Goal: Task Accomplishment & Management: Manage account settings

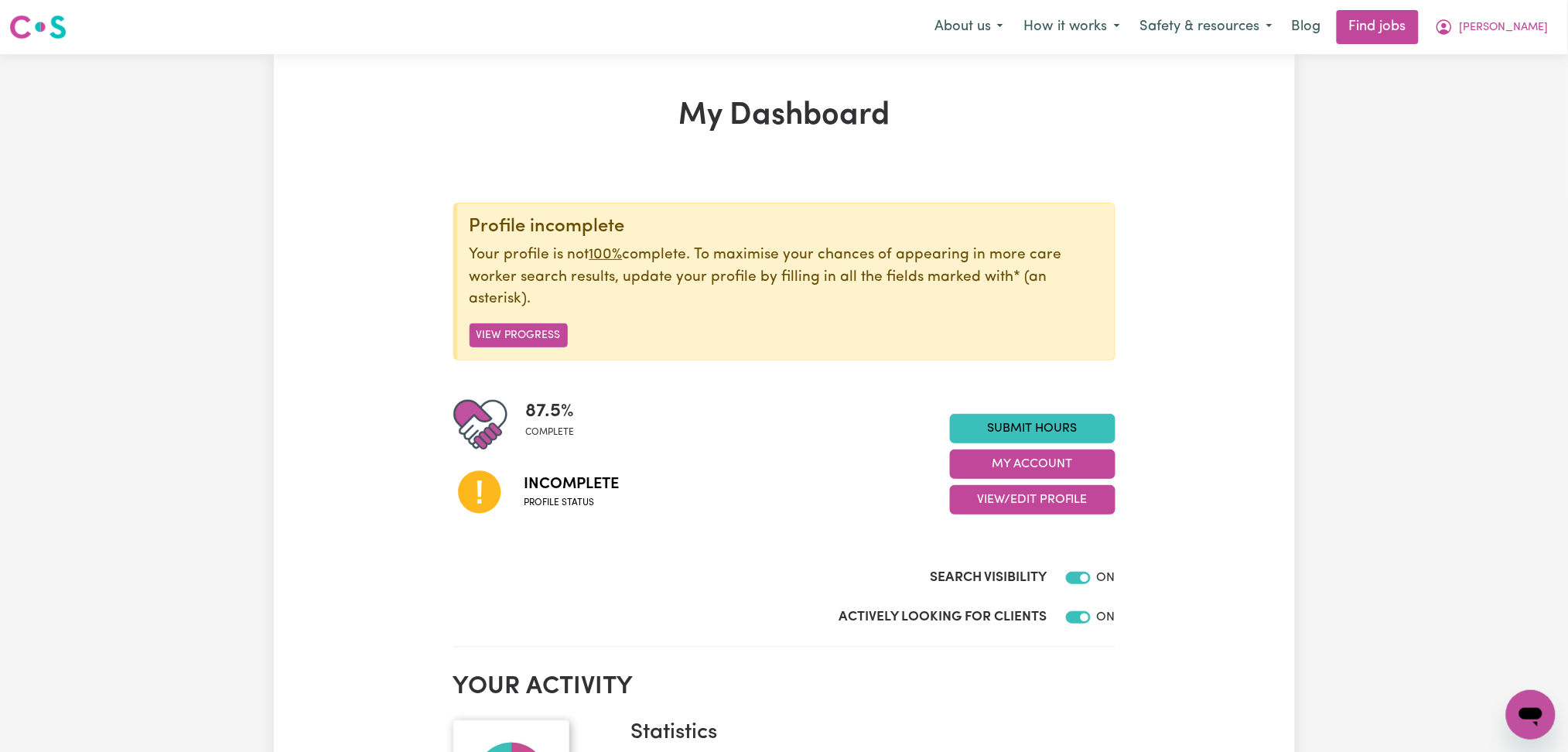
scroll to position [205, 0]
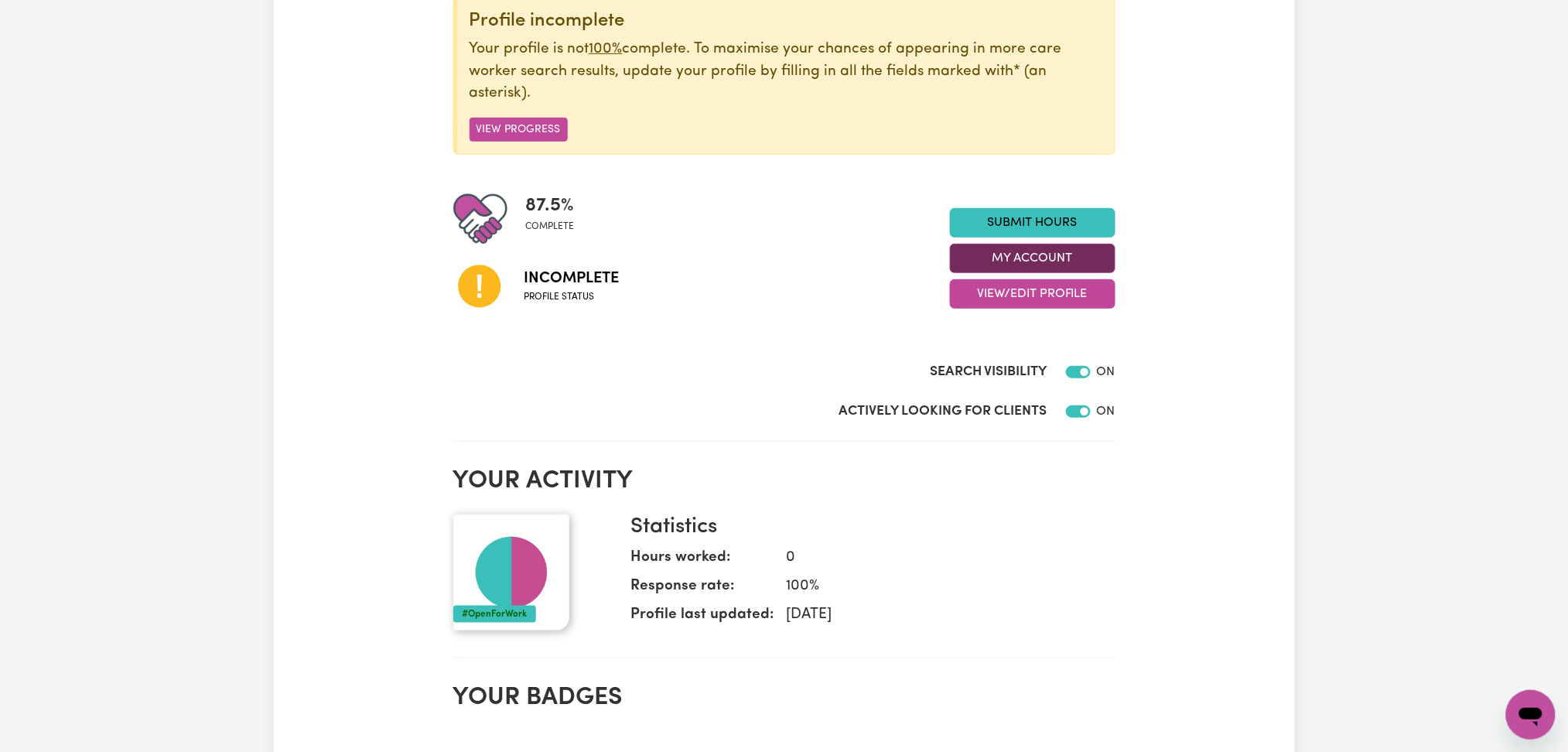
click at [991, 269] on button "My Account" at bounding box center [1033, 259] width 166 height 29
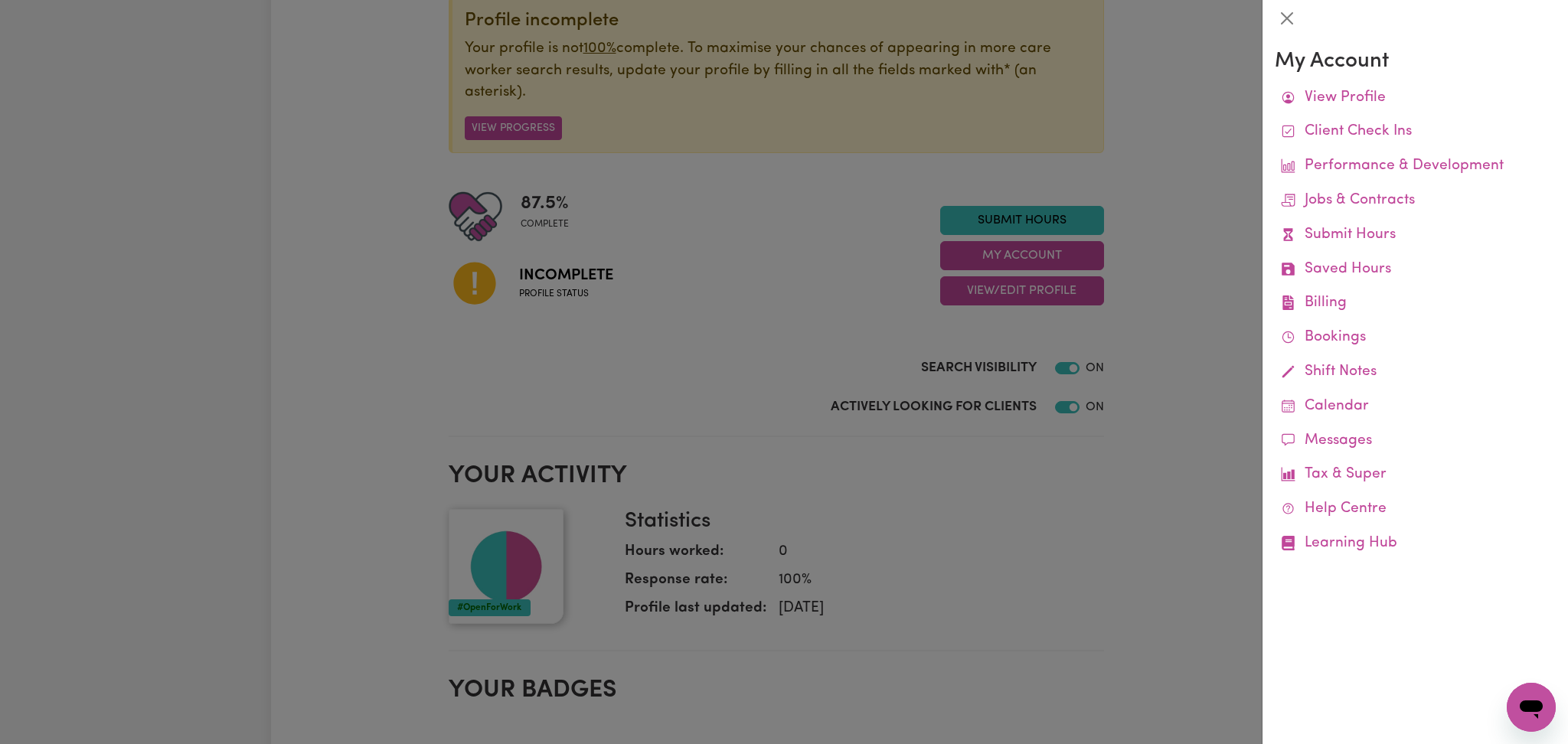
click at [981, 296] on div at bounding box center [784, 372] width 1568 height 744
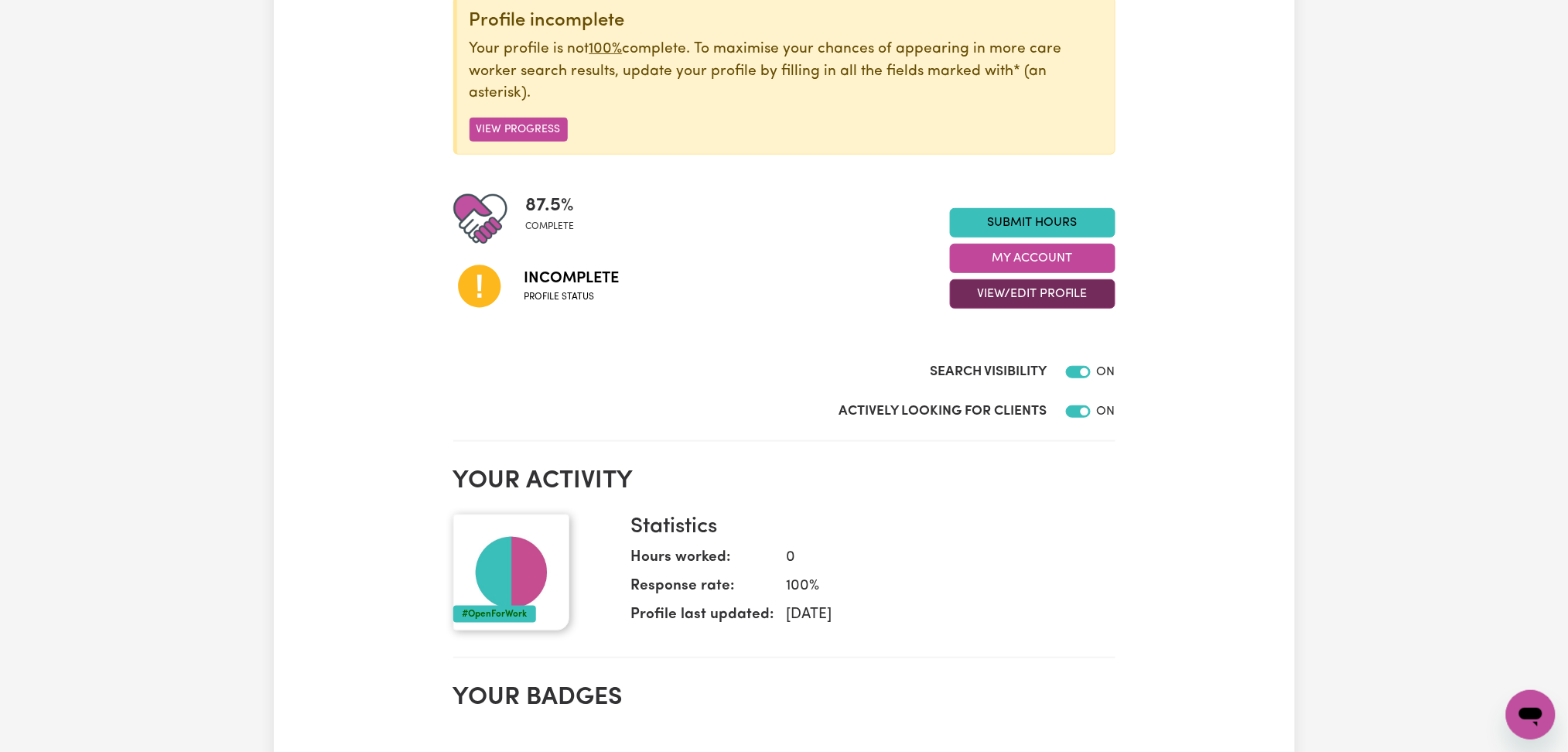
click at [976, 294] on button "View/Edit Profile" at bounding box center [1033, 294] width 166 height 29
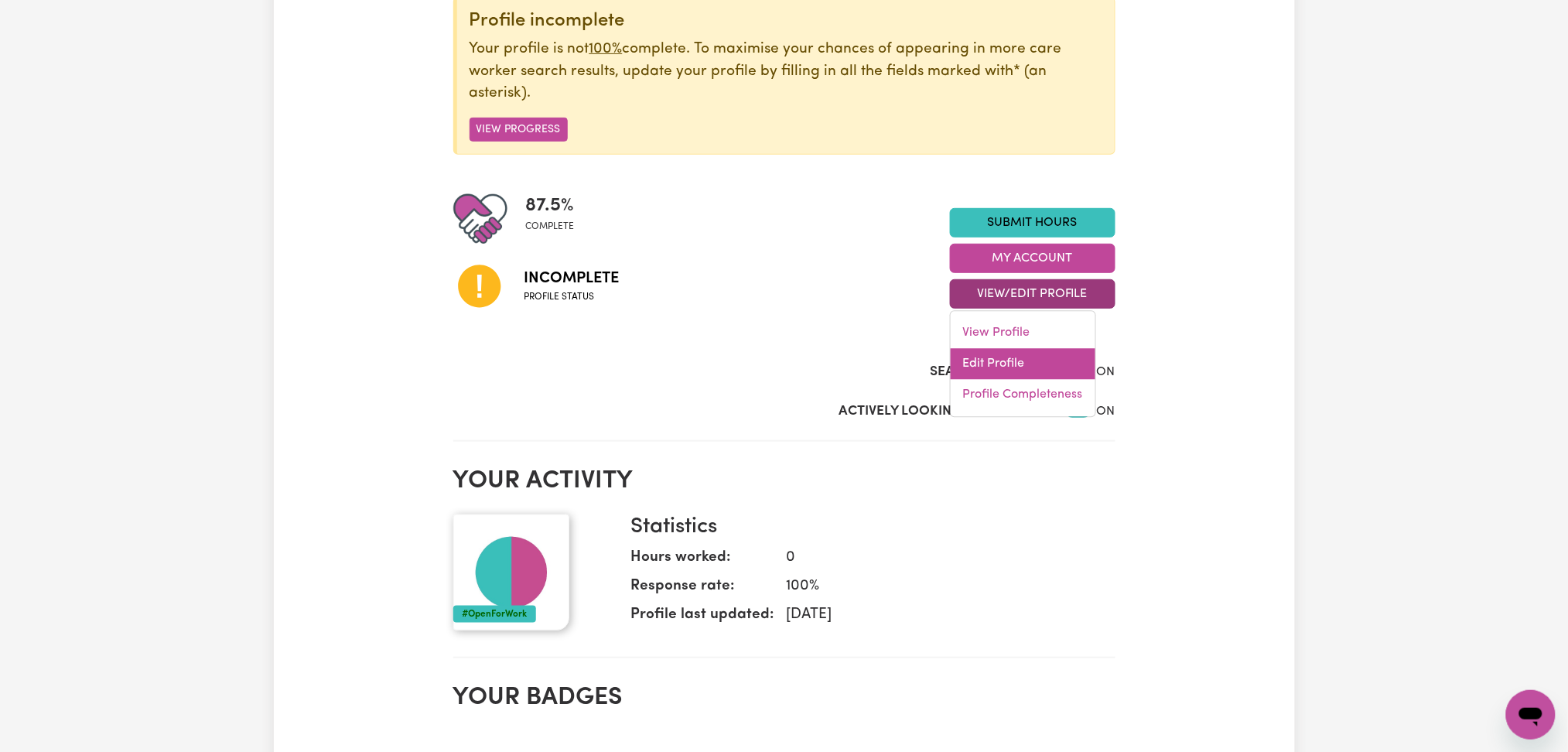
click at [971, 353] on link "Edit Profile" at bounding box center [1023, 364] width 144 height 30
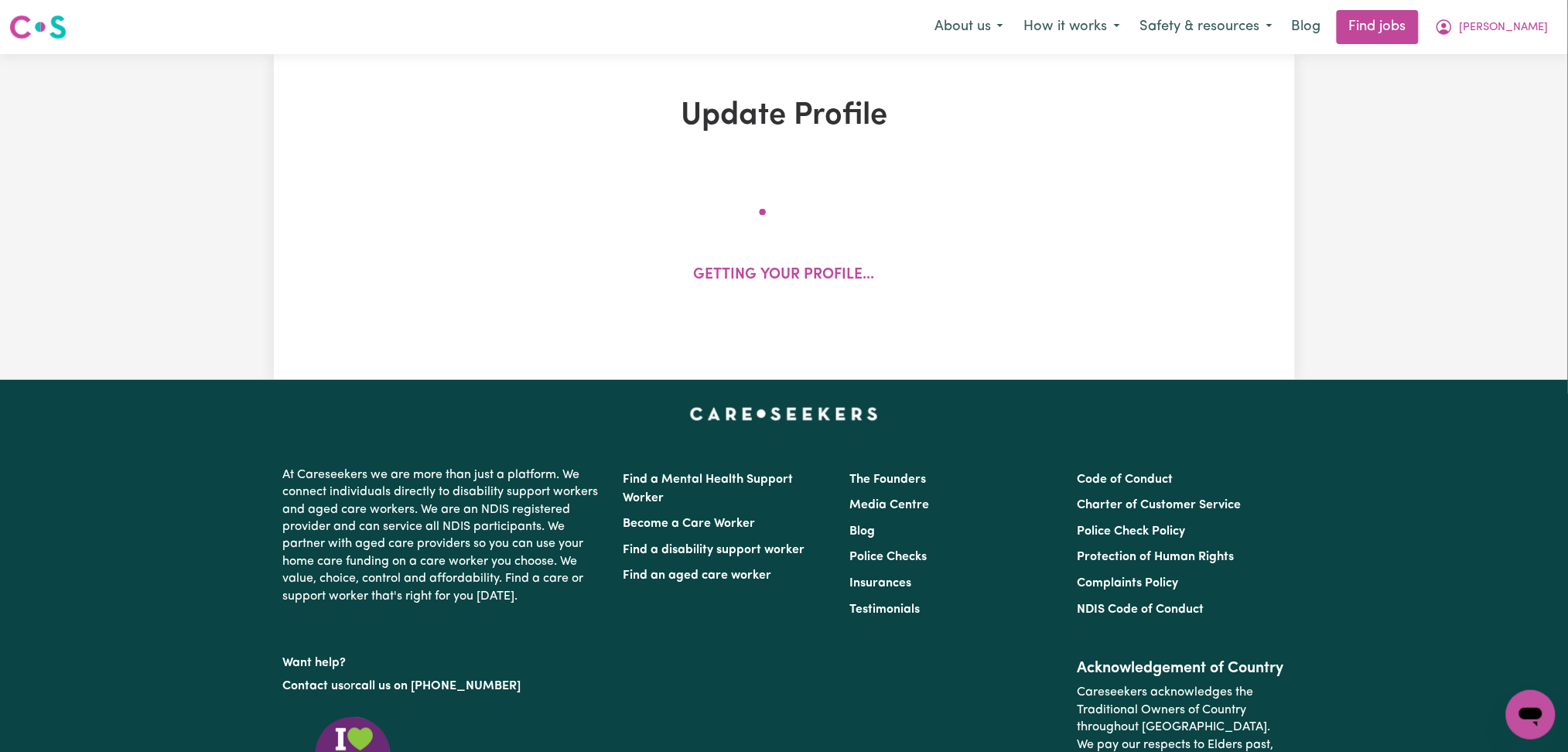
select select "[DEMOGRAPHIC_DATA]"
select select "Student Visa"
select select "Studying a healthcare related degree or qualification"
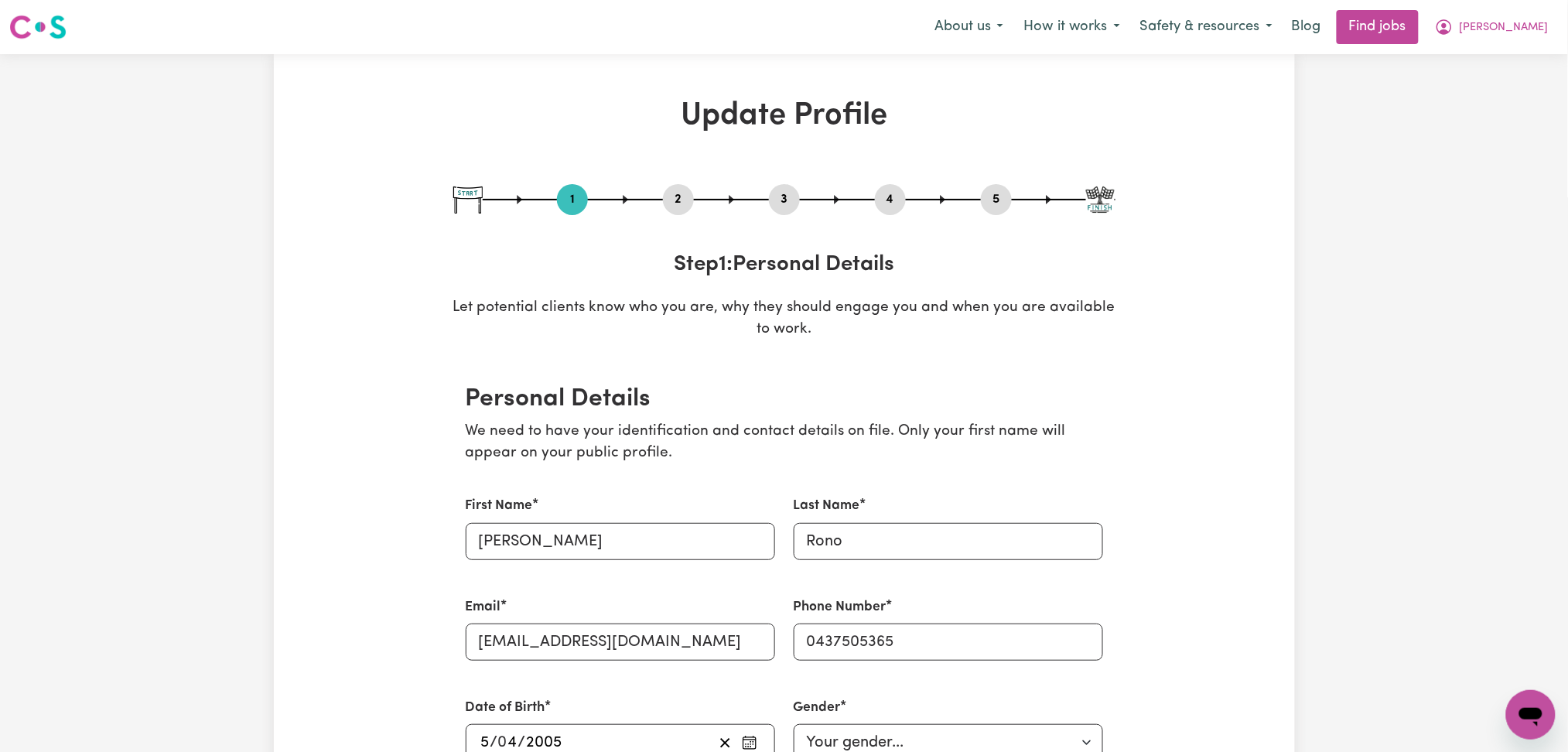
click at [682, 200] on button "2" at bounding box center [678, 200] width 30 height 20
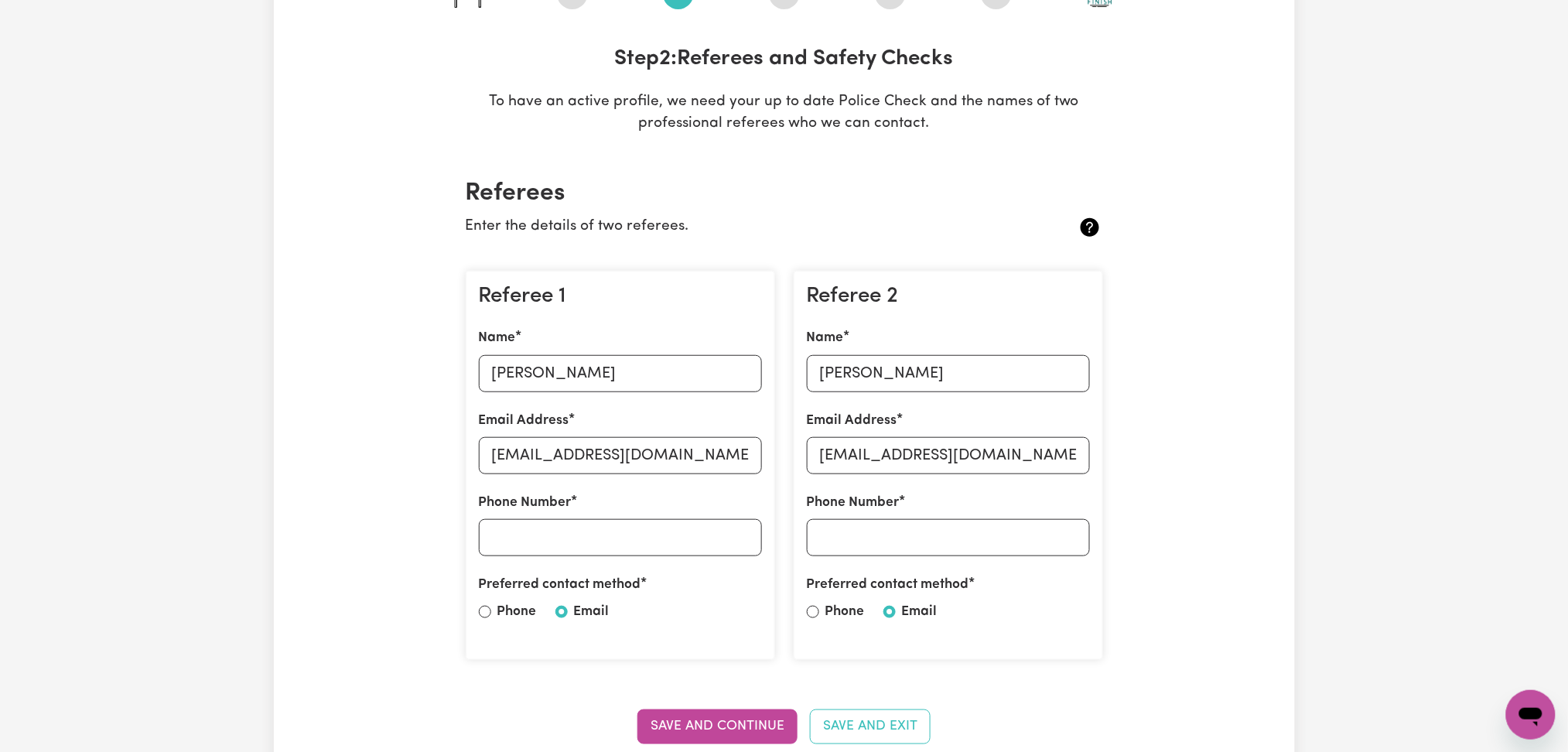
scroll to position [310, 0]
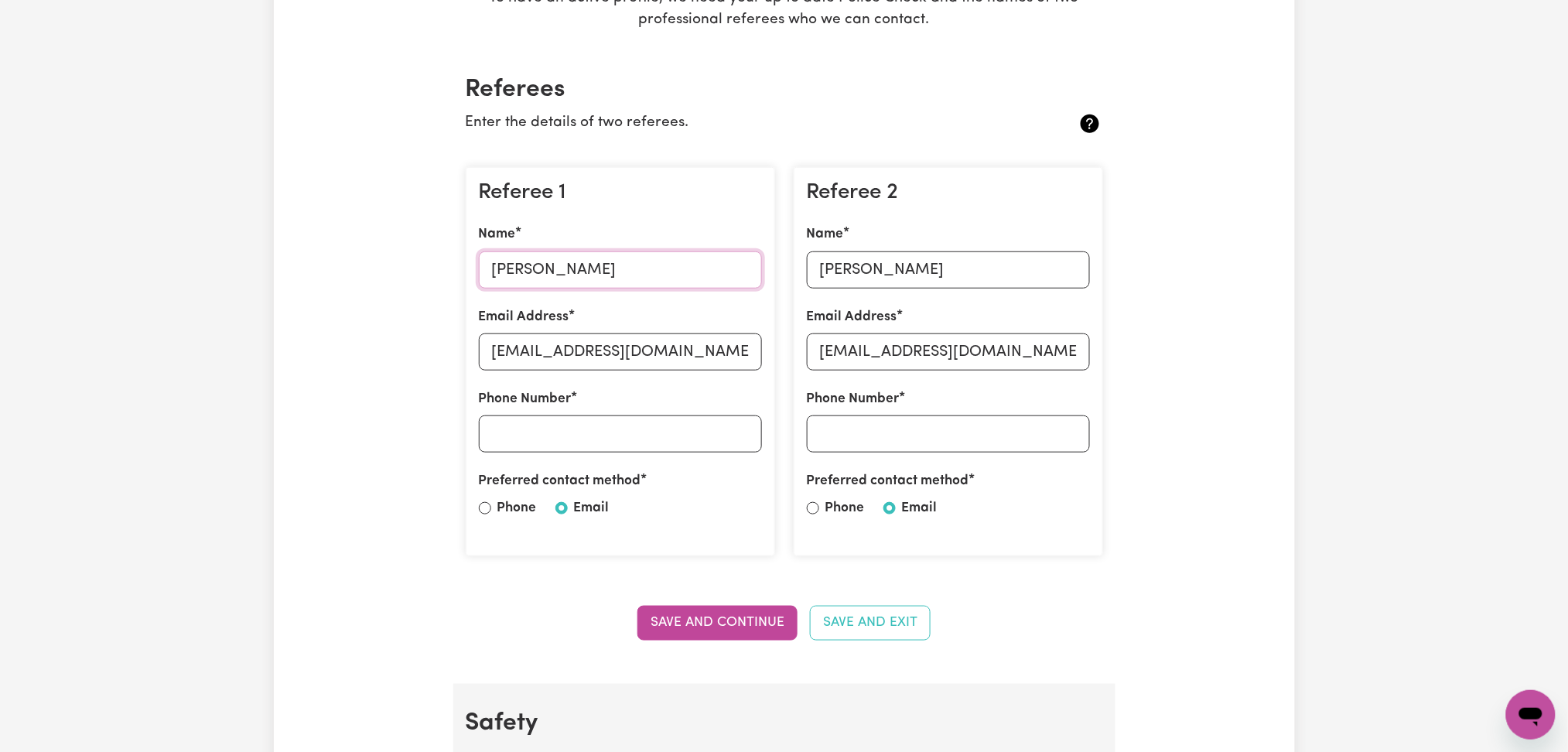
click at [559, 266] on input "Jonathan kosgei" at bounding box center [620, 270] width 283 height 37
click at [542, 365] on input "Jonathankosgei76@gmail.com" at bounding box center [620, 352] width 283 height 37
click at [984, 278] on input "Flora Tororei" at bounding box center [948, 270] width 283 height 37
click at [1045, 355] on input "tororei@gmail.com" at bounding box center [948, 352] width 283 height 37
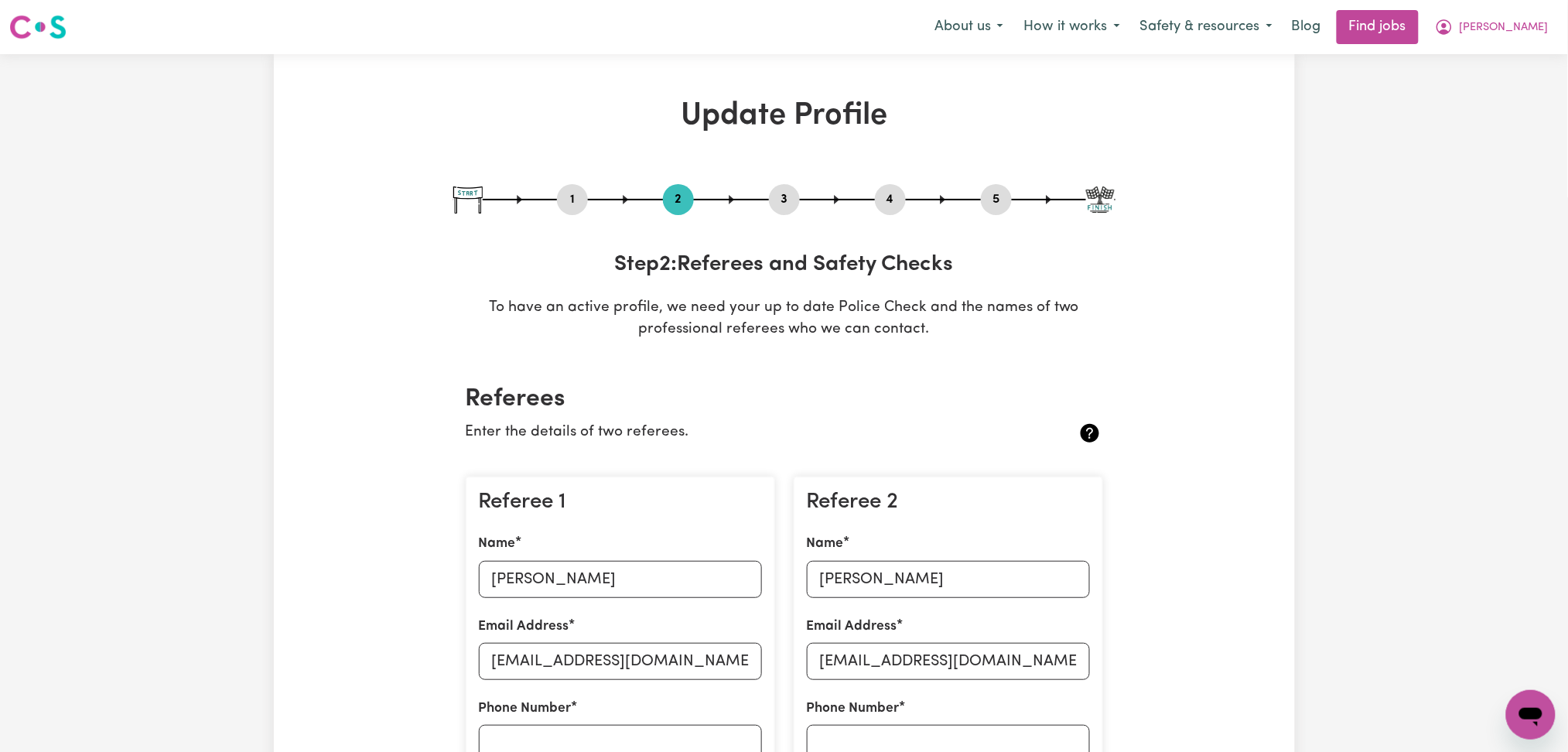
click at [887, 202] on button "4" at bounding box center [890, 200] width 30 height 20
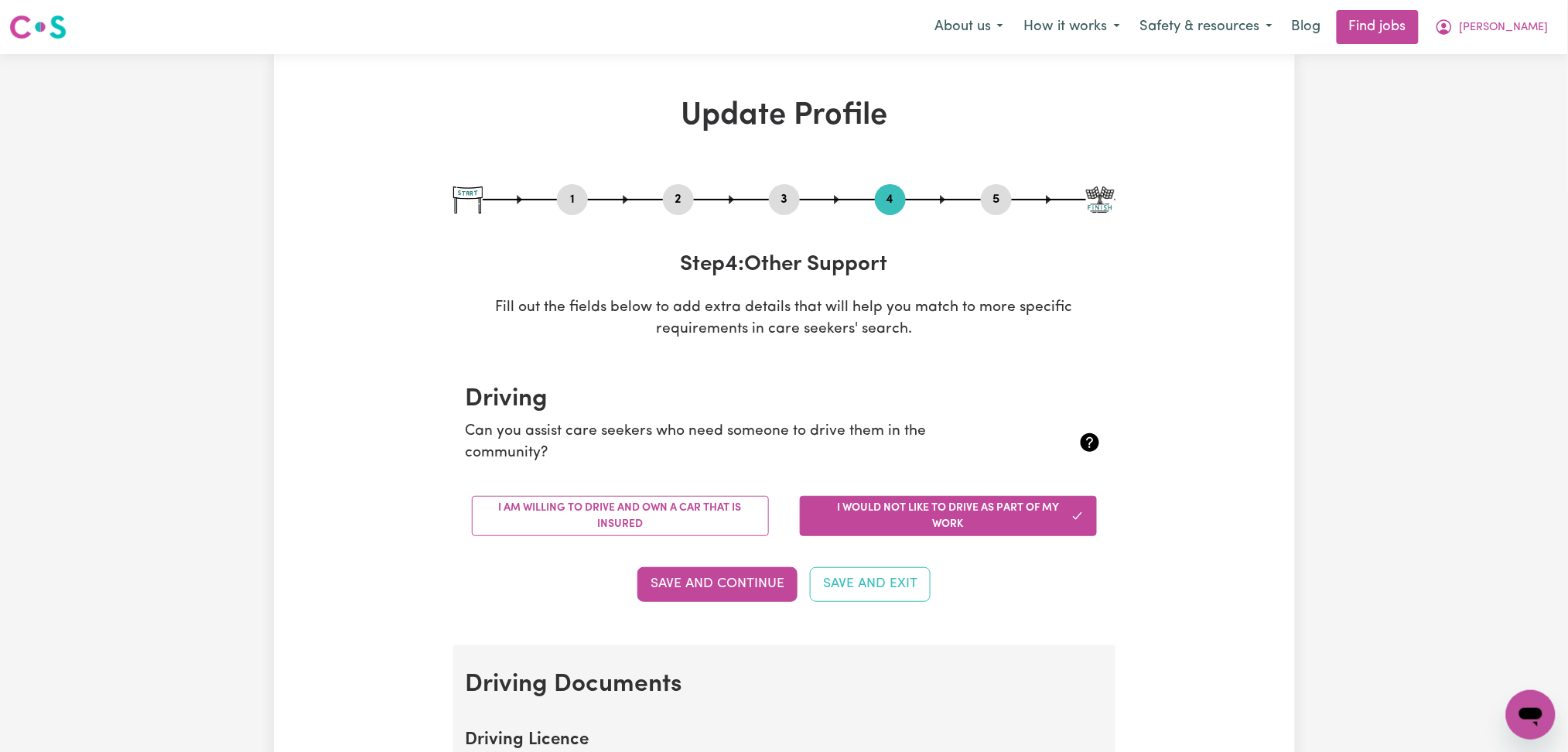
click at [983, 213] on div "1 2 3 4 5" at bounding box center [784, 199] width 662 height 30
click at [1002, 205] on button "5" at bounding box center [995, 200] width 30 height 20
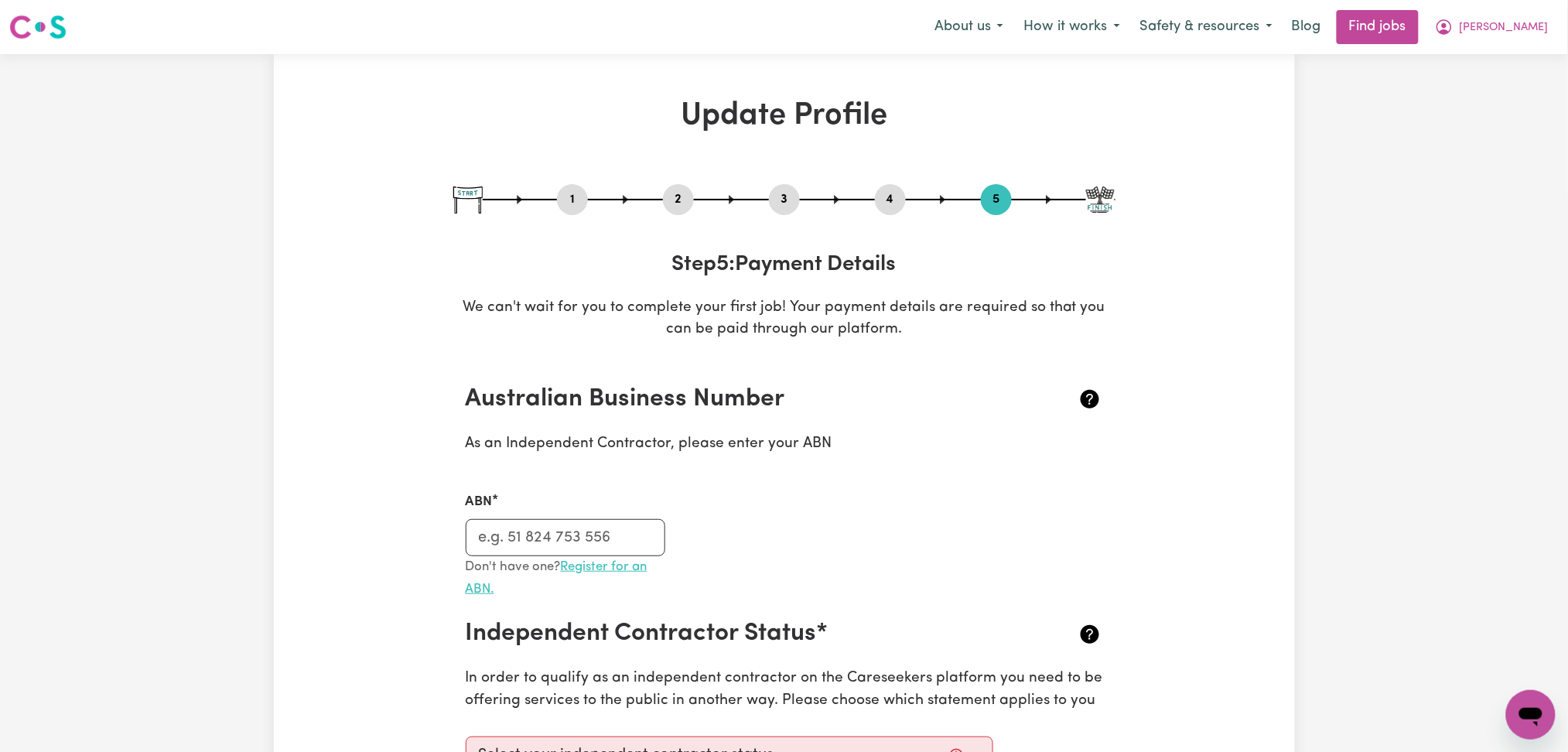
click at [606, 573] on link "Register for an ABN." at bounding box center [556, 578] width 182 height 35
click at [604, 535] on input "ABN" at bounding box center [566, 538] width 200 height 37
click at [769, 198] on button "3" at bounding box center [784, 200] width 30 height 20
select select "2024"
select select "Certificate III (Individual Support)"
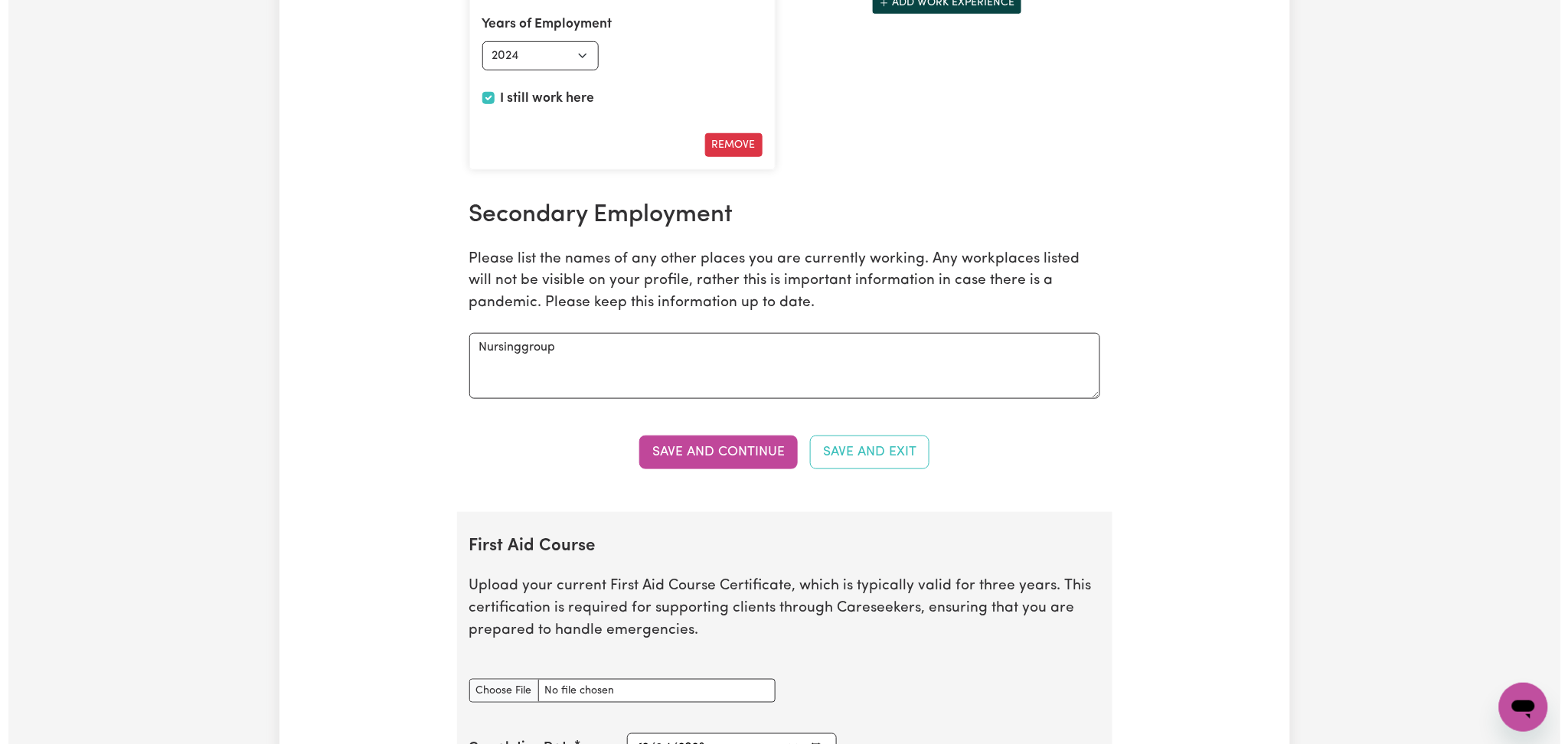
scroll to position [2960, 0]
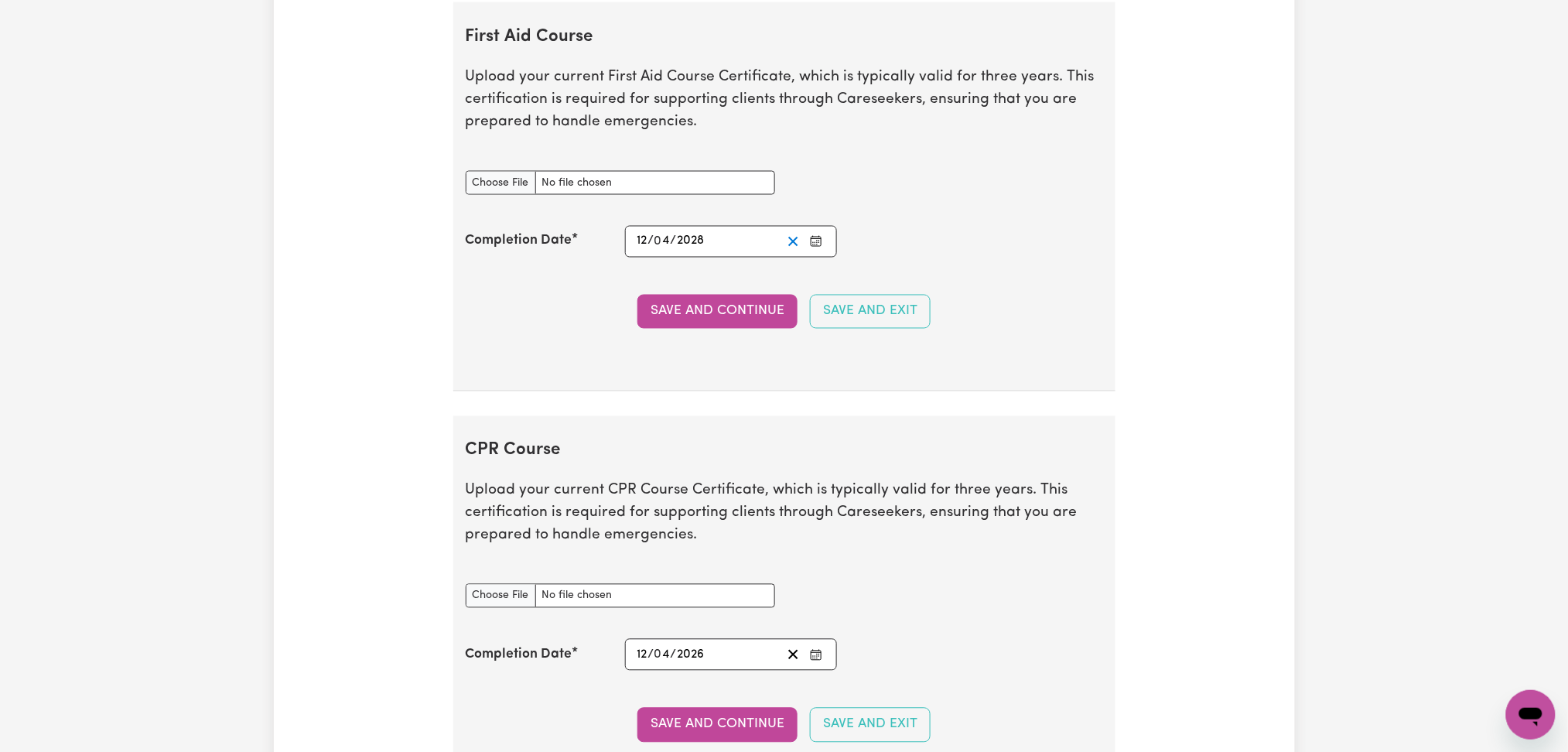
click at [793, 247] on icon "Clear date" at bounding box center [793, 242] width 15 height 15
click at [493, 191] on input "First Aid Course document" at bounding box center [620, 183] width 309 height 24
type input "C:\fakepath\[PERSON_NAME] CPR and First Aid Certificate 12042025.pdf"
click at [817, 239] on rect "Enter the Completion Date of your First Aid Course" at bounding box center [816, 242] width 10 height 9
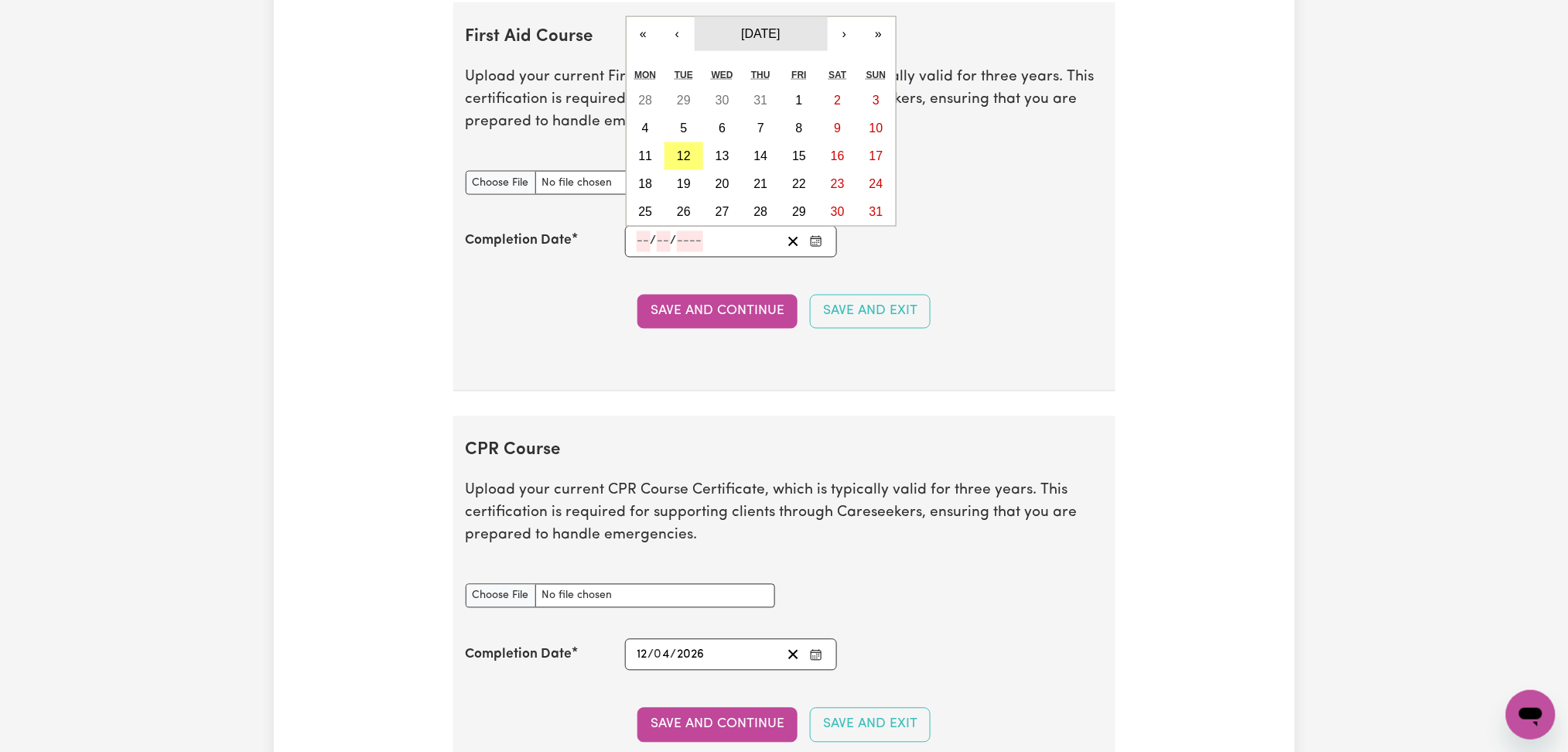
click at [763, 38] on span "[DATE]" at bounding box center [759, 33] width 38 height 13
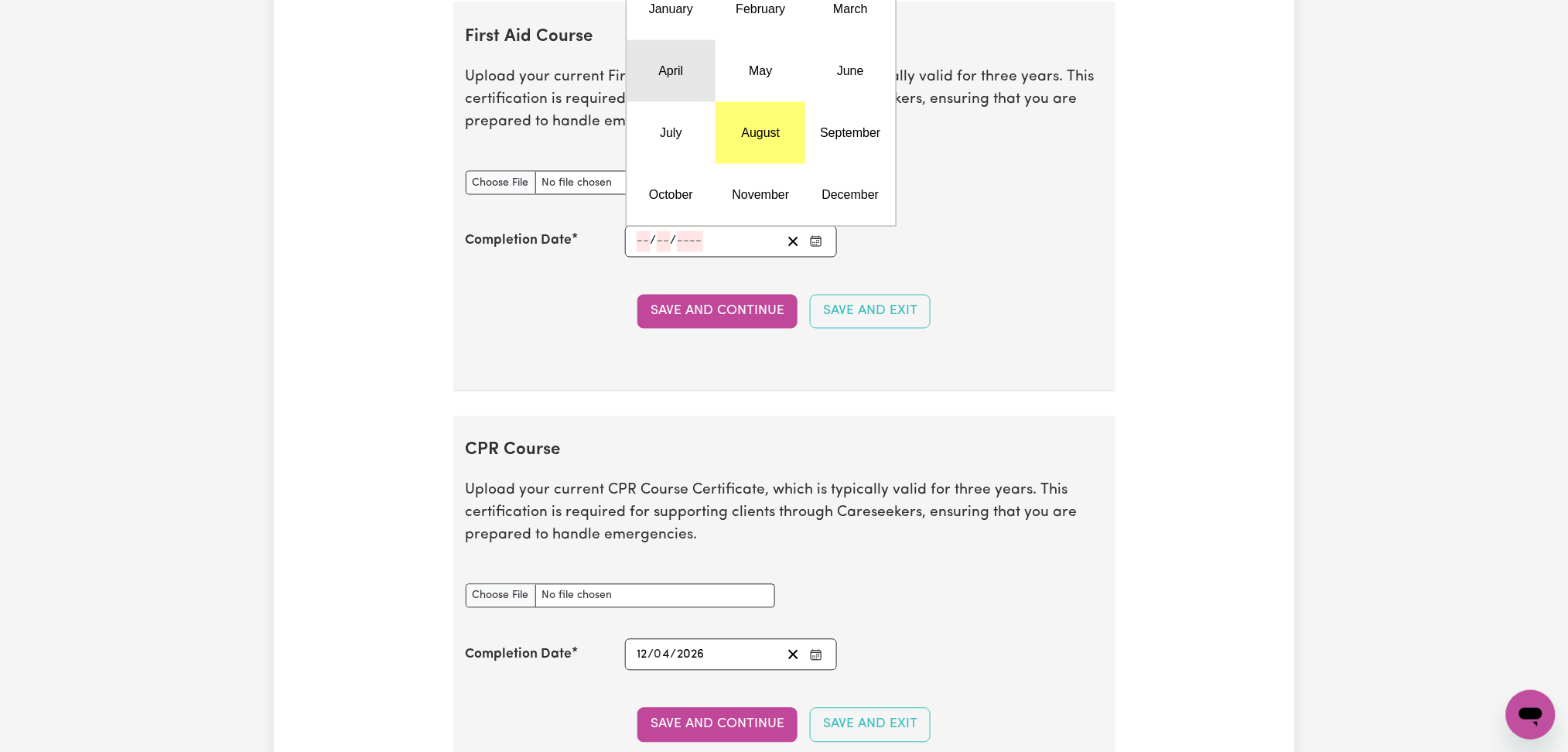
click at [686, 89] on button "April" at bounding box center [671, 71] width 89 height 62
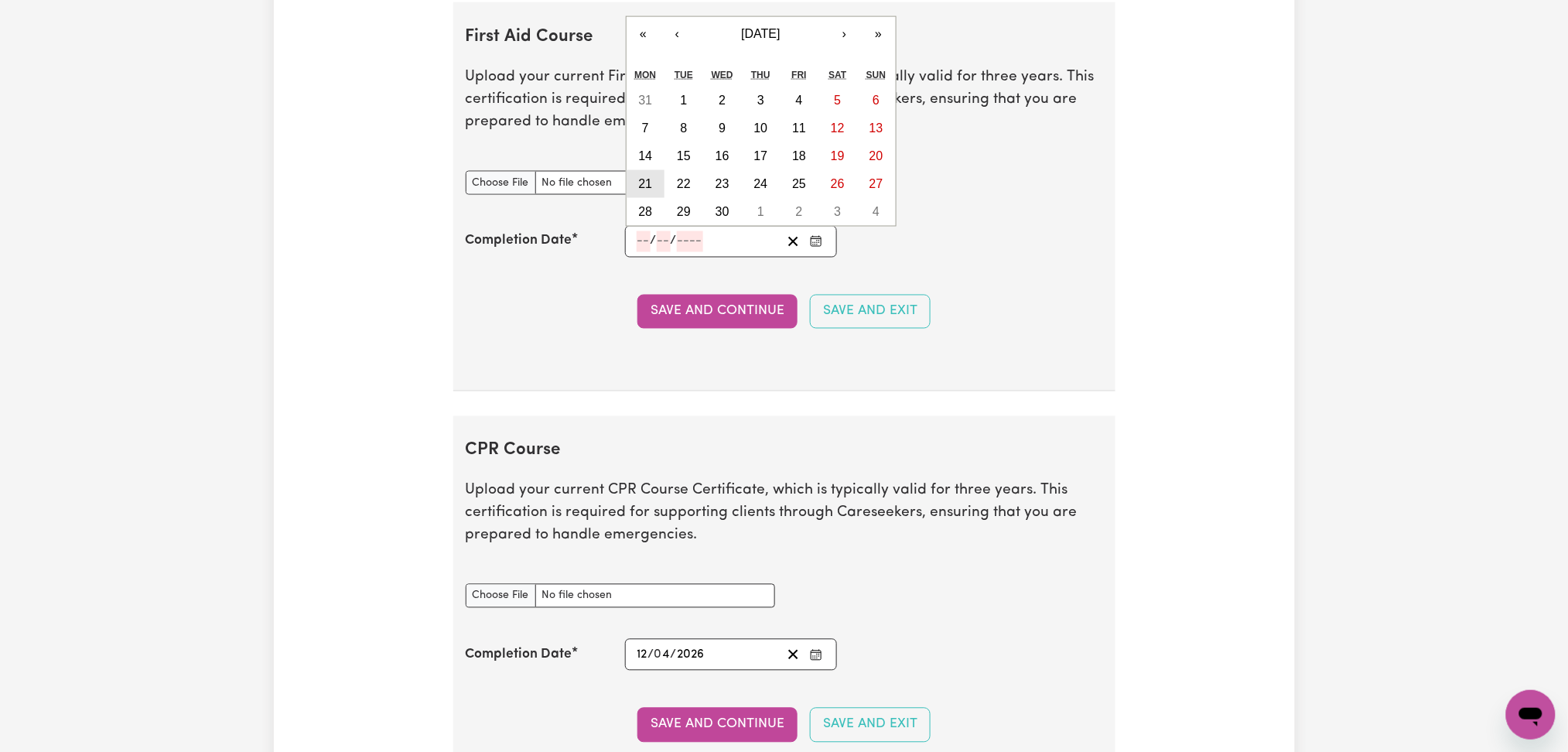
click at [645, 185] on abbr "21" at bounding box center [645, 183] width 14 height 13
type input "2025-04-21"
type input "21"
type input "4"
type input "2025"
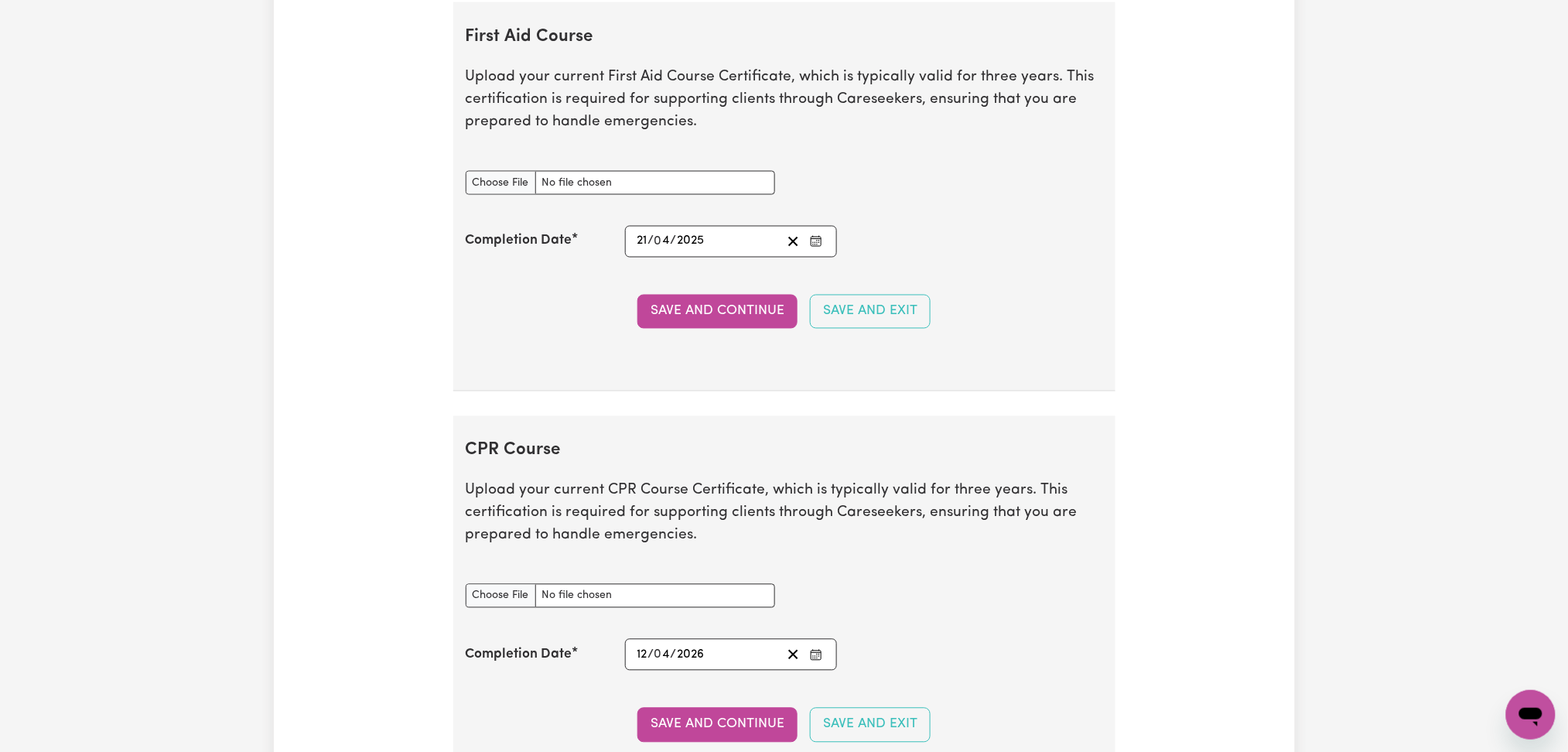
click at [811, 239] on icon "Enter the Completion Date of your First Aid Course" at bounding box center [815, 241] width 13 height 13
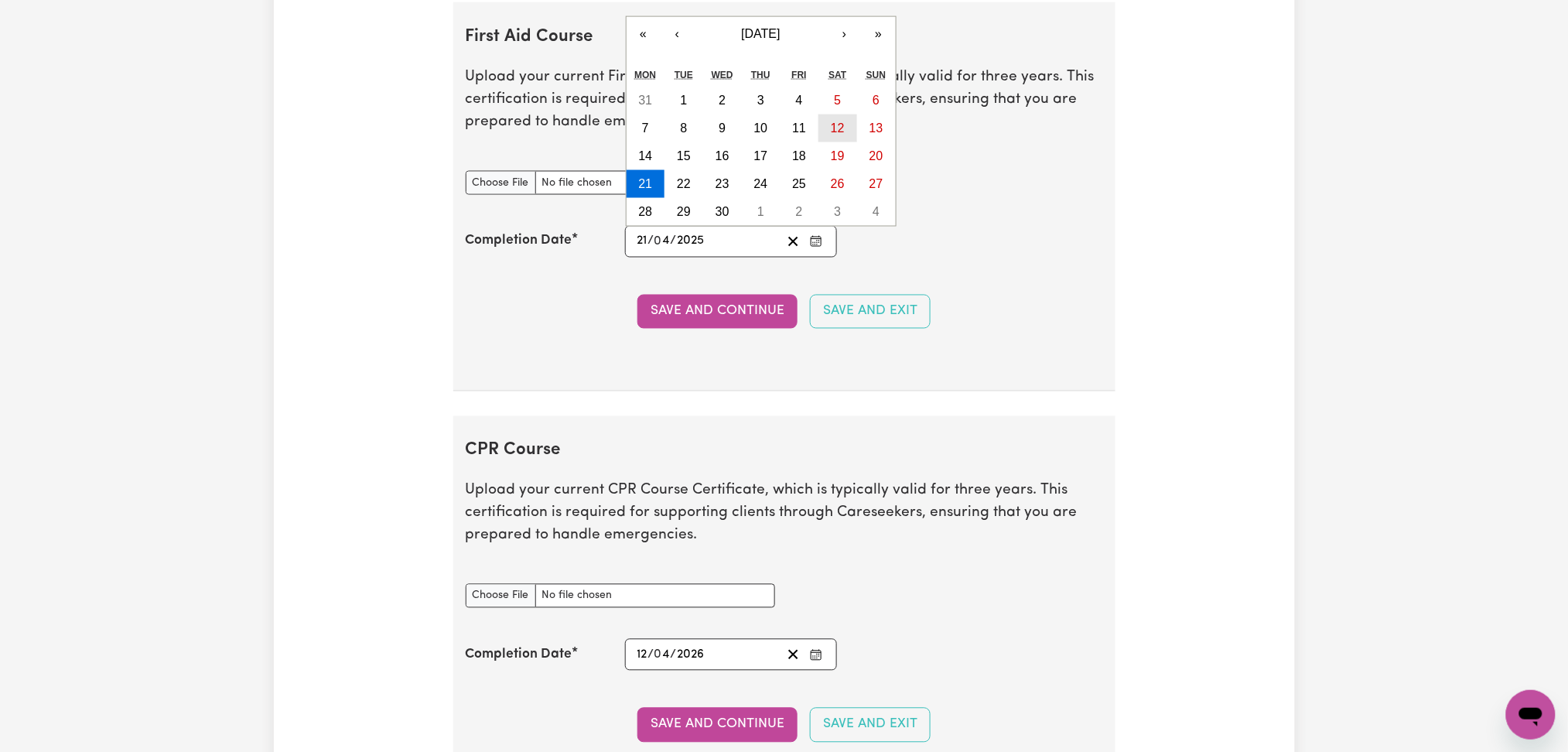
click at [835, 132] on abbr "12" at bounding box center [838, 128] width 14 height 13
type input "[DATE]"
type input "12"
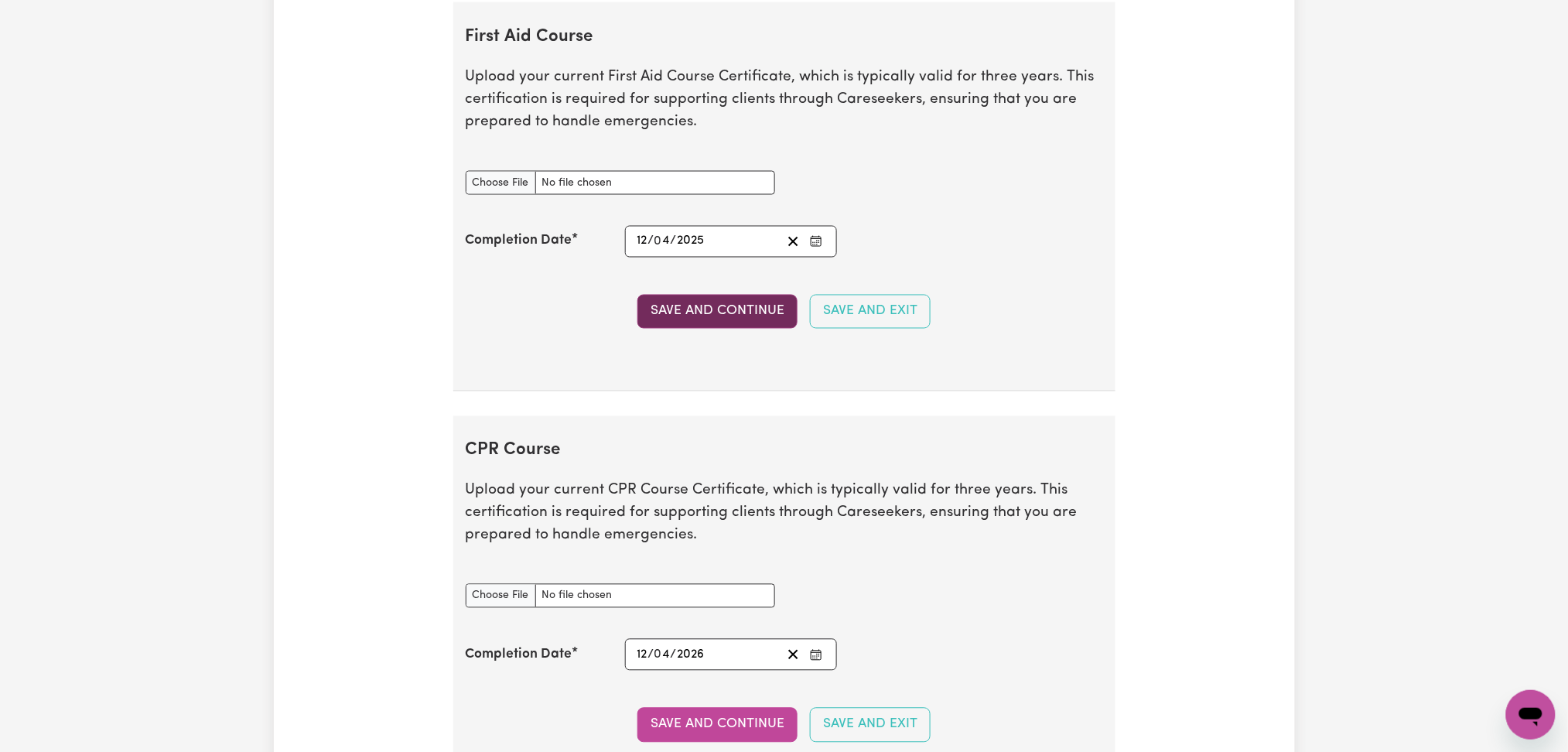
click at [700, 301] on button "Save and Continue" at bounding box center [717, 312] width 160 height 34
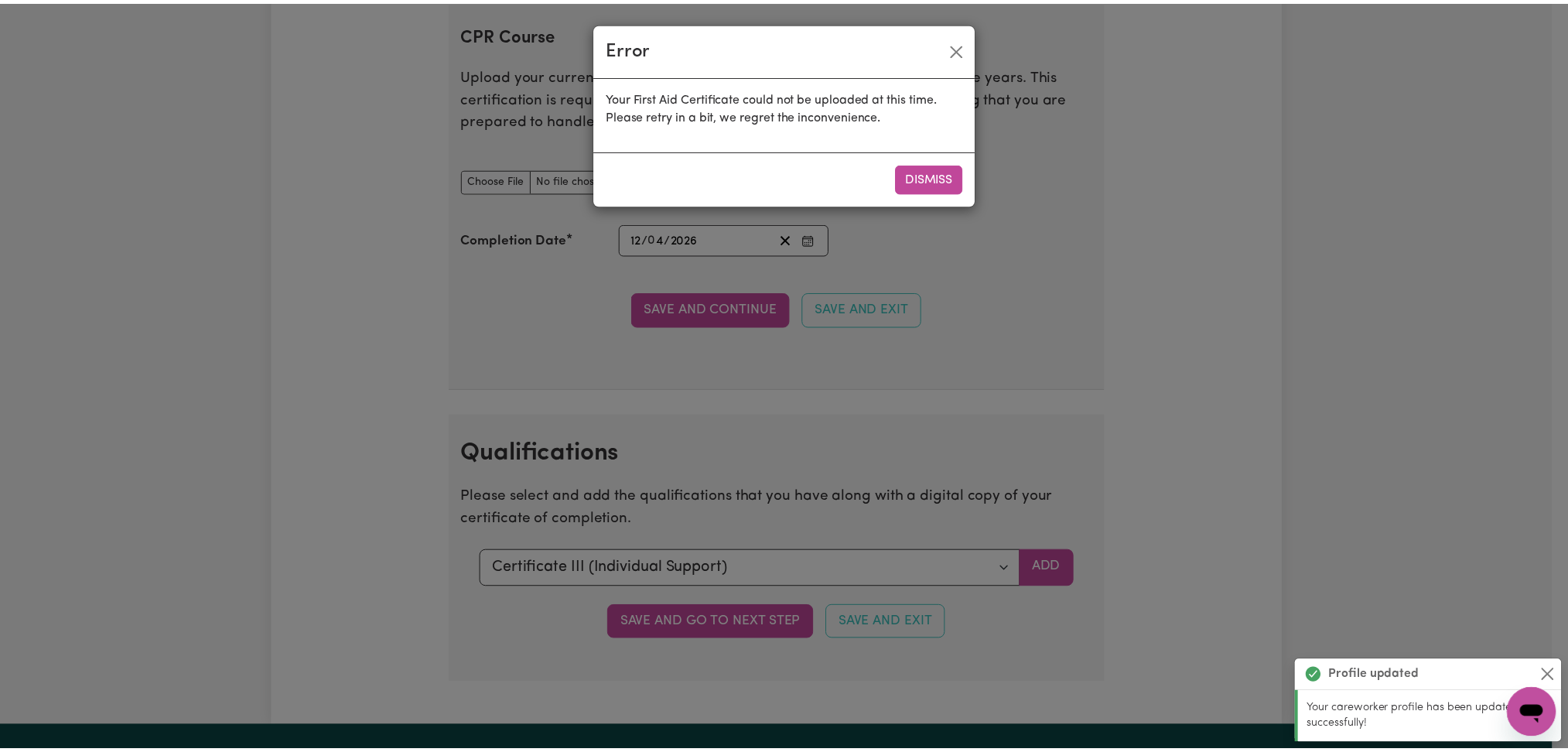
scroll to position [3411, 0]
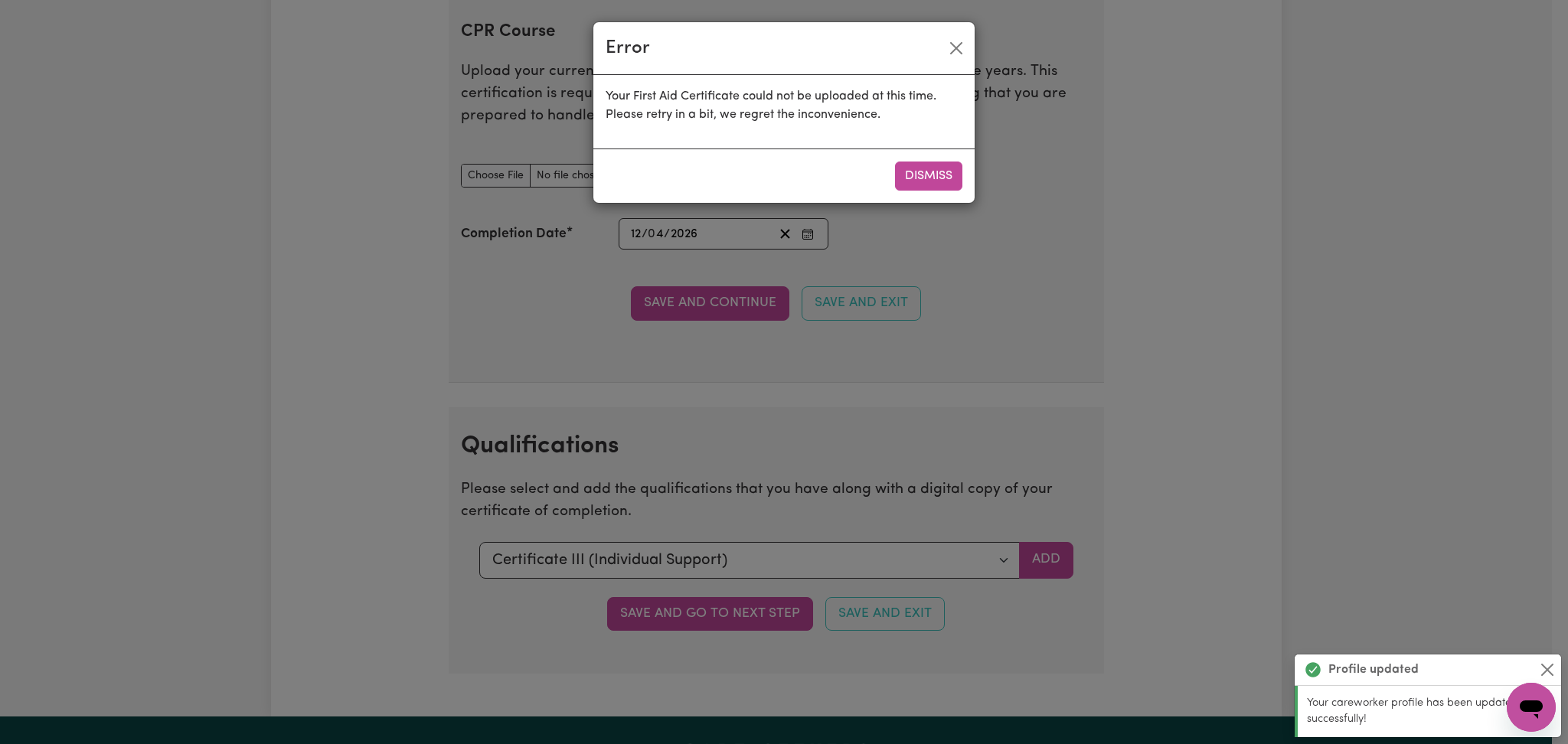
click at [936, 153] on div "Dismiss" at bounding box center [784, 176] width 381 height 54
click at [958, 178] on button "Dismiss" at bounding box center [927, 176] width 67 height 29
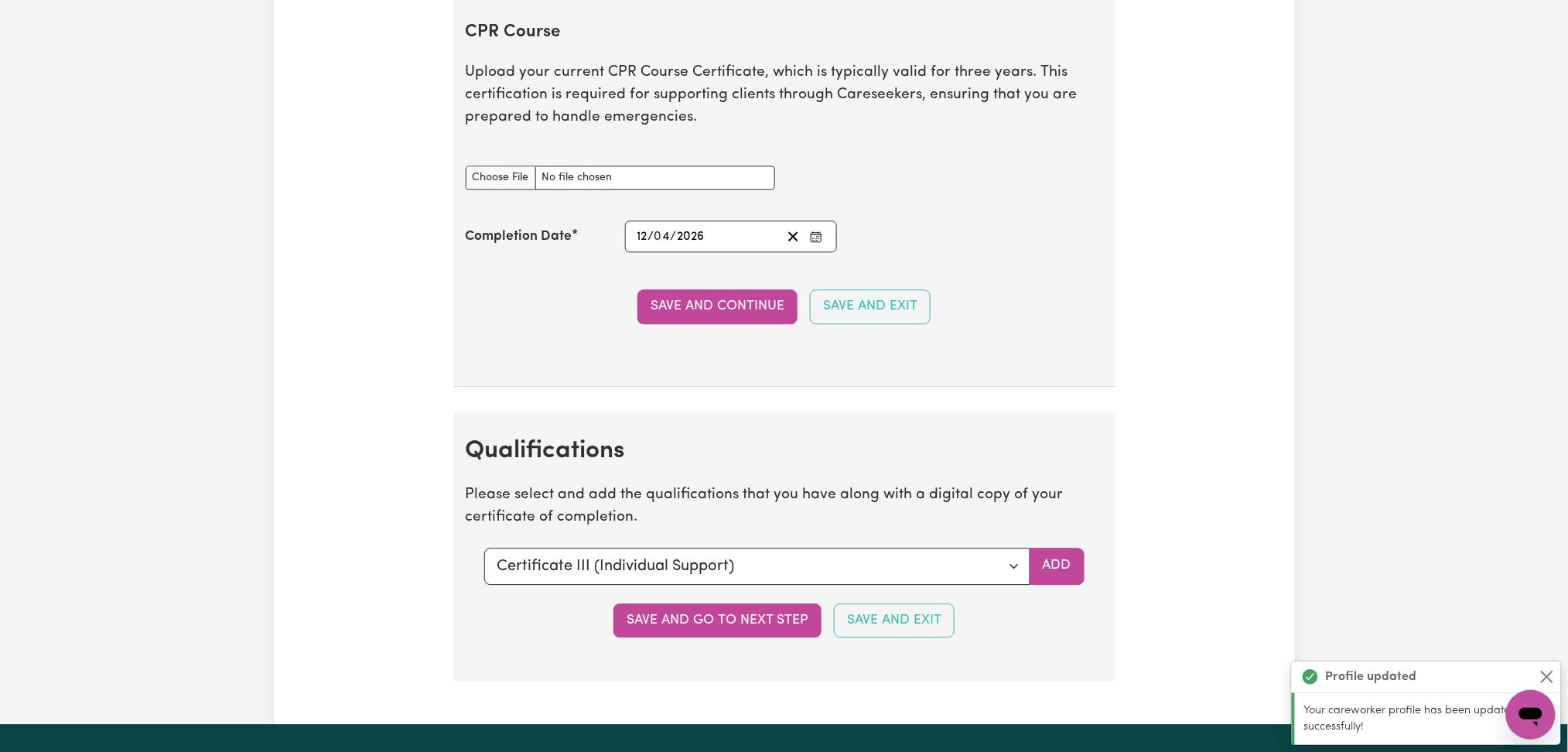
scroll to position [2998, 0]
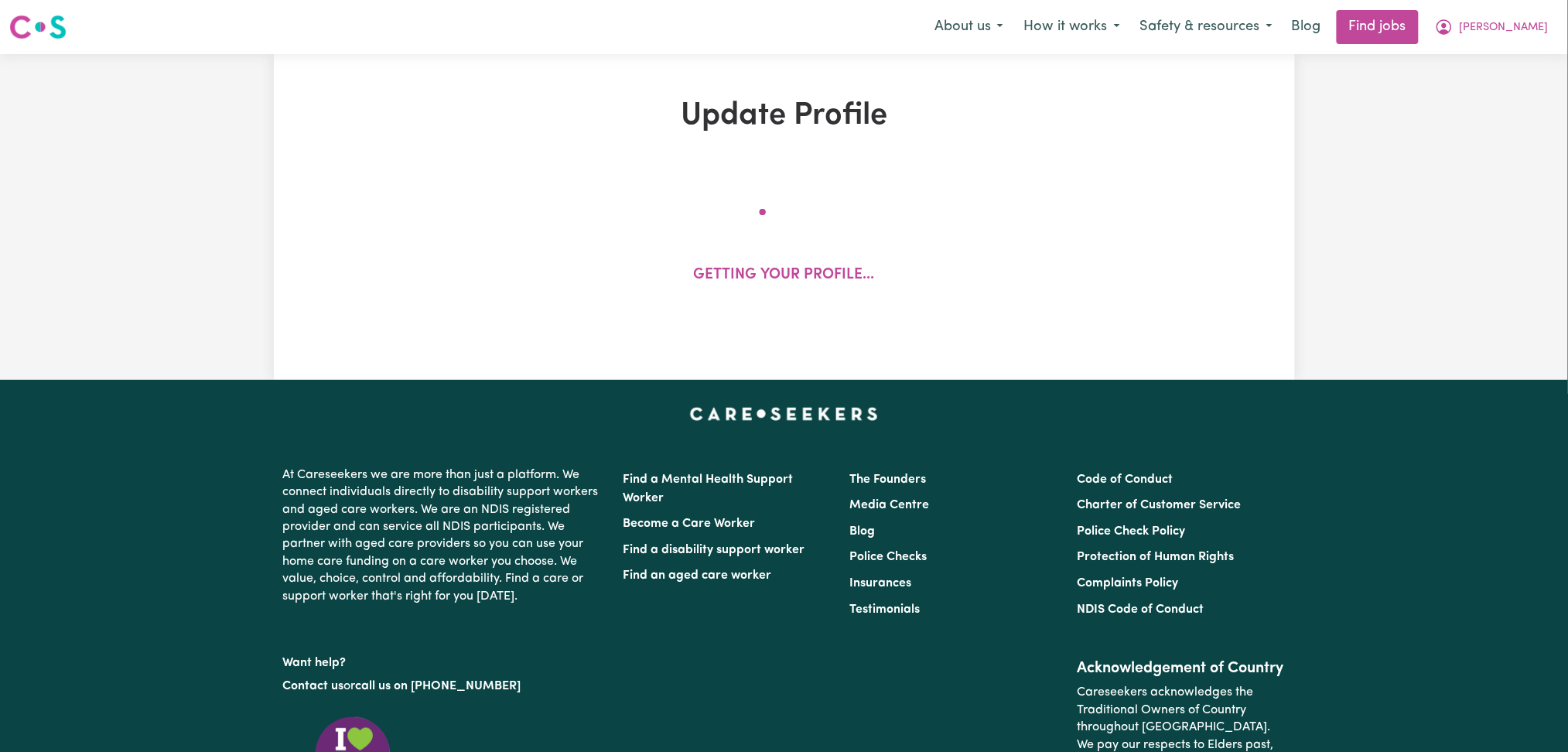
scroll to position [258, 0]
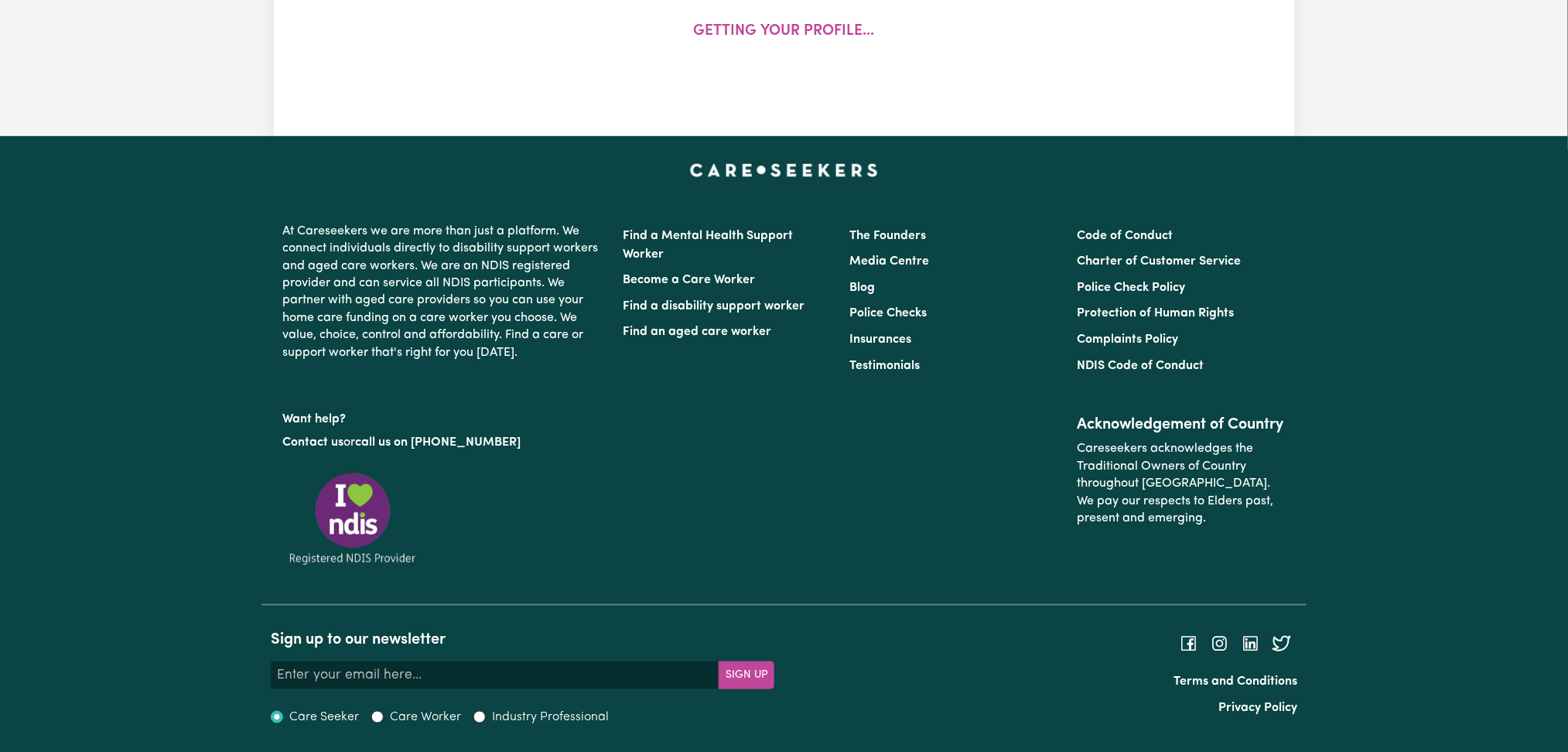
select select "[DEMOGRAPHIC_DATA]"
select select "Student Visa"
select select "Studying a healthcare related degree or qualification"
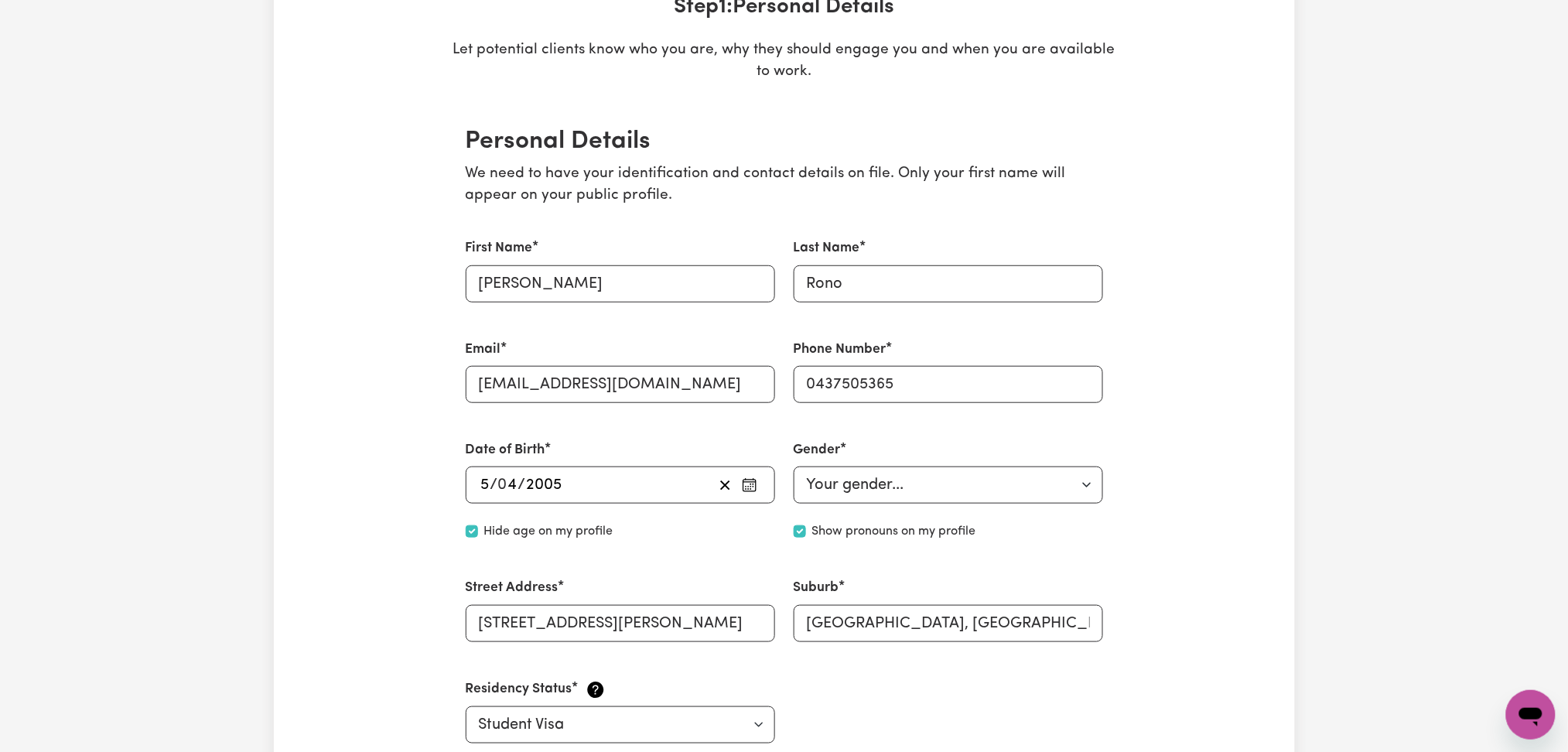
scroll to position [0, 0]
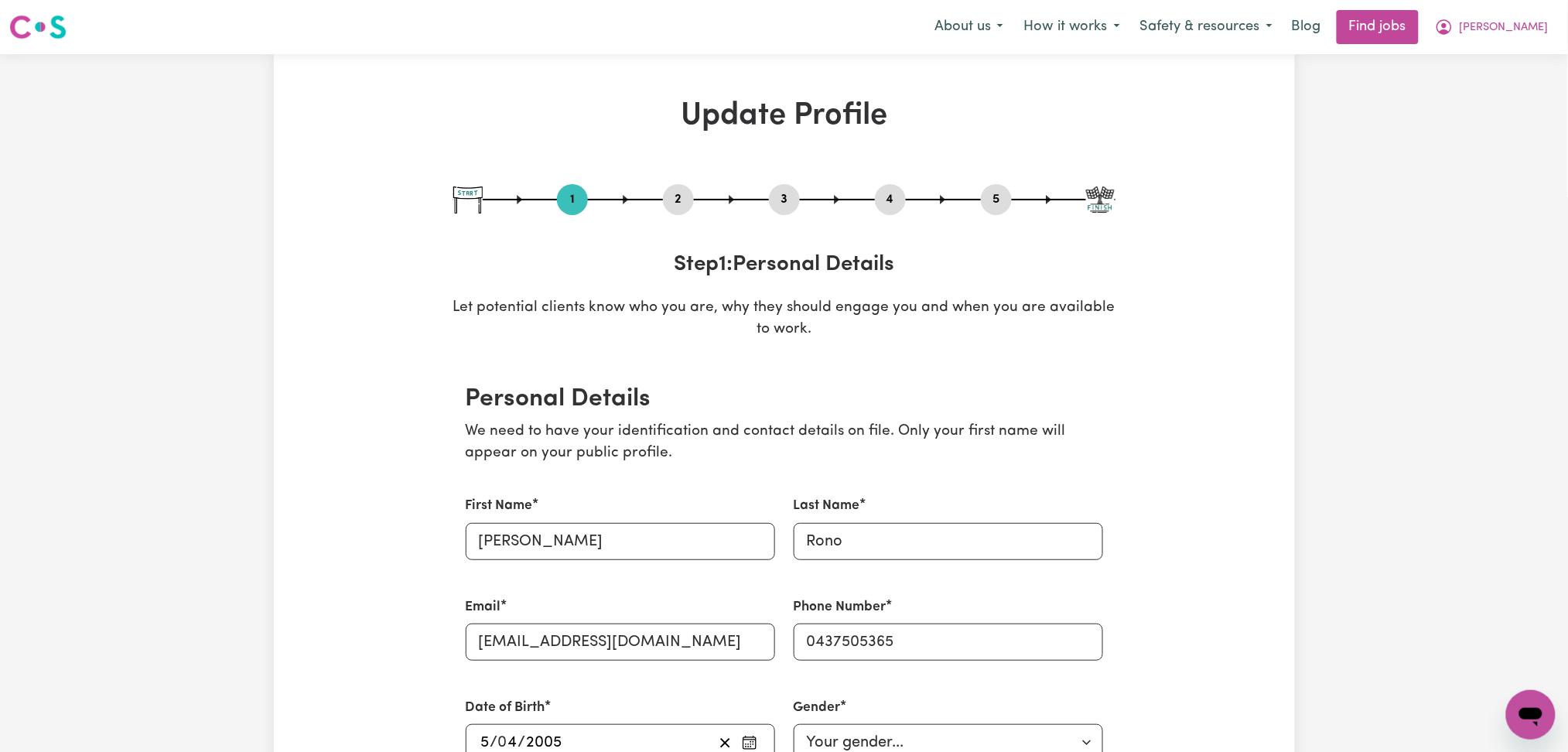
click at [780, 199] on button "3" at bounding box center [784, 200] width 30 height 20
select select "2024"
select select "Certificate III (Individual Support)"
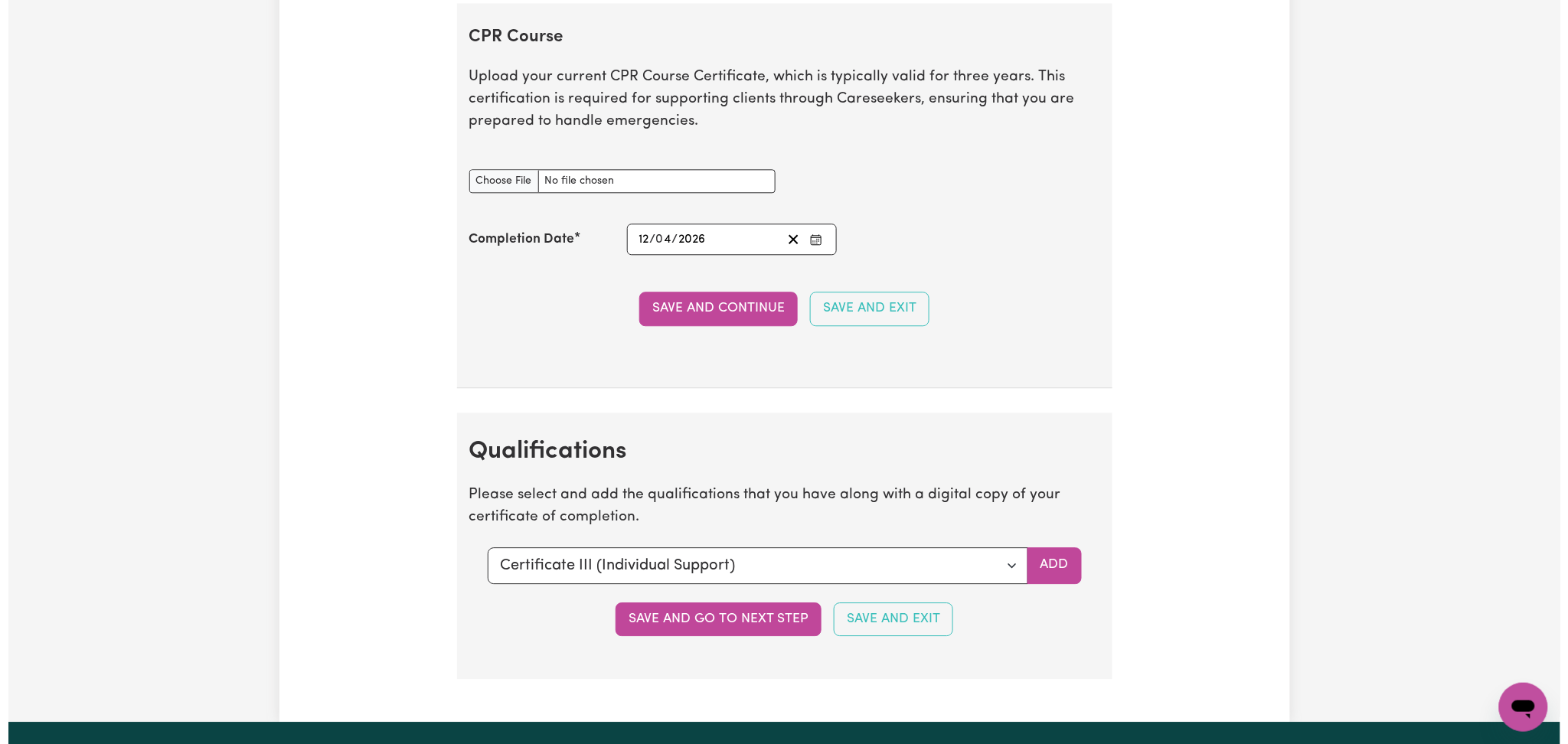
scroll to position [2858, 0]
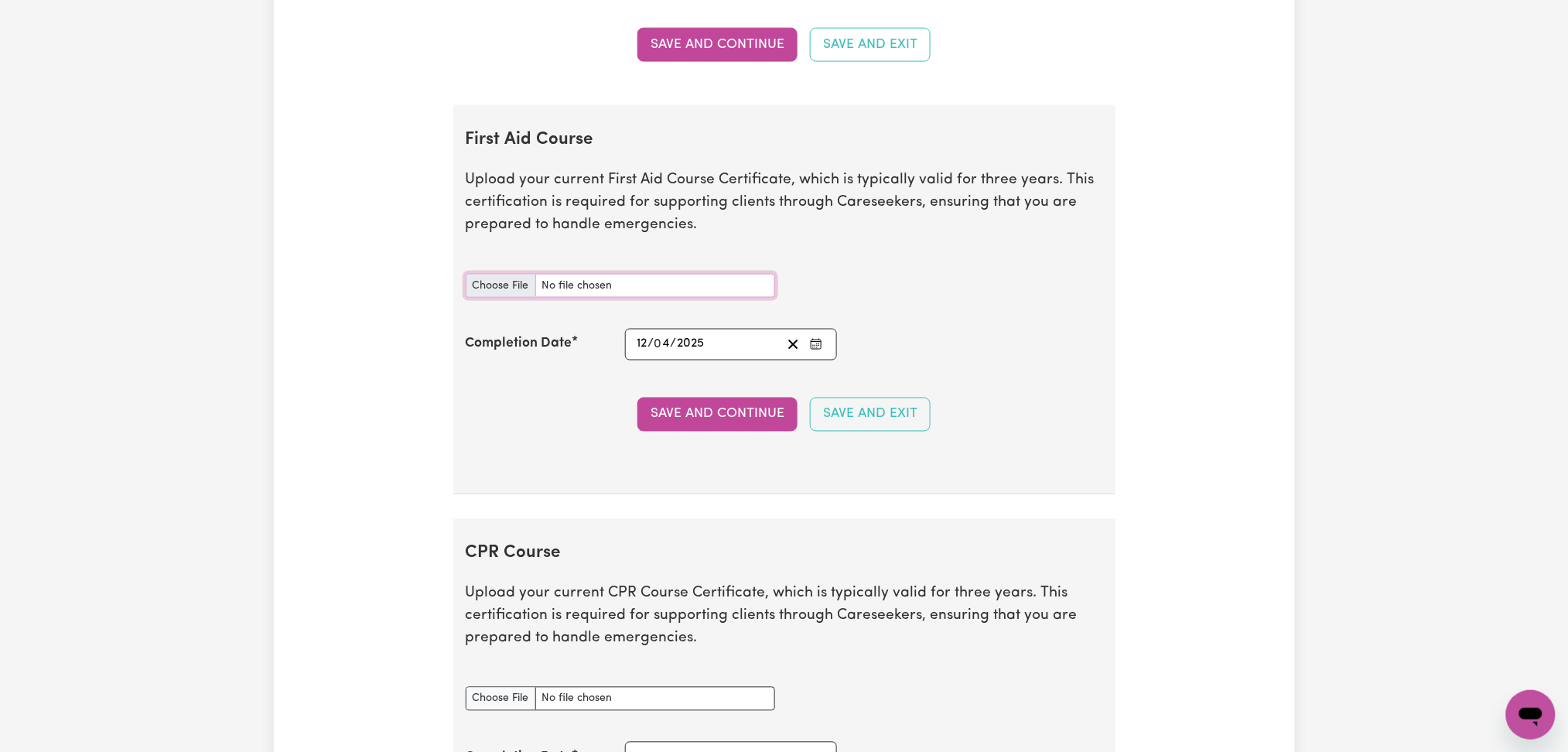
click at [500, 289] on input "First Aid Course document" at bounding box center [620, 286] width 309 height 24
type input "C:\fakepath\[PERSON_NAME] CPR and First Aid Certificate 12042025.pdf"
click at [735, 421] on button "Save and Continue" at bounding box center [717, 415] width 160 height 34
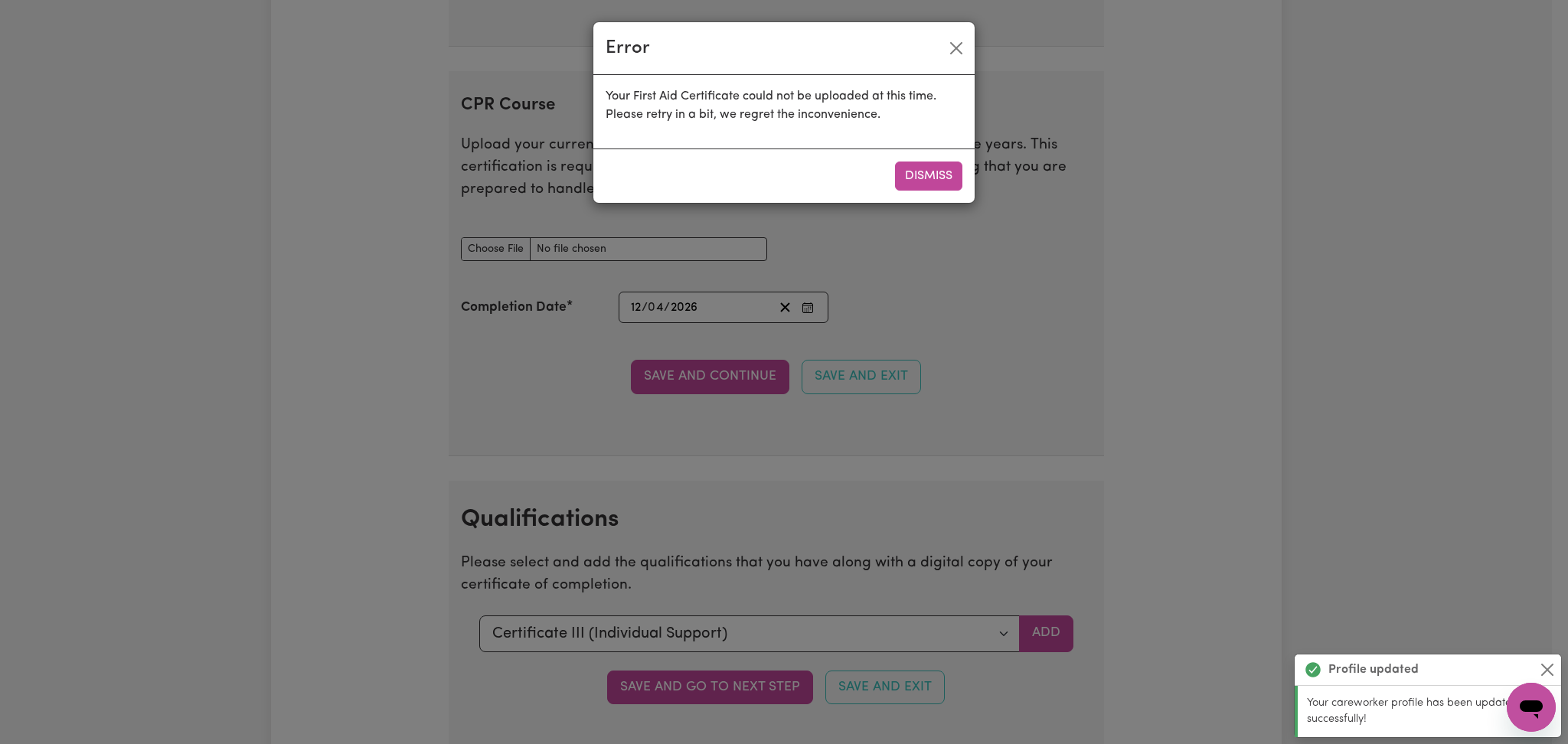
scroll to position [3376, 0]
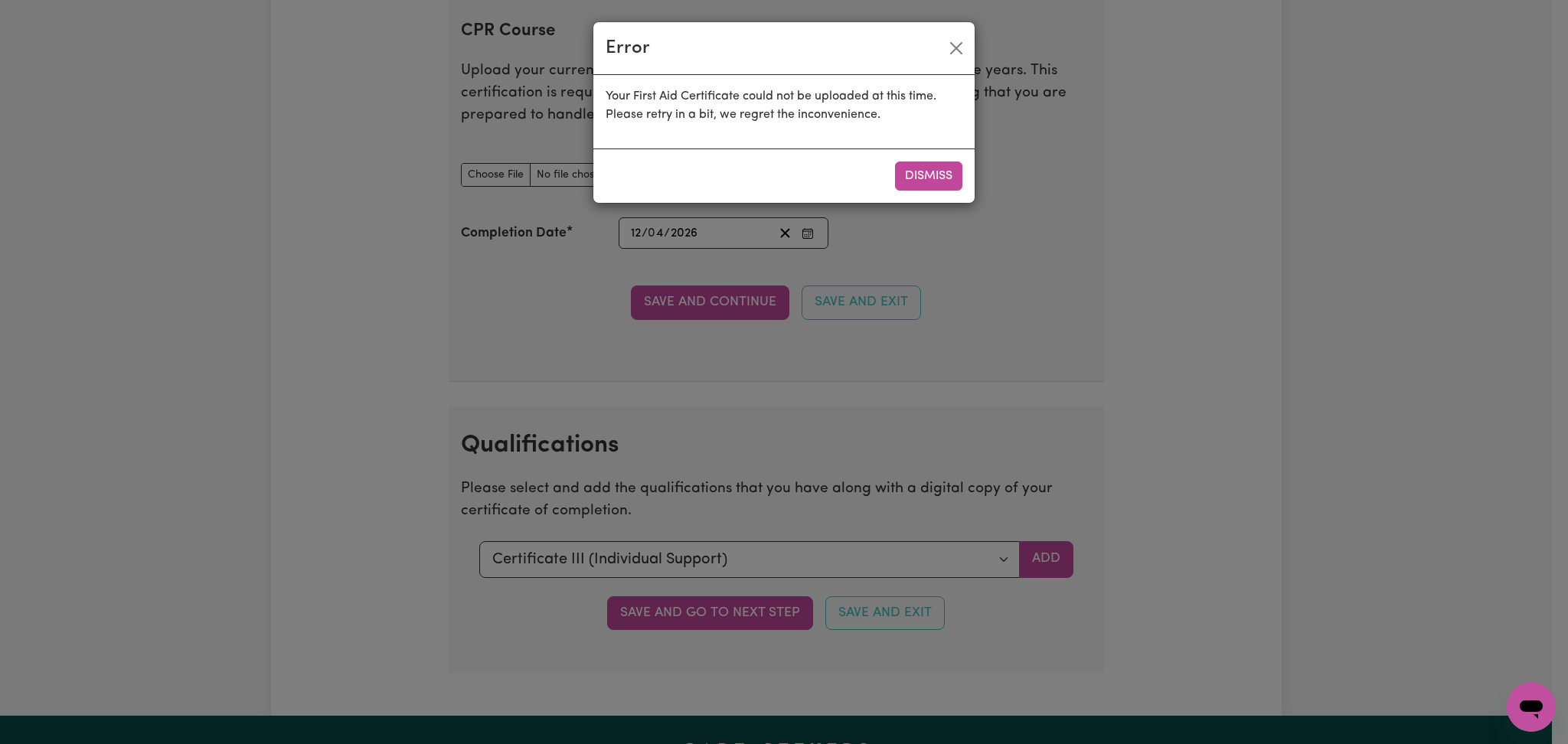
drag, startPoint x: 766, startPoint y: 136, endPoint x: 831, endPoint y: 155, distance: 67.7
click at [766, 136] on div "Your First Aid Certificate could not be uploaded at this time. Please retry in …" at bounding box center [784, 112] width 381 height 74
click at [919, 174] on button "Dismiss" at bounding box center [927, 176] width 67 height 29
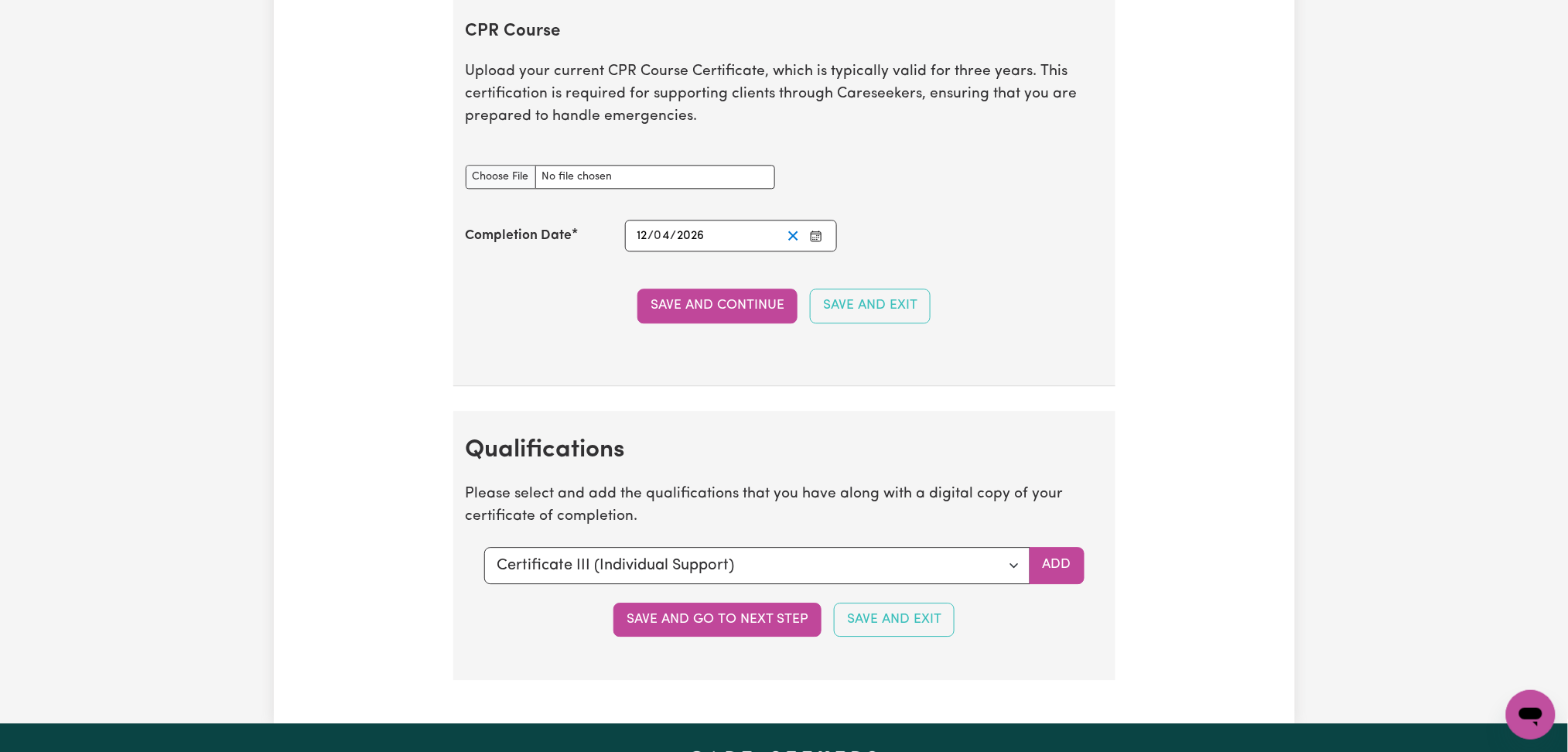
click at [790, 240] on icon "Clear date" at bounding box center [793, 235] width 15 height 15
click at [814, 239] on circle "Enter the Completion Date of your CPR Course" at bounding box center [815, 238] width 2 height 2
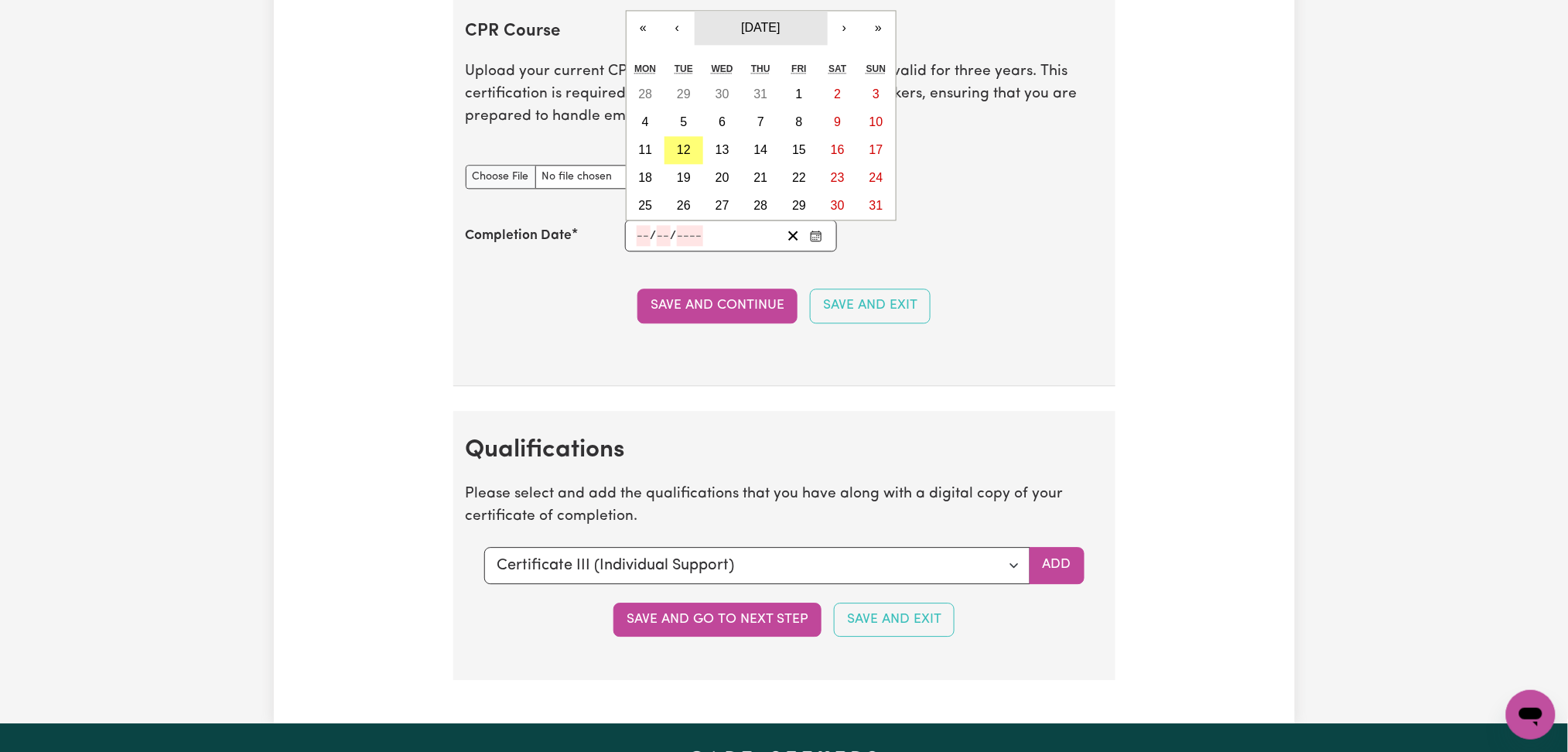
click at [769, 24] on span "[DATE]" at bounding box center [759, 27] width 38 height 13
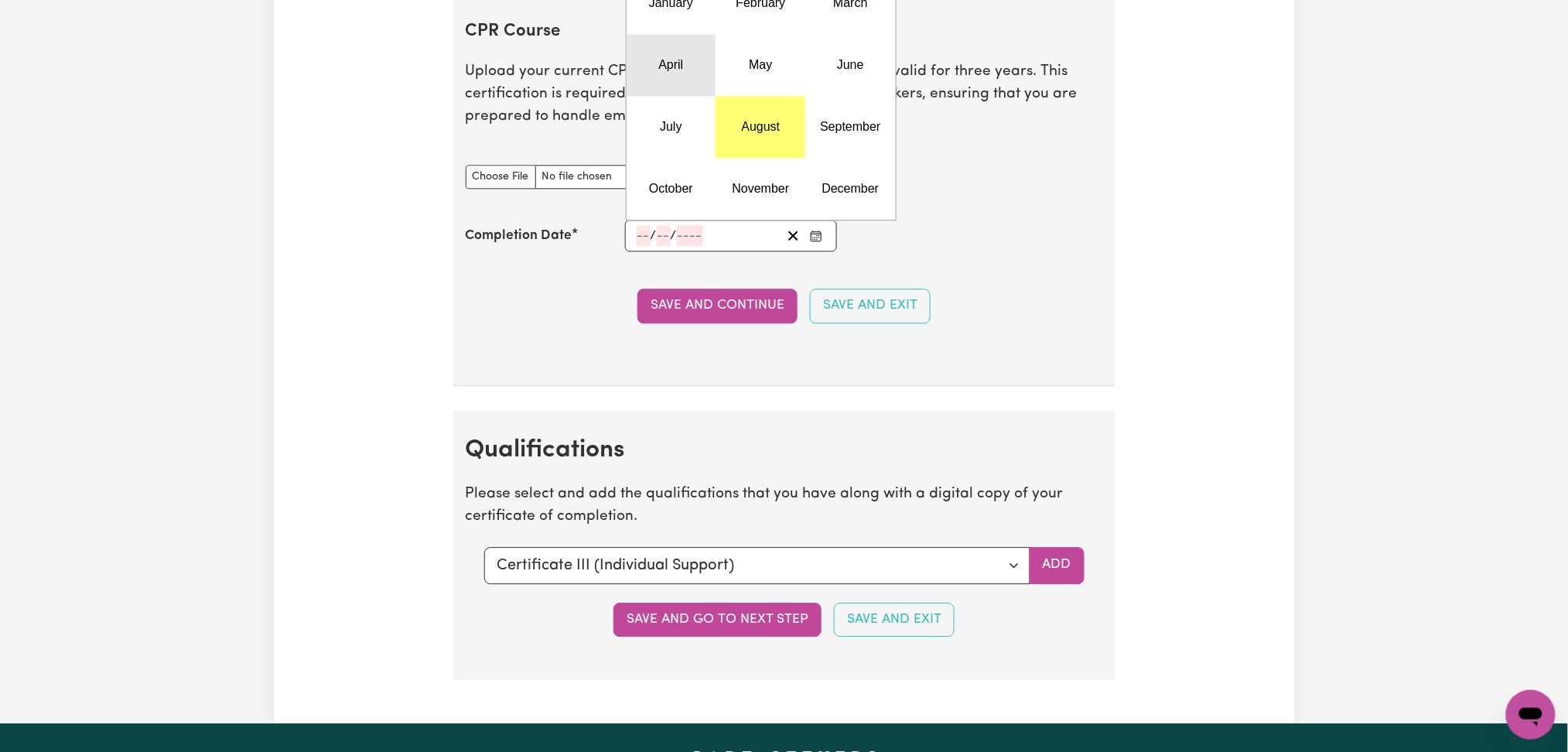
click at [682, 60] on button "April" at bounding box center [671, 65] width 89 height 62
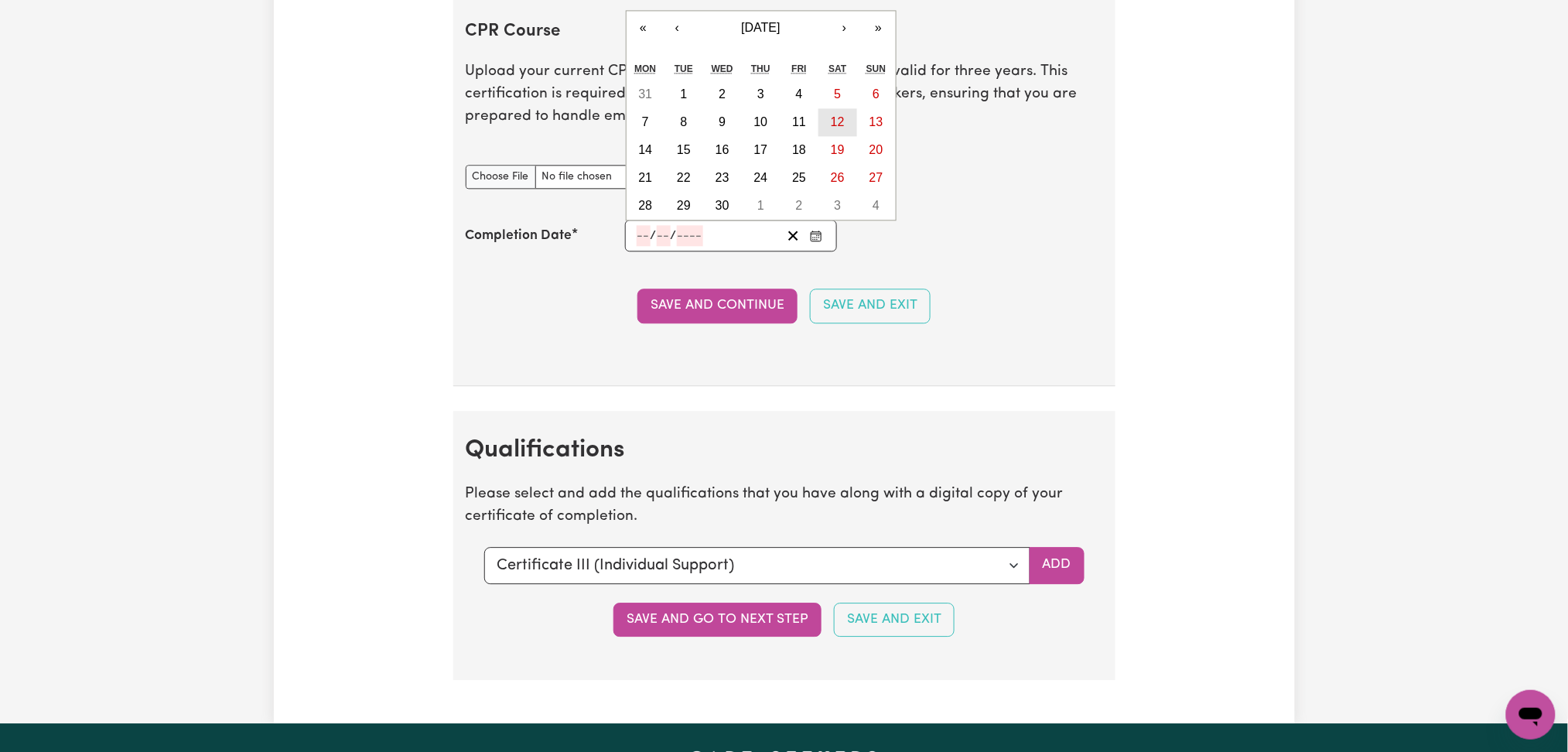
click at [839, 125] on abbr "12" at bounding box center [838, 121] width 14 height 13
type input "[DATE]"
type input "12"
type input "4"
type input "2025"
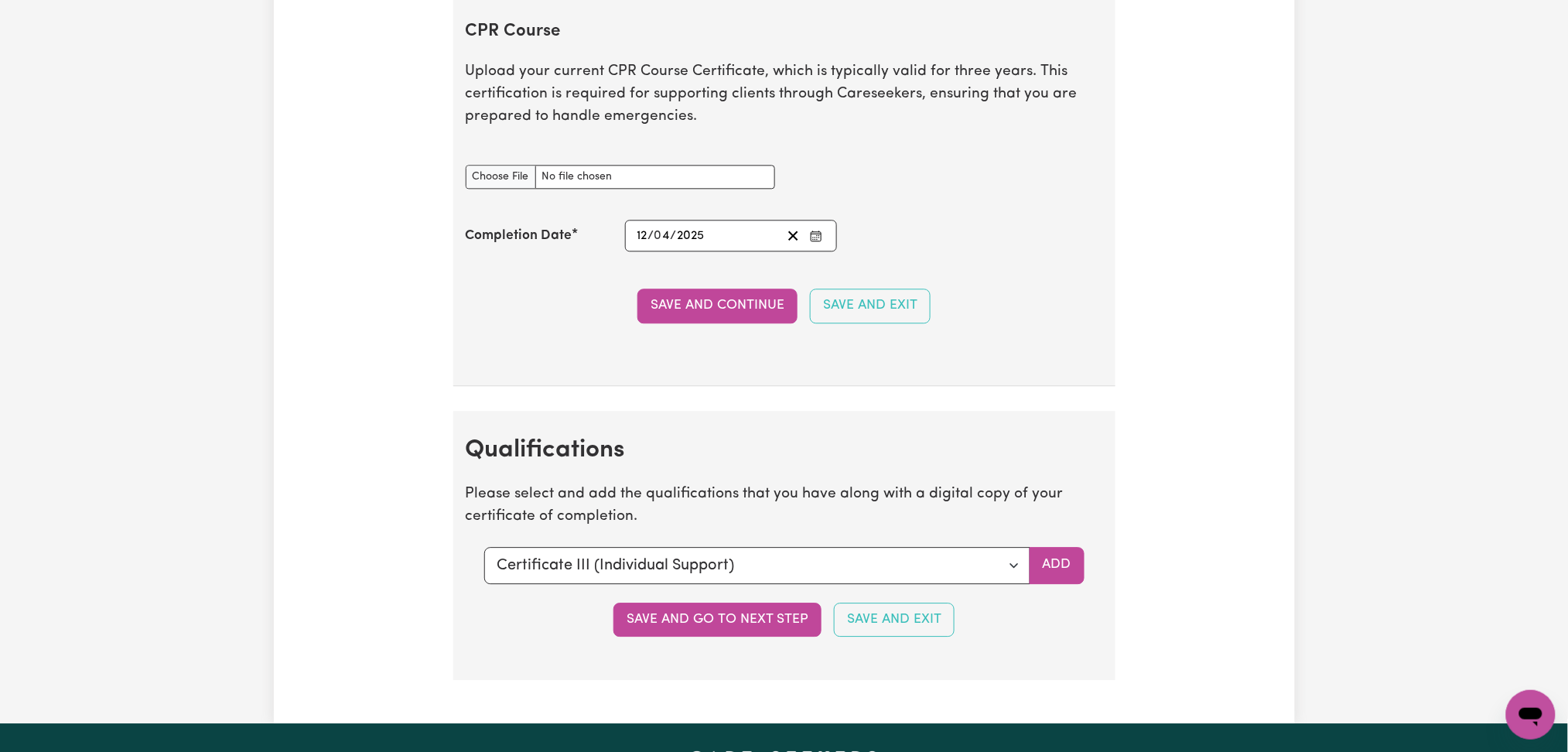
click at [489, 161] on div "CPR Course document" at bounding box center [620, 167] width 309 height 42
click at [490, 185] on input "CPR Course document" at bounding box center [620, 177] width 309 height 24
type input "C:\fakepath\[PERSON_NAME] CPR and First Aid Certificate 12042025.pdf"
click at [708, 317] on button "Save and Continue" at bounding box center [717, 306] width 160 height 34
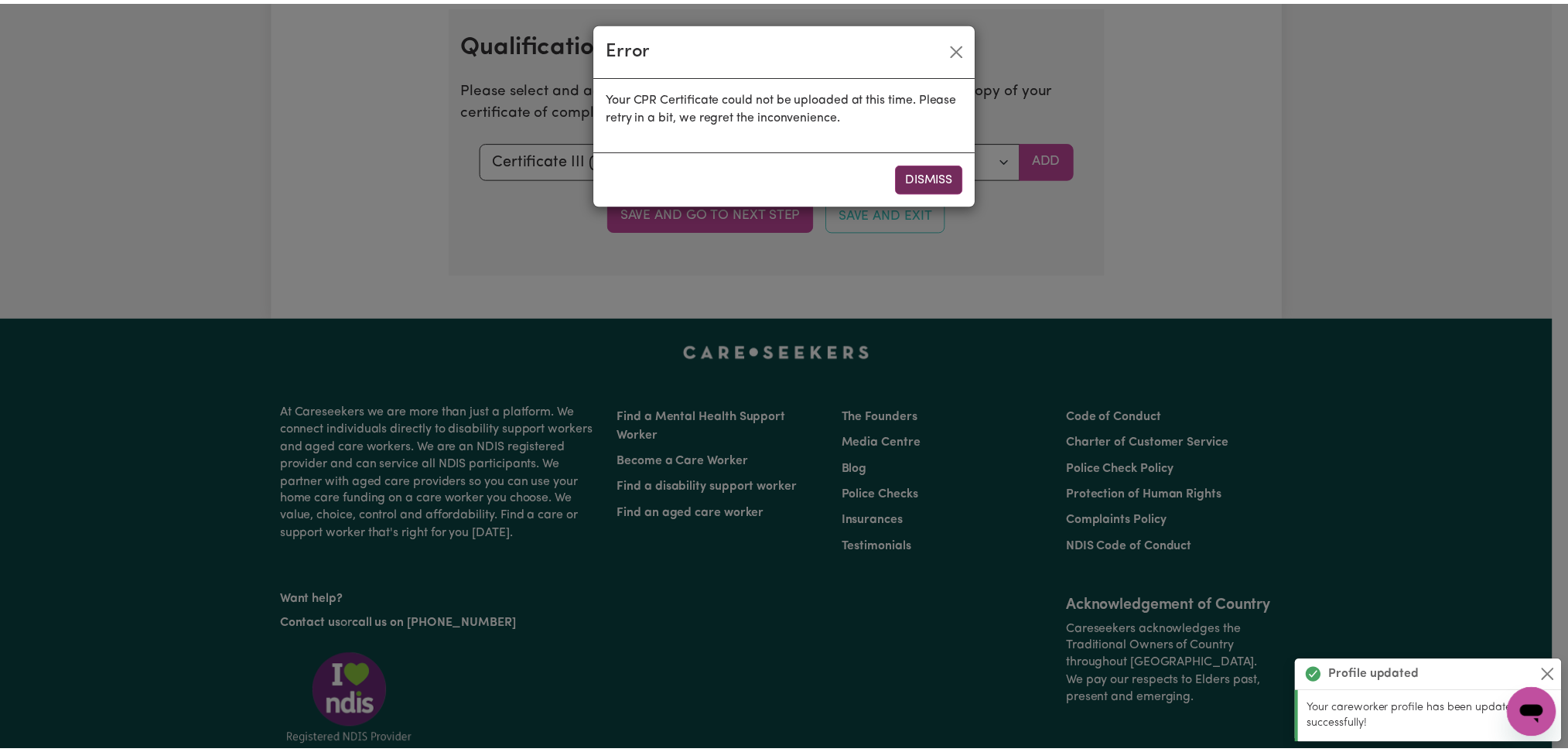
scroll to position [3827, 0]
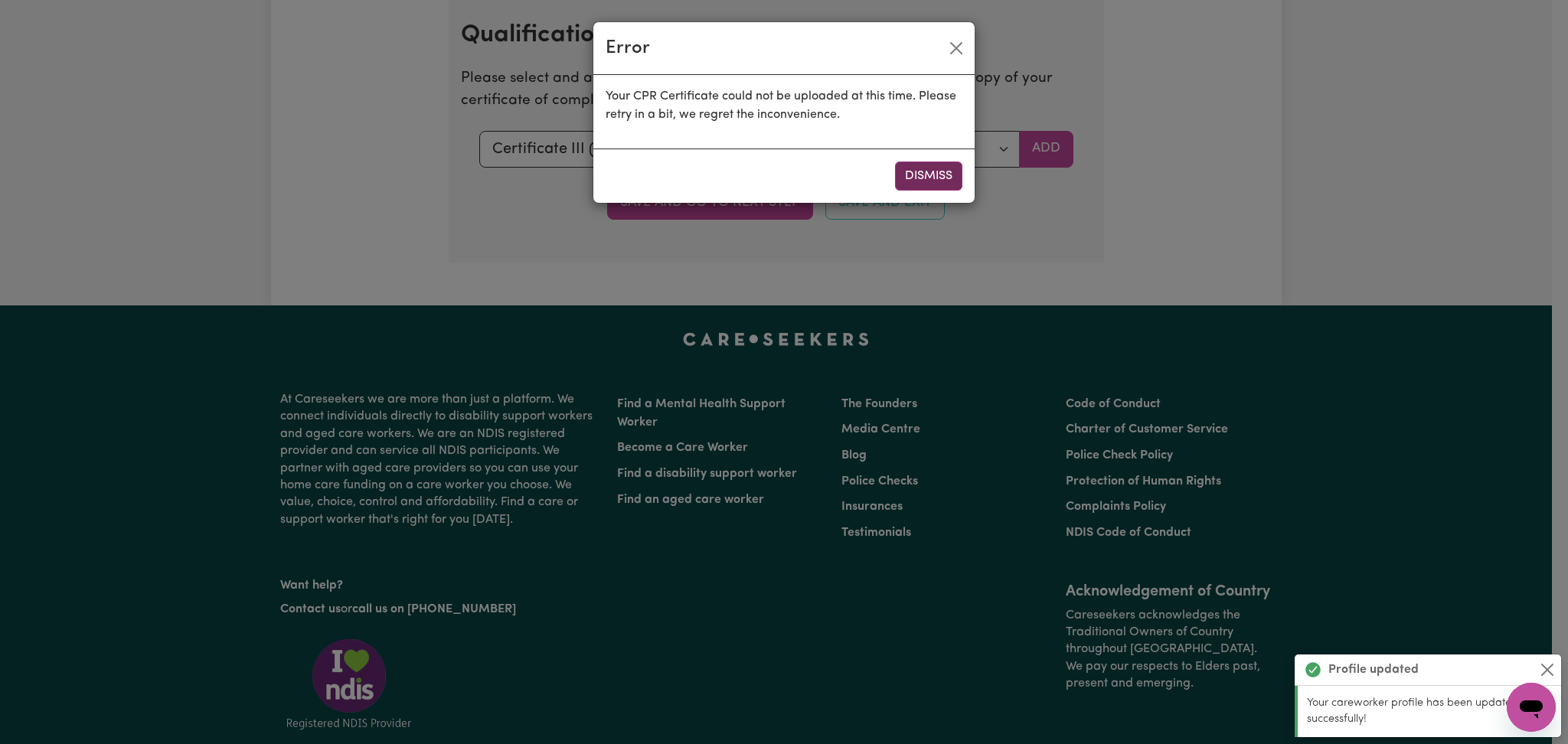
click at [929, 166] on button "Dismiss" at bounding box center [927, 176] width 67 height 29
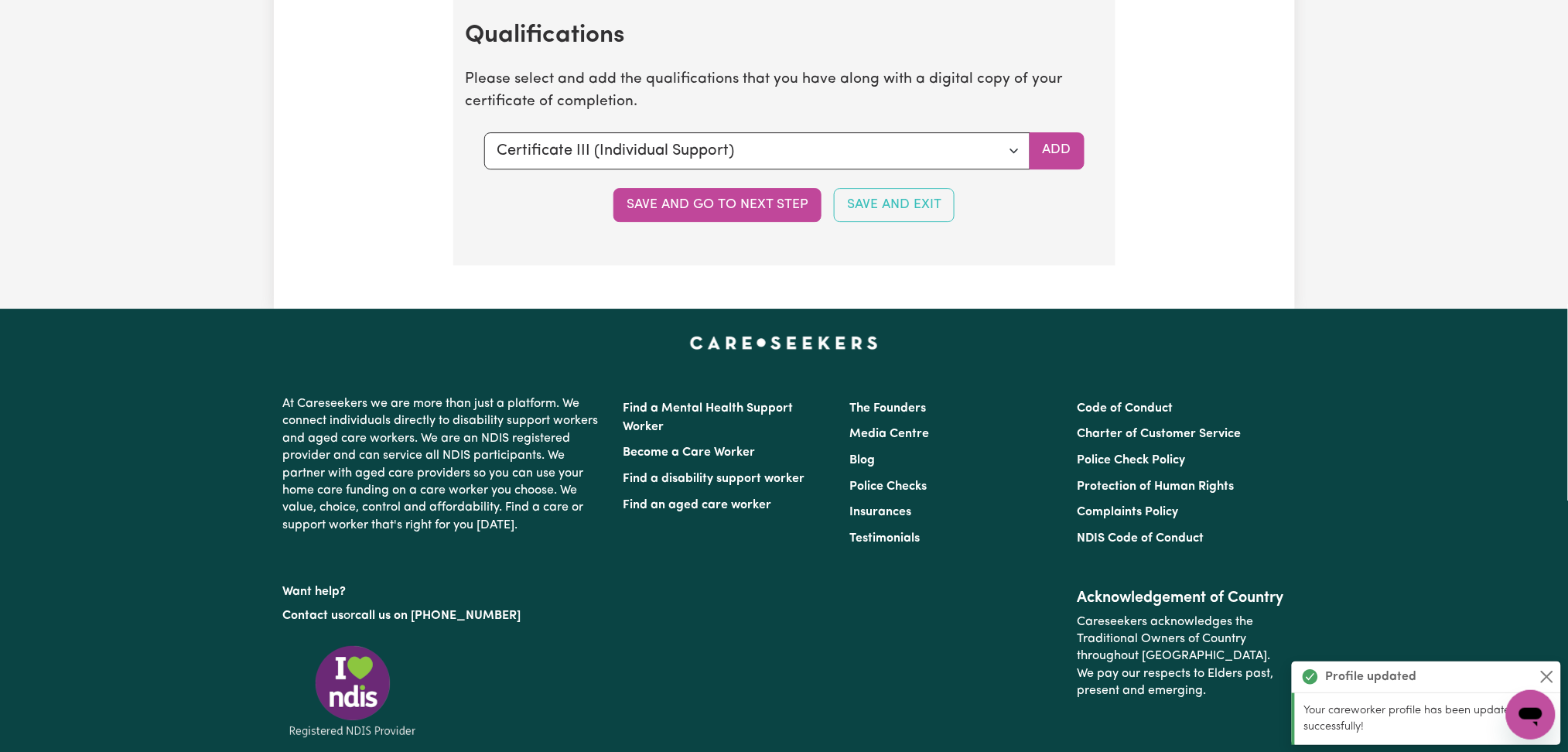
drag, startPoint x: 1059, startPoint y: 147, endPoint x: 967, endPoint y: 199, distance: 105.7
click at [1060, 147] on button "Add" at bounding box center [1057, 151] width 55 height 37
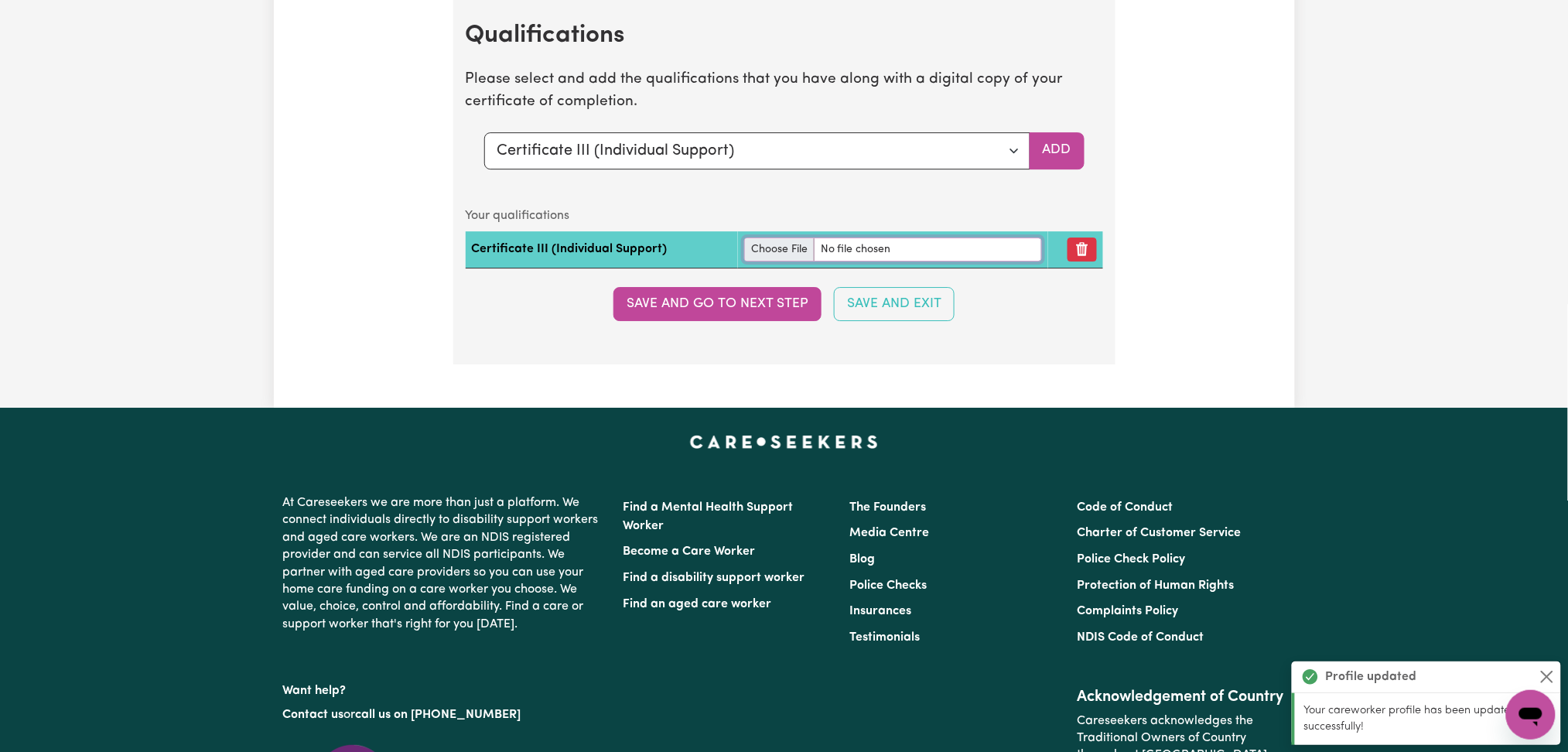
click at [762, 260] on input "file" at bounding box center [892, 250] width 298 height 24
type input "C:\fakepath\[PERSON_NAME] Certificate III in Individual Support.pdf"
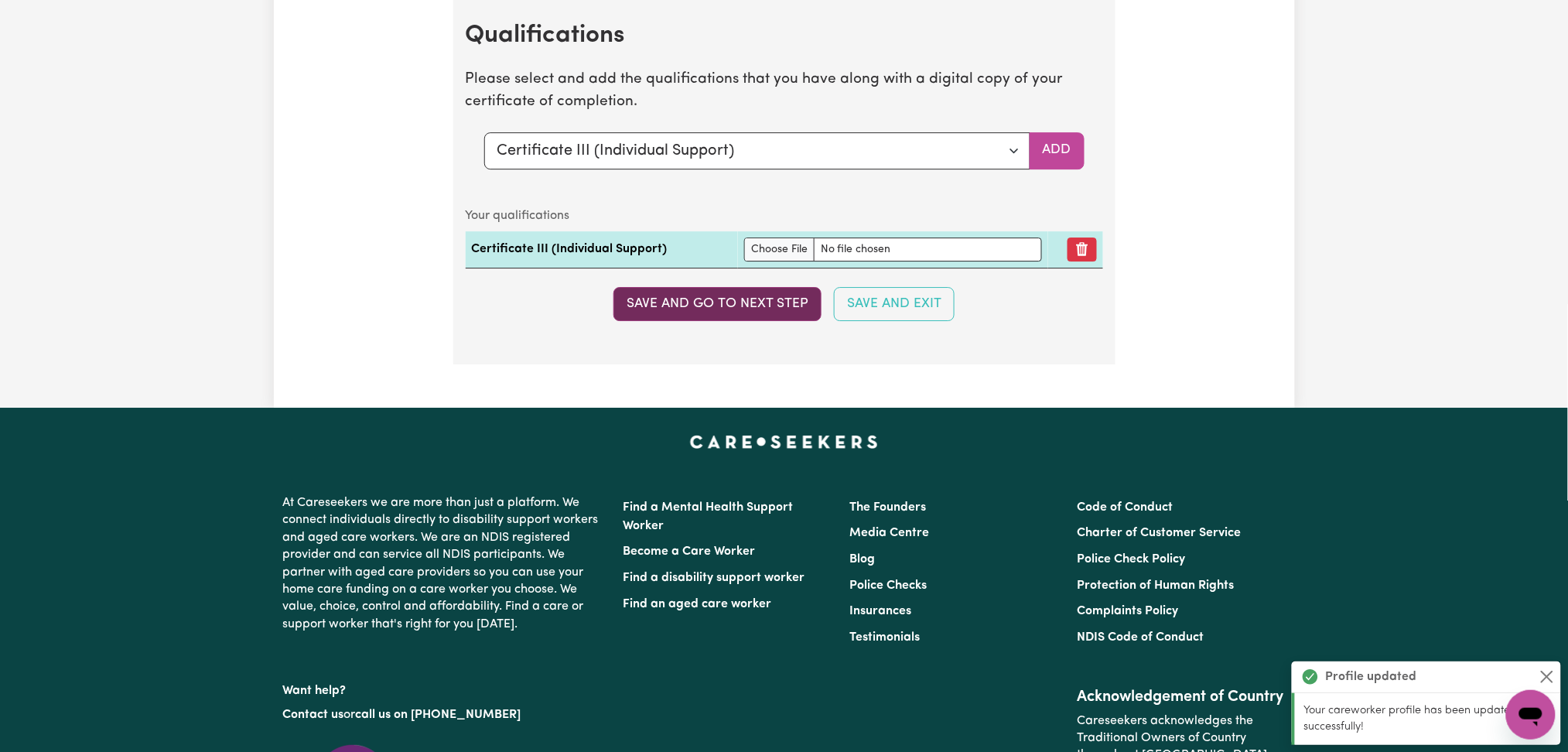
click at [715, 302] on button "Save and go to next step" at bounding box center [717, 304] width 208 height 34
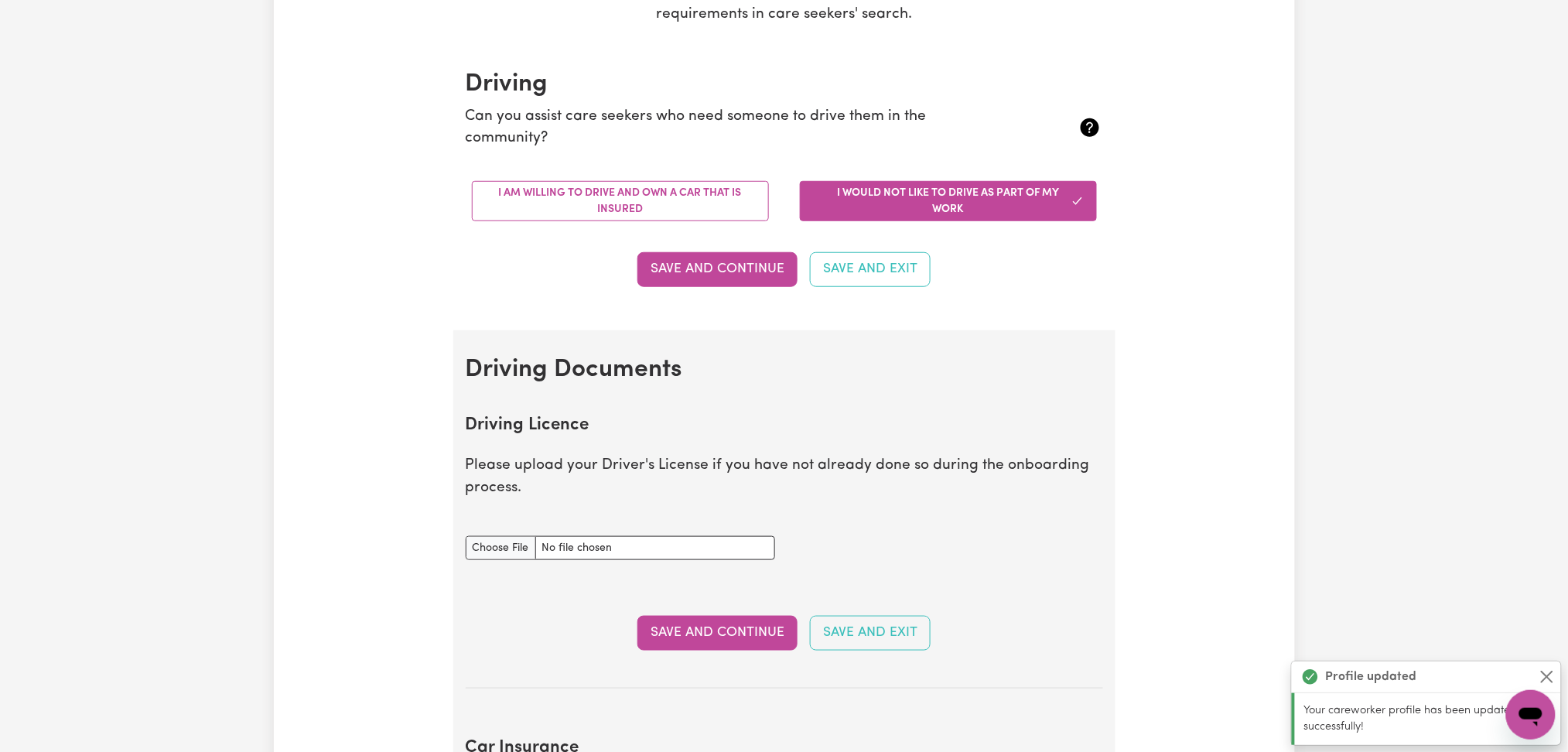
scroll to position [0, 0]
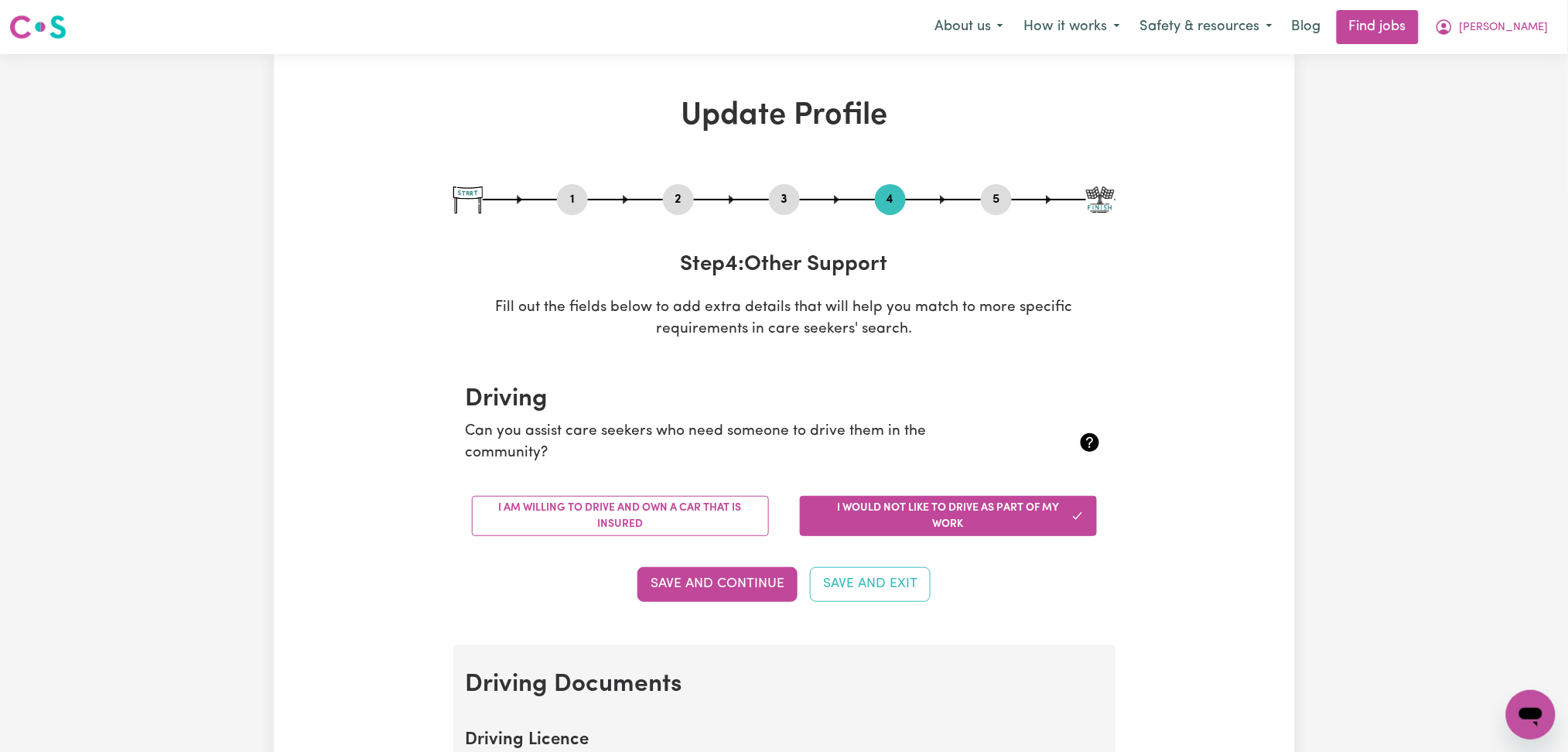
click at [795, 188] on div "3" at bounding box center [784, 199] width 30 height 30
click at [792, 193] on button "3" at bounding box center [784, 200] width 30 height 20
select select "2024"
select select "Certificate III (Individual Support)"
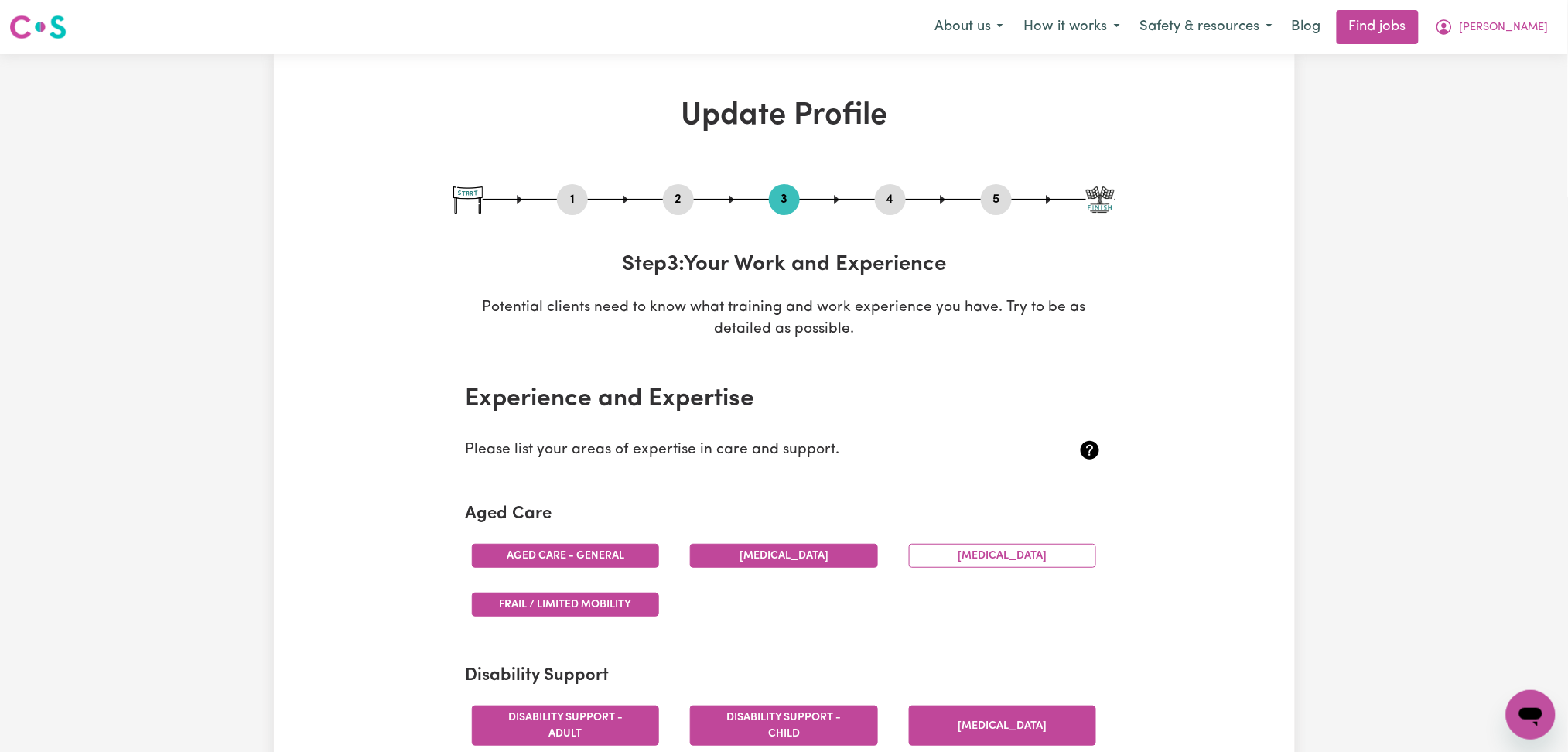
scroll to position [1019, 0]
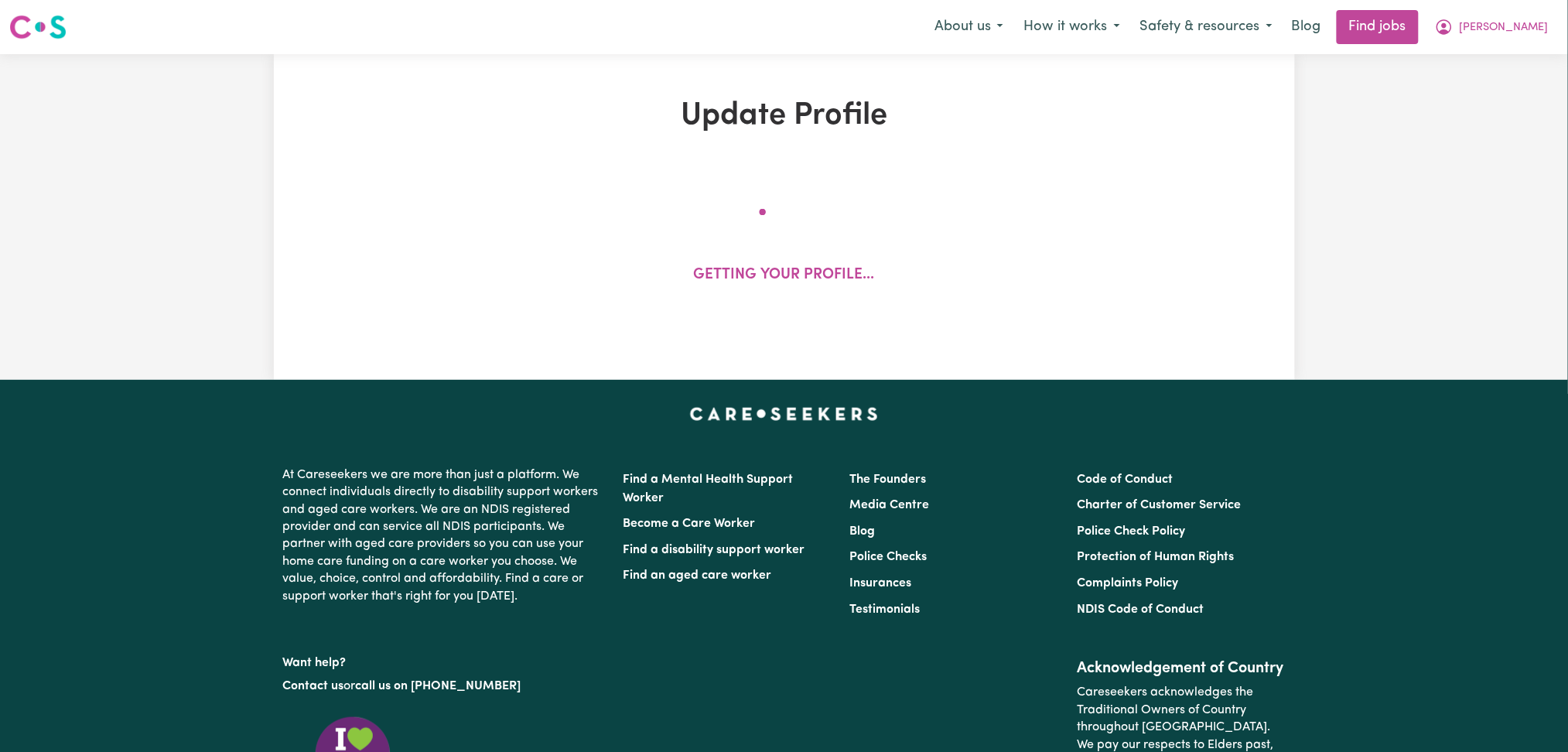
select select "[DEMOGRAPHIC_DATA]"
select select "Student Visa"
select select "Studying a healthcare related degree or qualification"
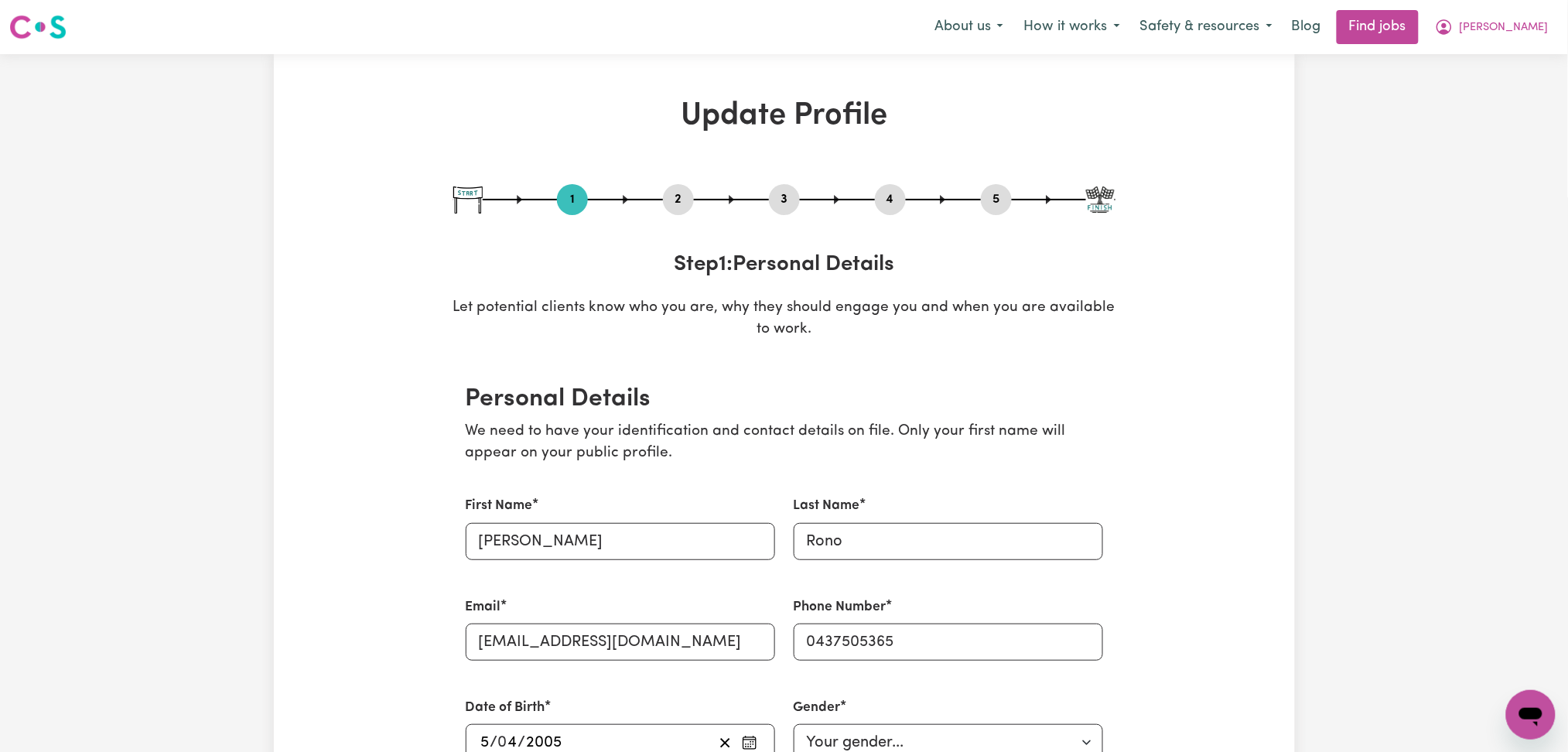
click at [789, 202] on button "3" at bounding box center [784, 200] width 30 height 20
select select "2024"
select select "Certificate III (Individual Support)"
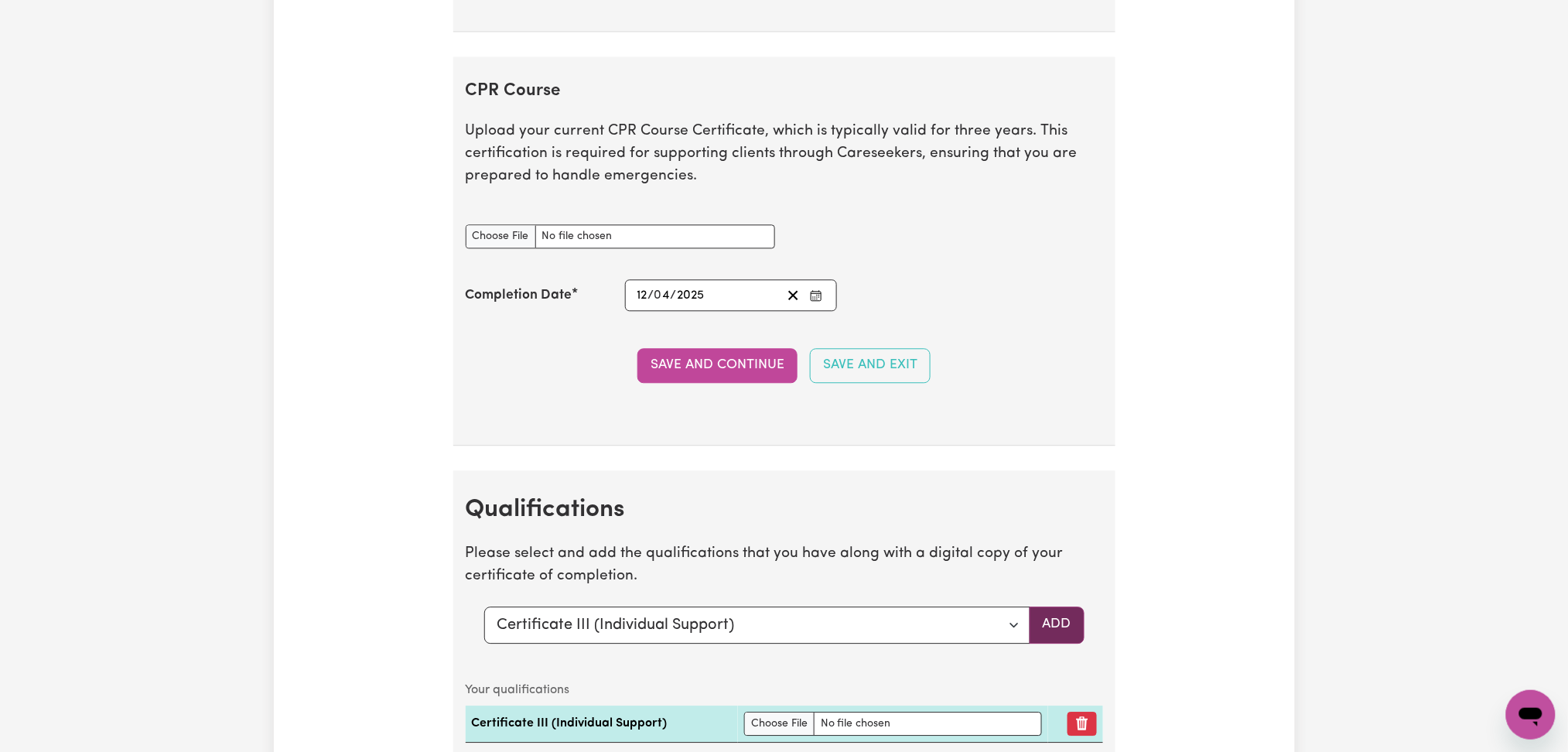
scroll to position [3558, 0]
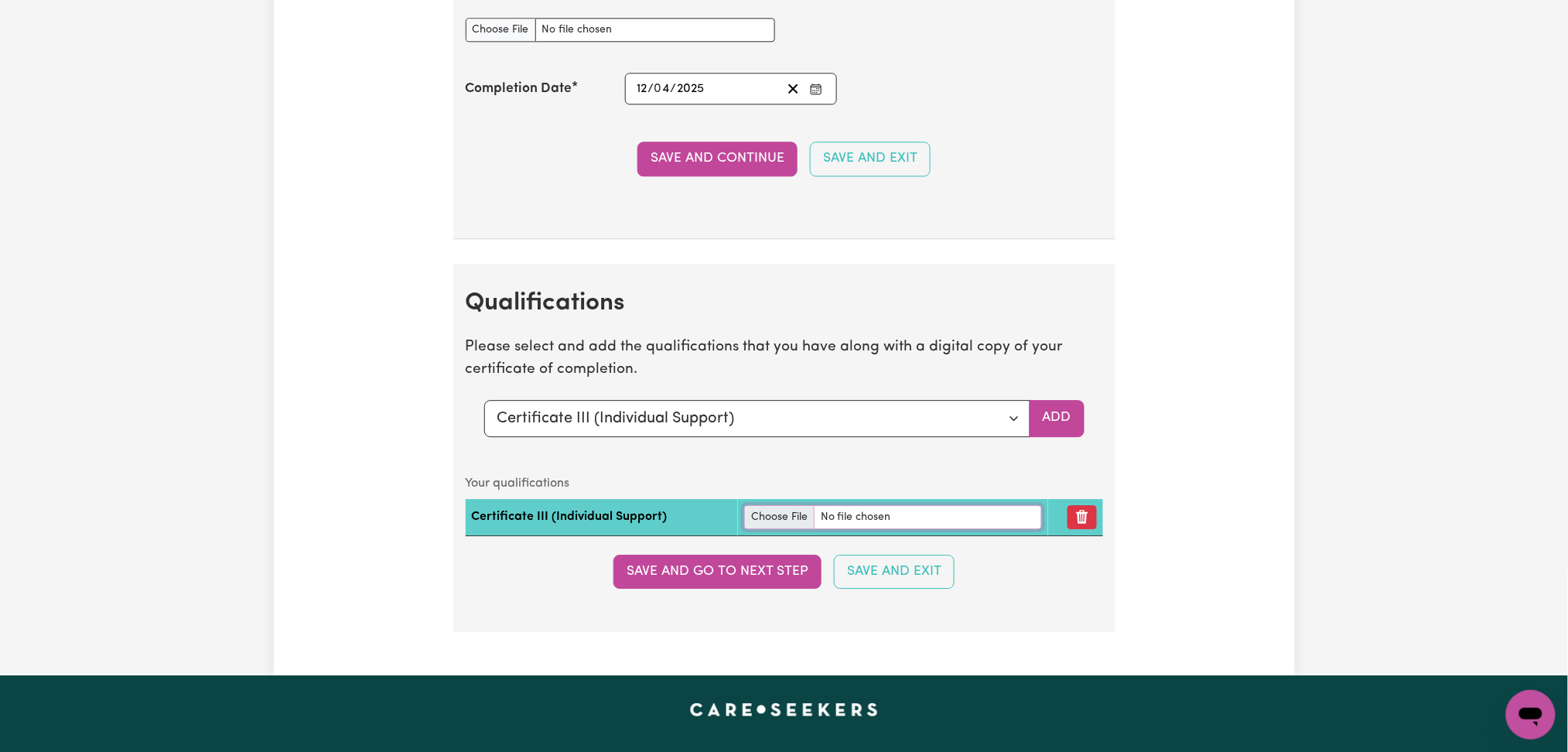
click at [769, 520] on input "file" at bounding box center [892, 517] width 298 height 24
type input "C:\fakepath\[PERSON_NAME] Certificate III in Individual Support.pdf"
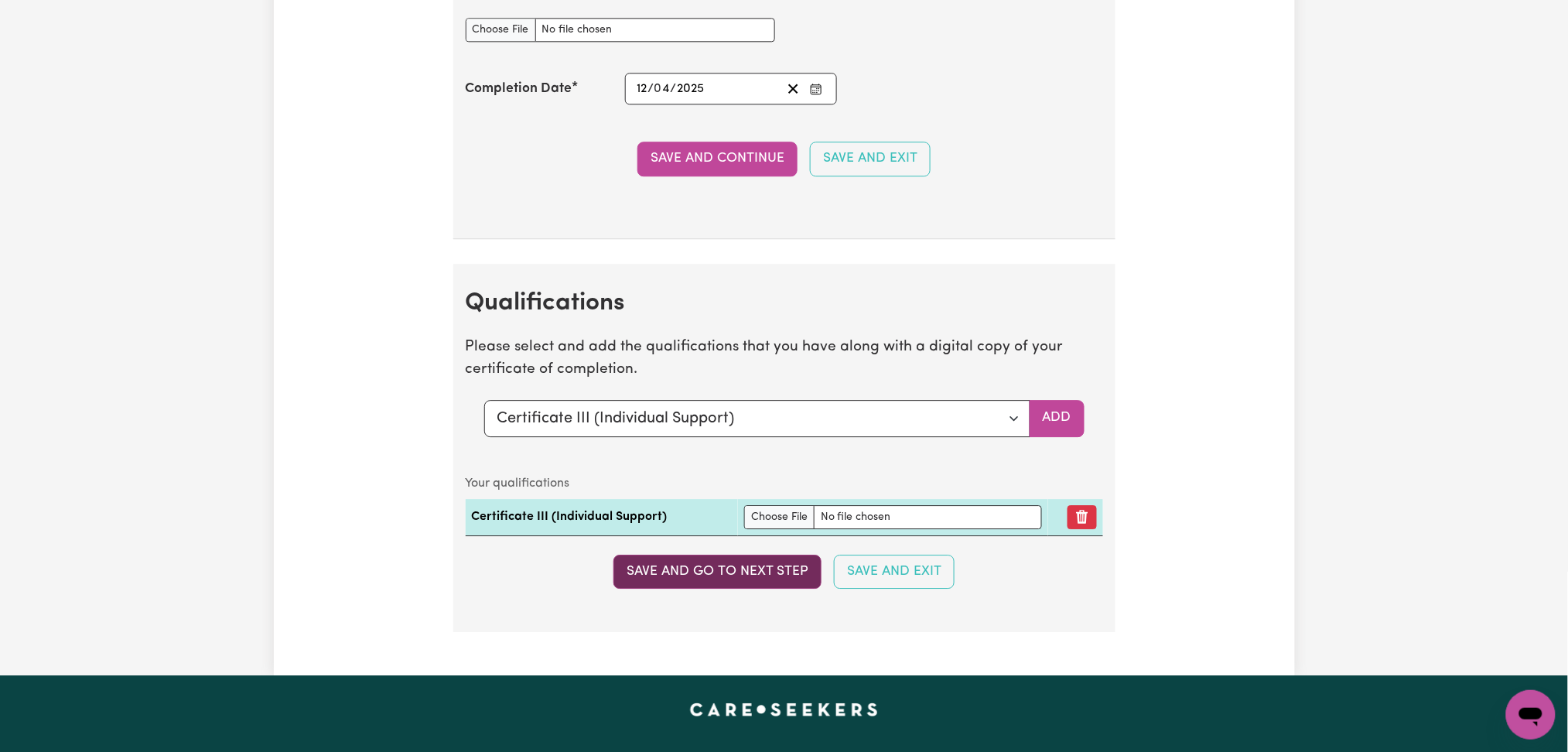
click at [715, 570] on button "Save and go to next step" at bounding box center [717, 572] width 208 height 34
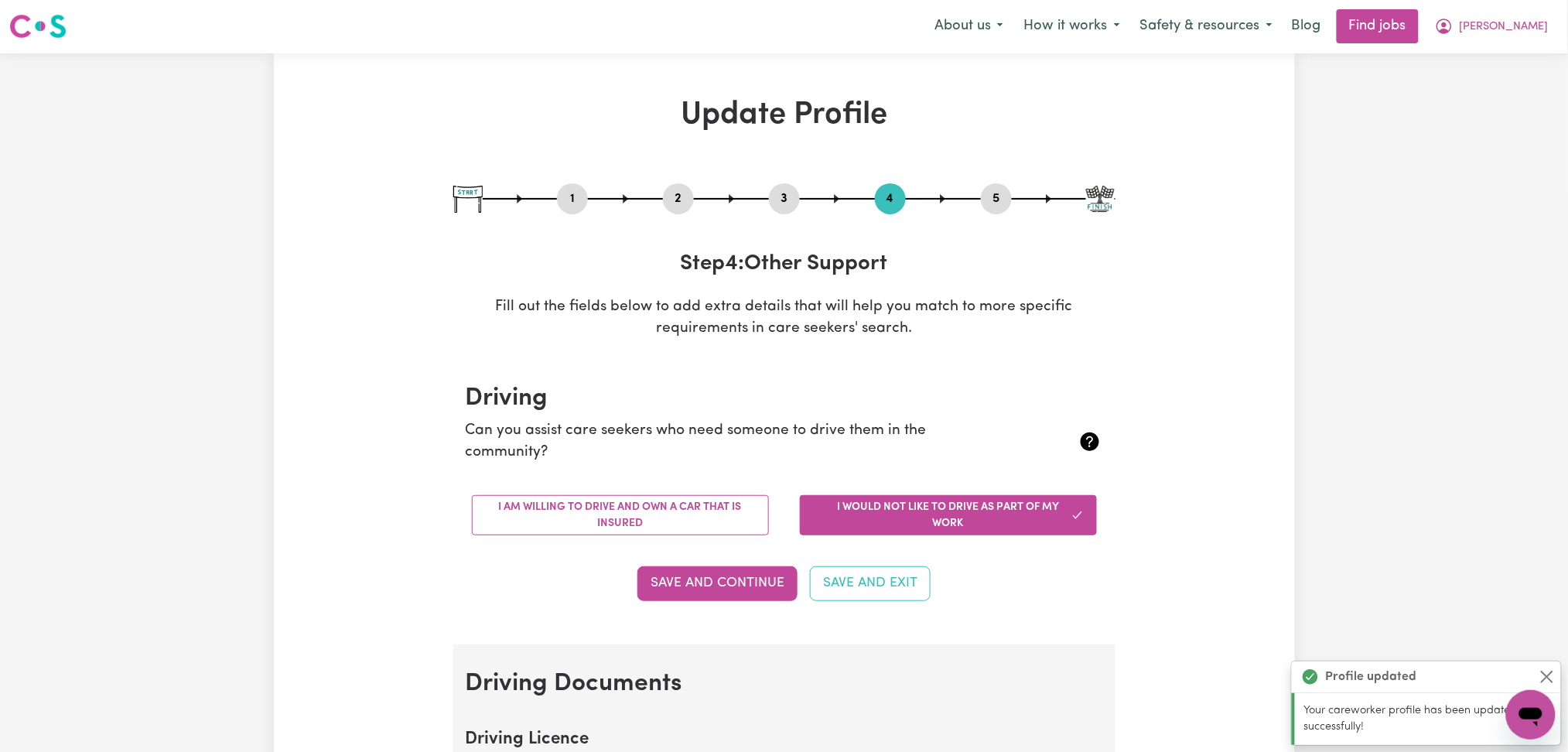
scroll to position [0, 0]
click at [788, 193] on button "3" at bounding box center [784, 200] width 30 height 20
select select "2024"
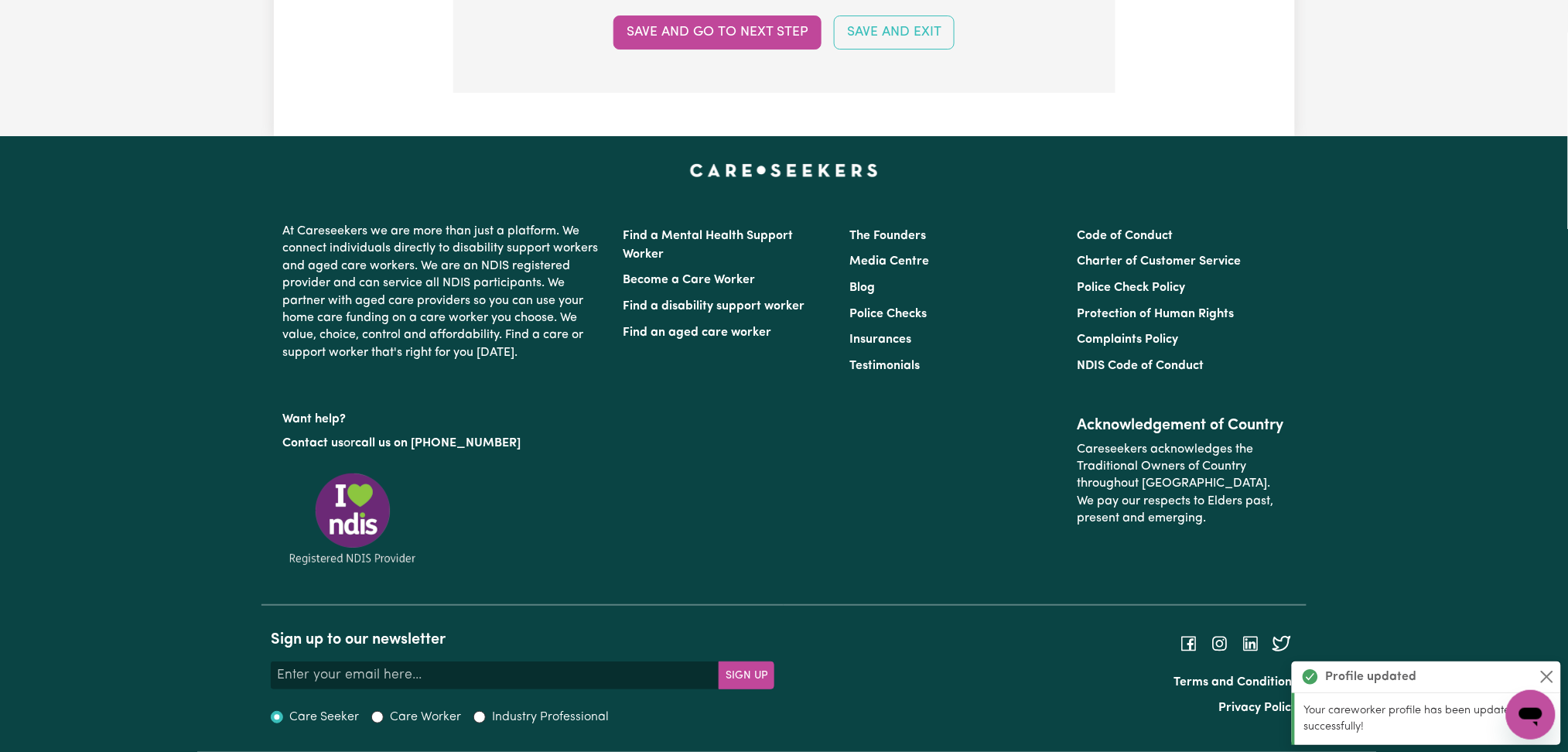
scroll to position [3693, 0]
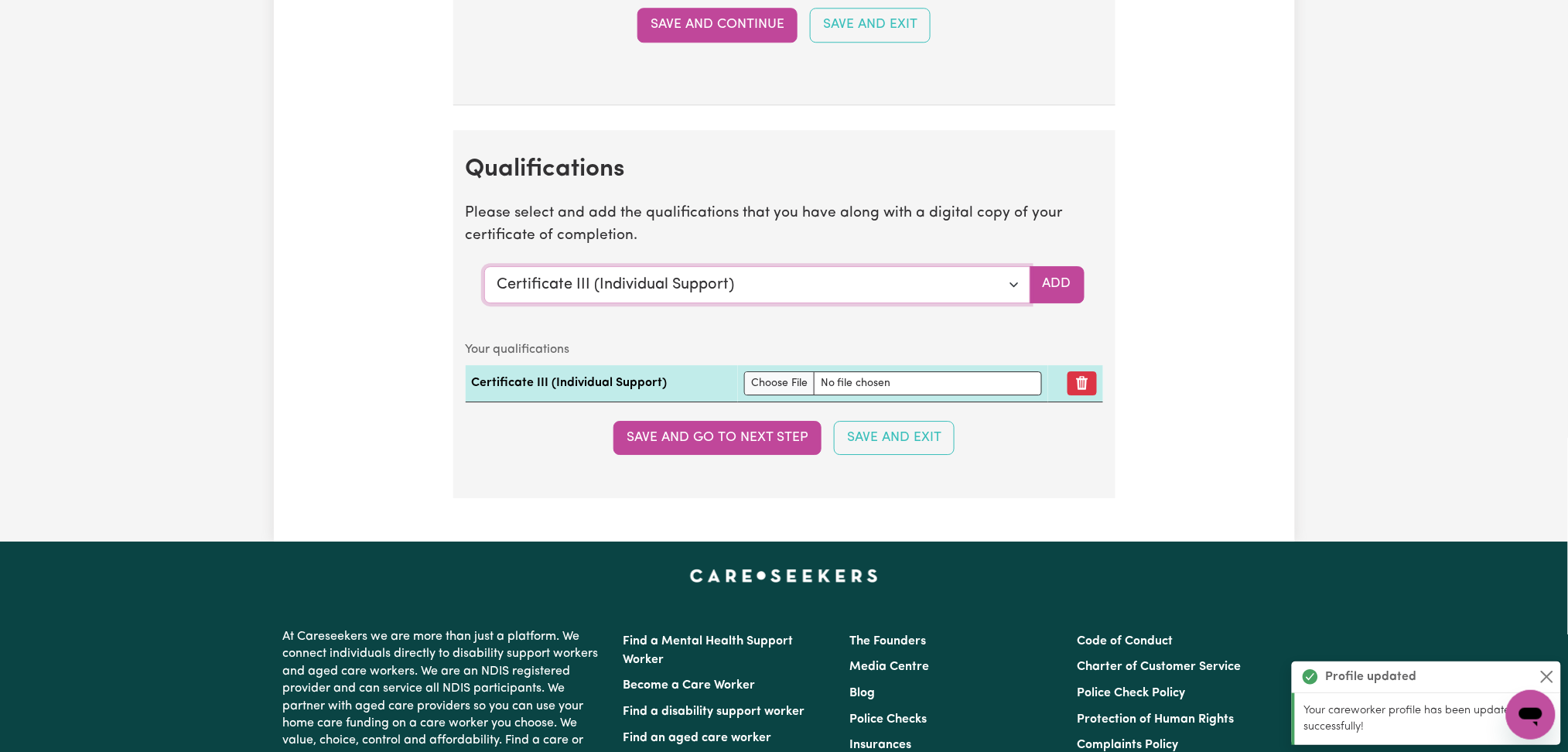
click at [704, 290] on select "Select a qualification to add... Certificate III (Individual Support) Certifica…" at bounding box center [757, 285] width 546 height 37
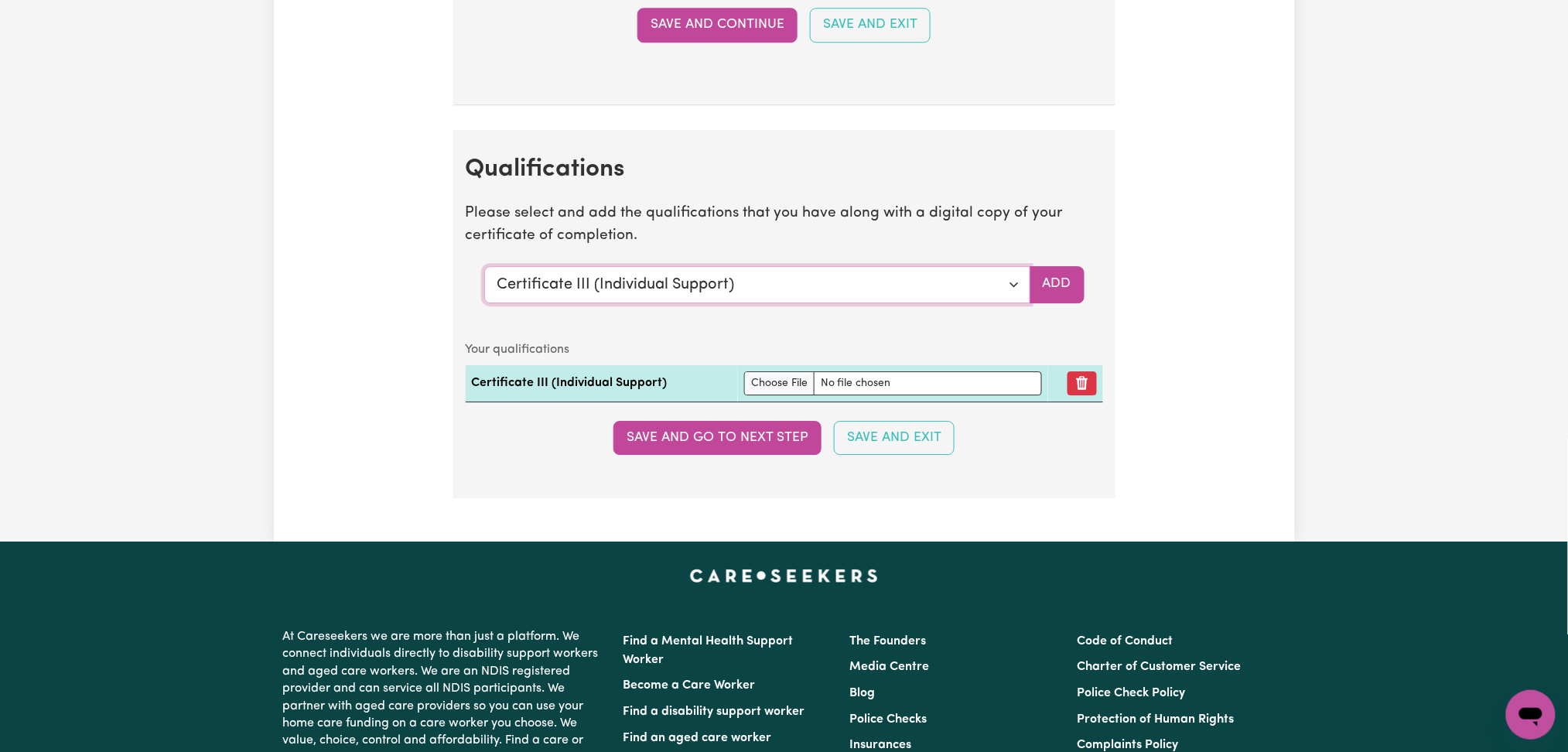
select select "Manual Handling"
click at [484, 269] on select "Select a qualification to add... Certificate III (Individual Support) Certifica…" at bounding box center [757, 285] width 546 height 37
click at [1057, 299] on button "Add" at bounding box center [1057, 285] width 55 height 37
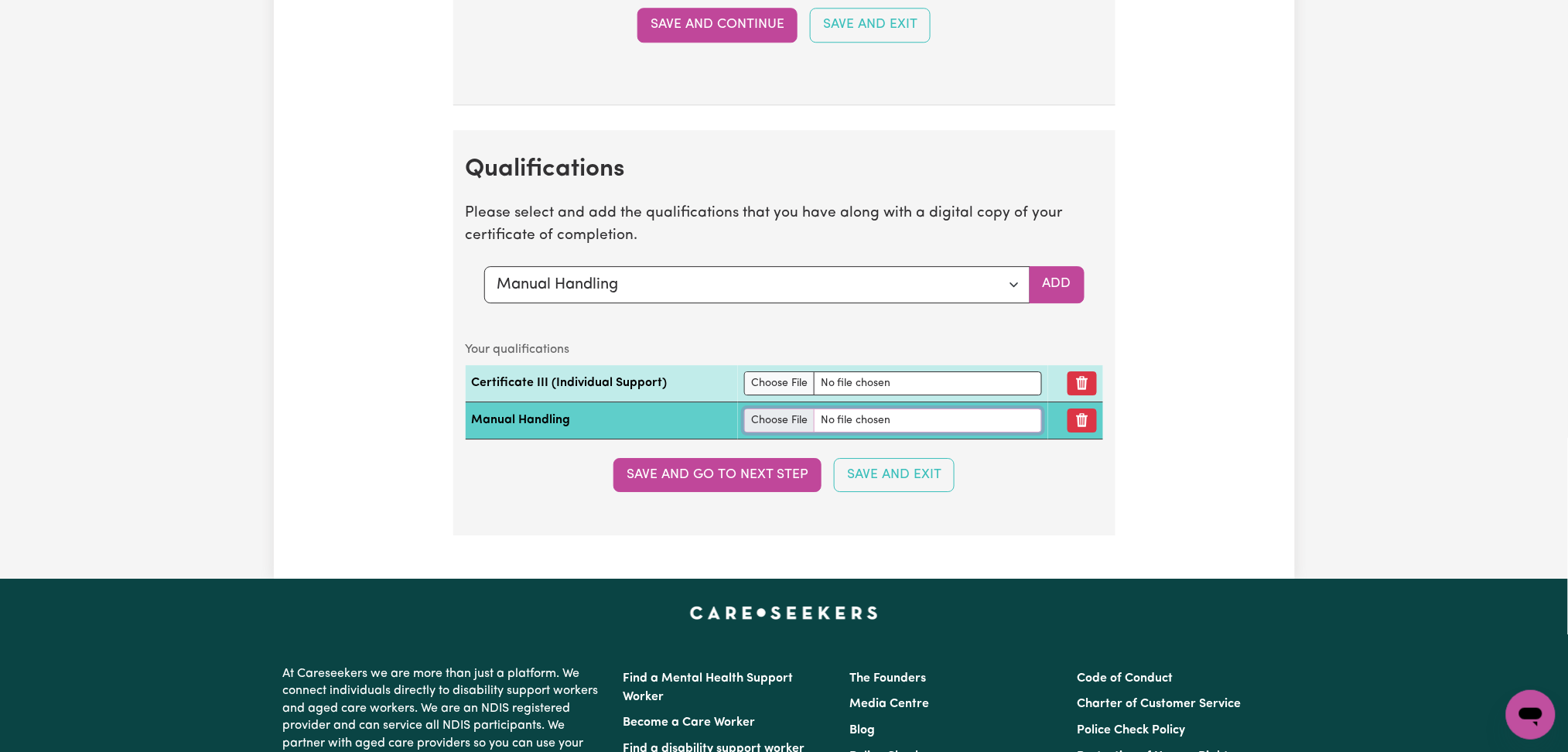
click at [757, 429] on input "file" at bounding box center [892, 421] width 298 height 24
type input "C:\fakepath\Sharon Rono Manual Handling.pdf"
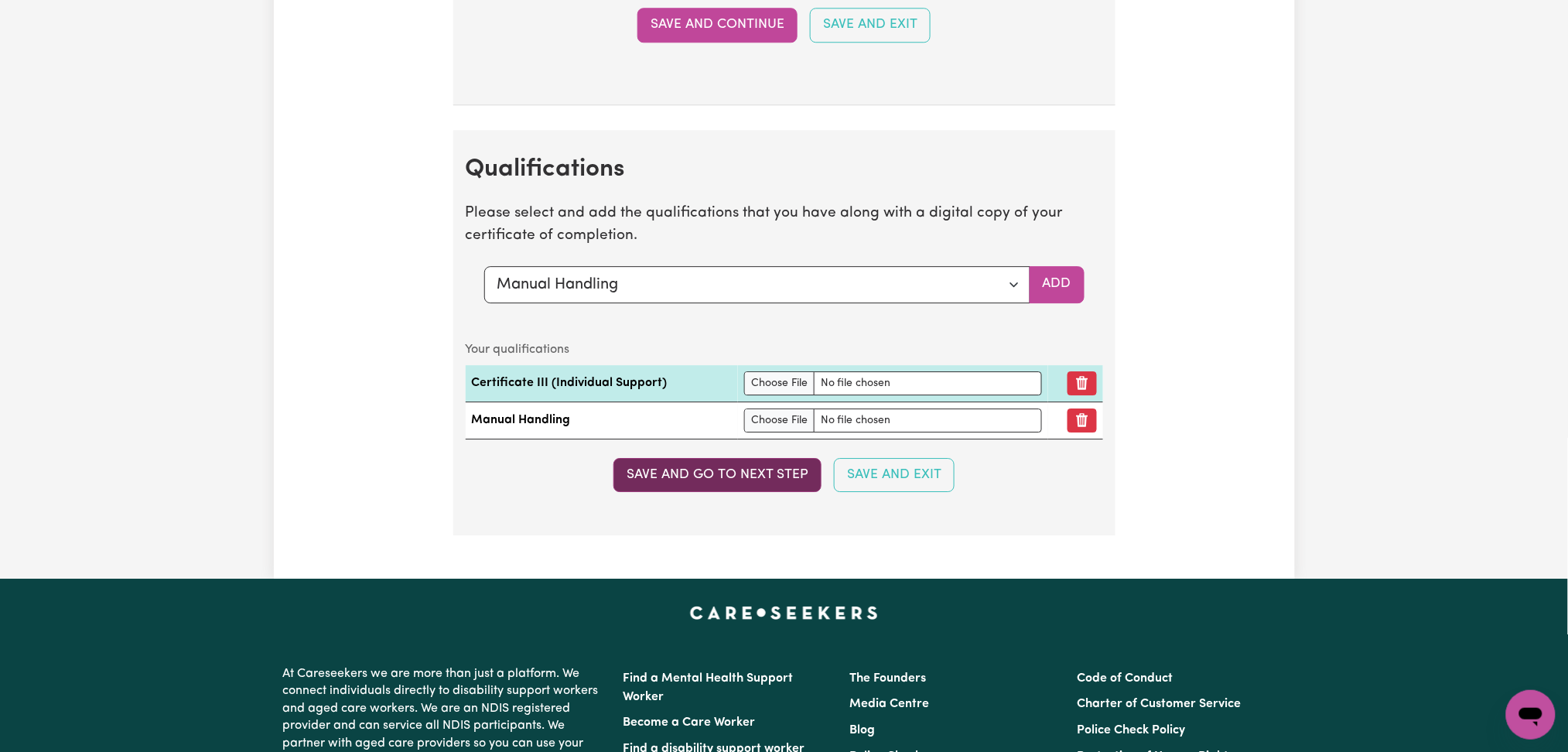
click at [752, 491] on button "Save and go to next step" at bounding box center [717, 475] width 208 height 34
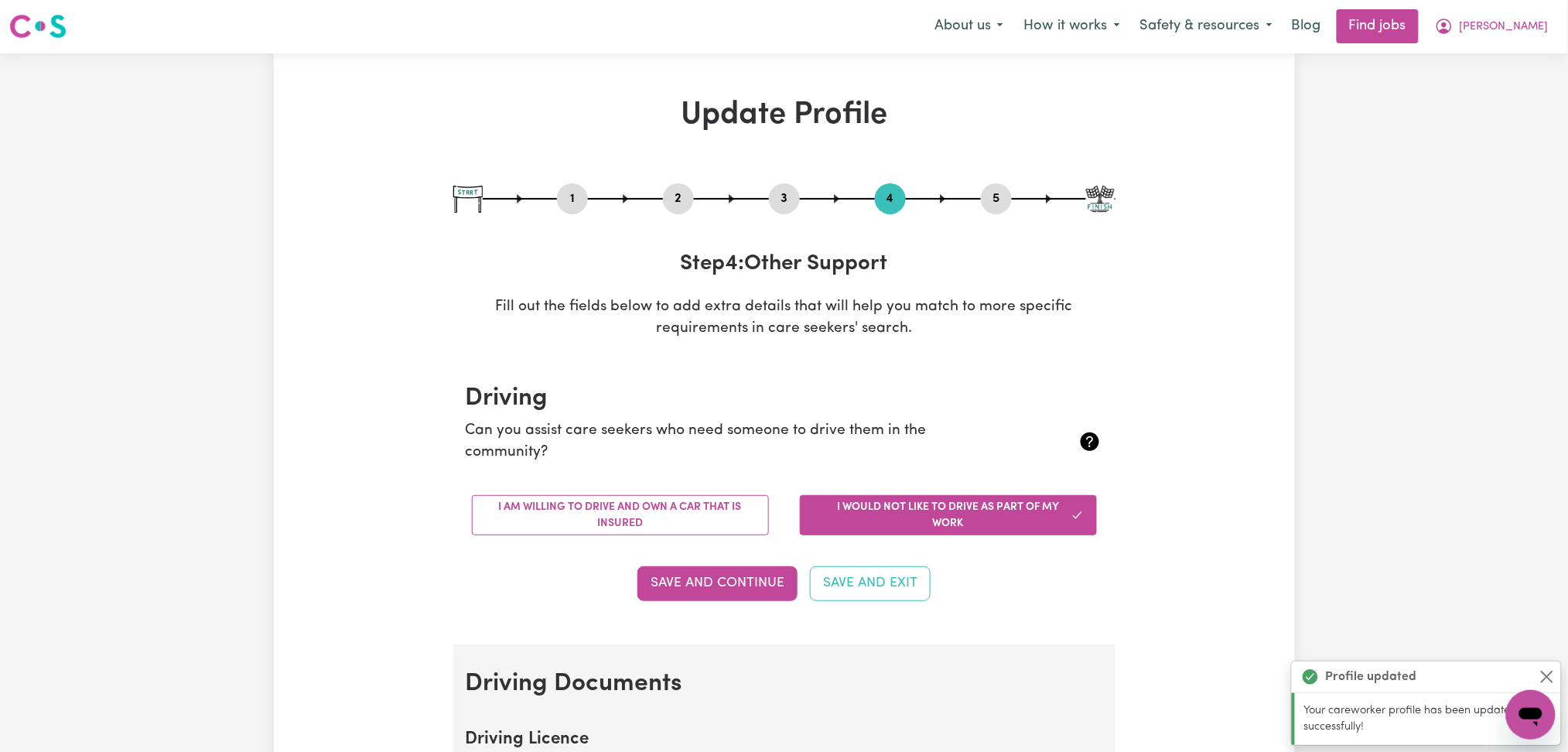
scroll to position [0, 0]
click at [774, 193] on button "3" at bounding box center [784, 200] width 30 height 20
select select "2024"
select select "Certificate III (Individual Support)"
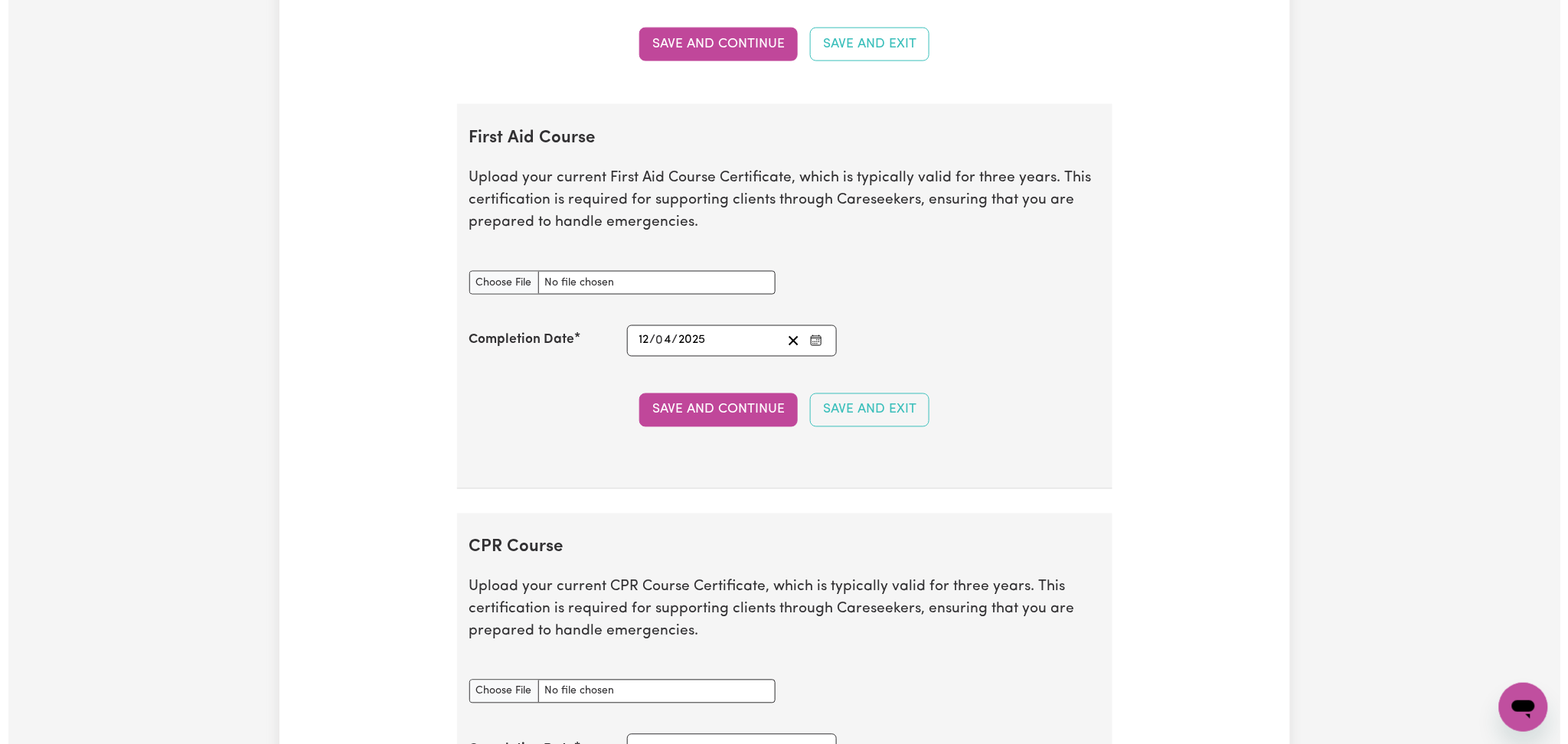
scroll to position [2960, 0]
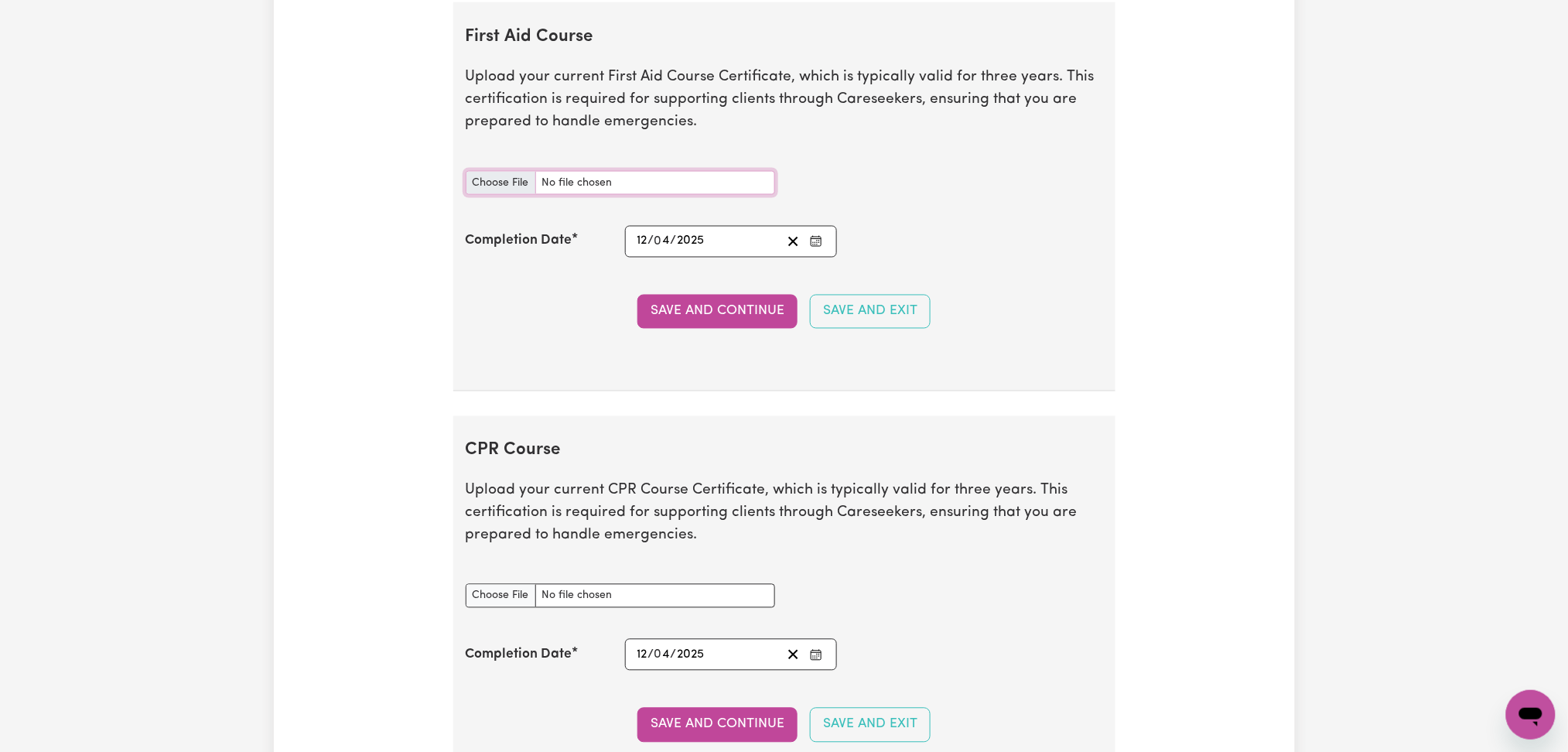
click at [510, 191] on input "First Aid Course document" at bounding box center [620, 183] width 309 height 24
type input "C:\fakepath\[PERSON_NAME] CPR and First Aid Certificate 12042025.pdf"
click at [754, 335] on section "First Aid Course Upload your current First Aid Course Certificate, which is typ…" at bounding box center [784, 197] width 662 height 389
click at [756, 329] on button "Save and Continue" at bounding box center [717, 312] width 160 height 34
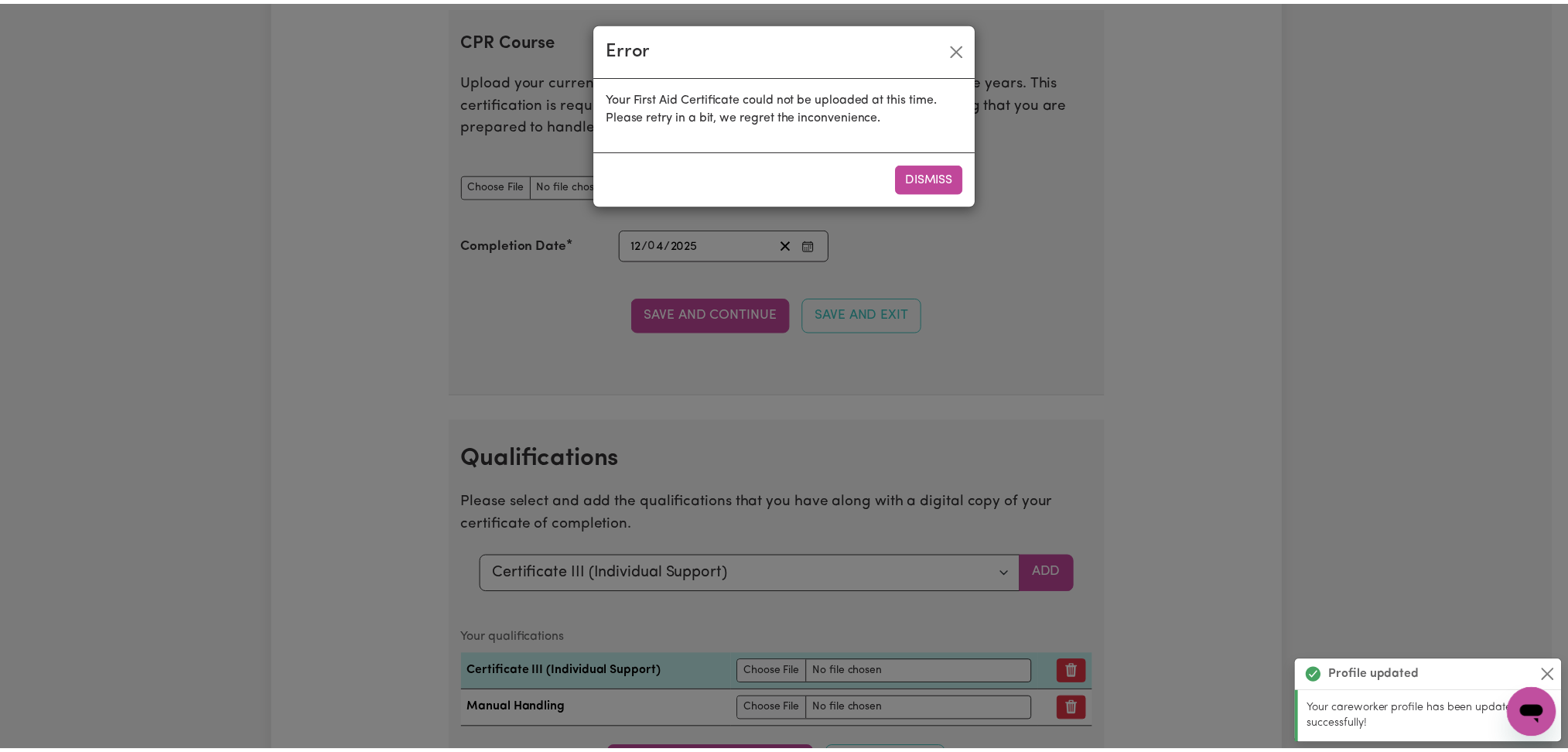
scroll to position [3411, 0]
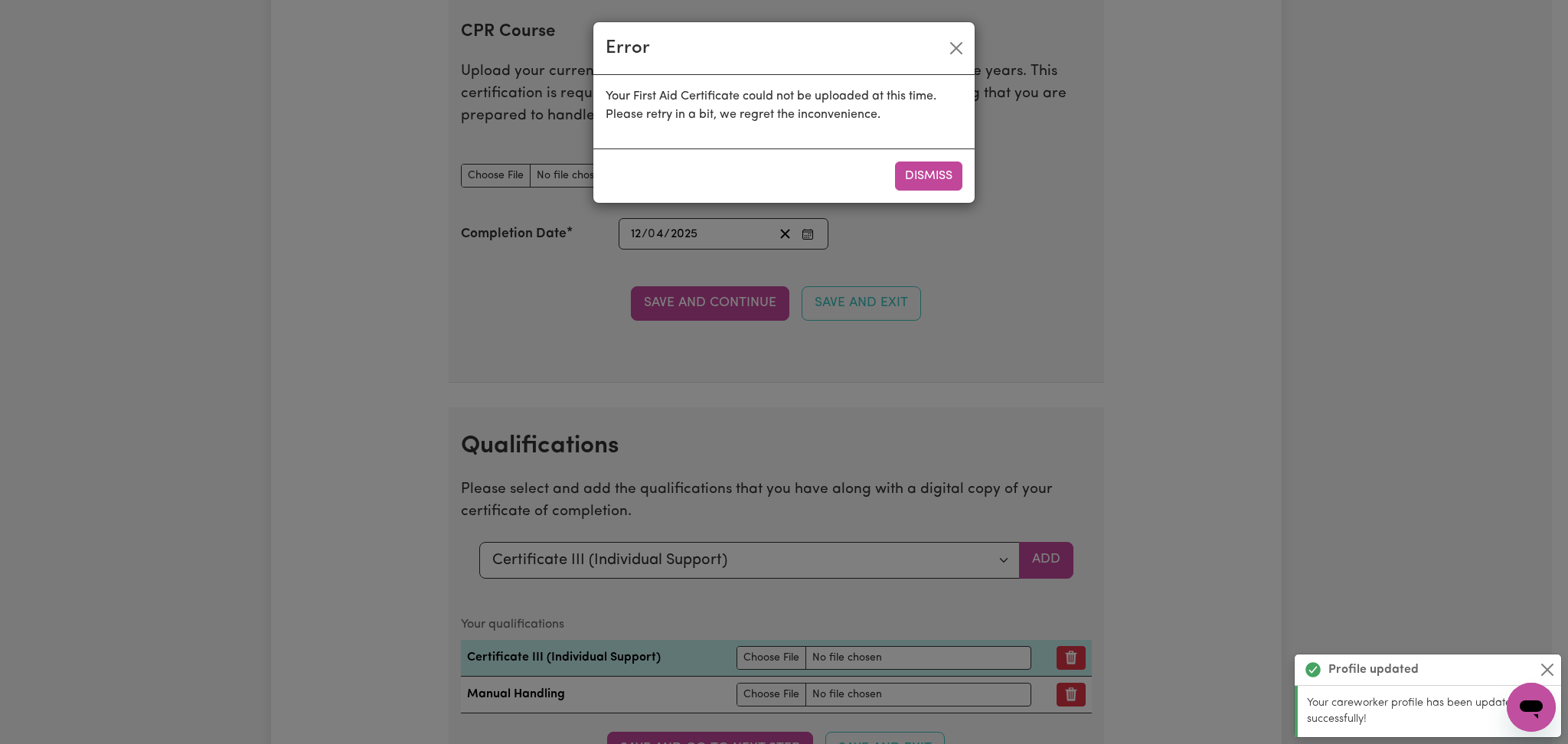
click at [911, 157] on div "Dismiss" at bounding box center [784, 176] width 381 height 54
click at [949, 185] on button "Dismiss" at bounding box center [927, 176] width 67 height 29
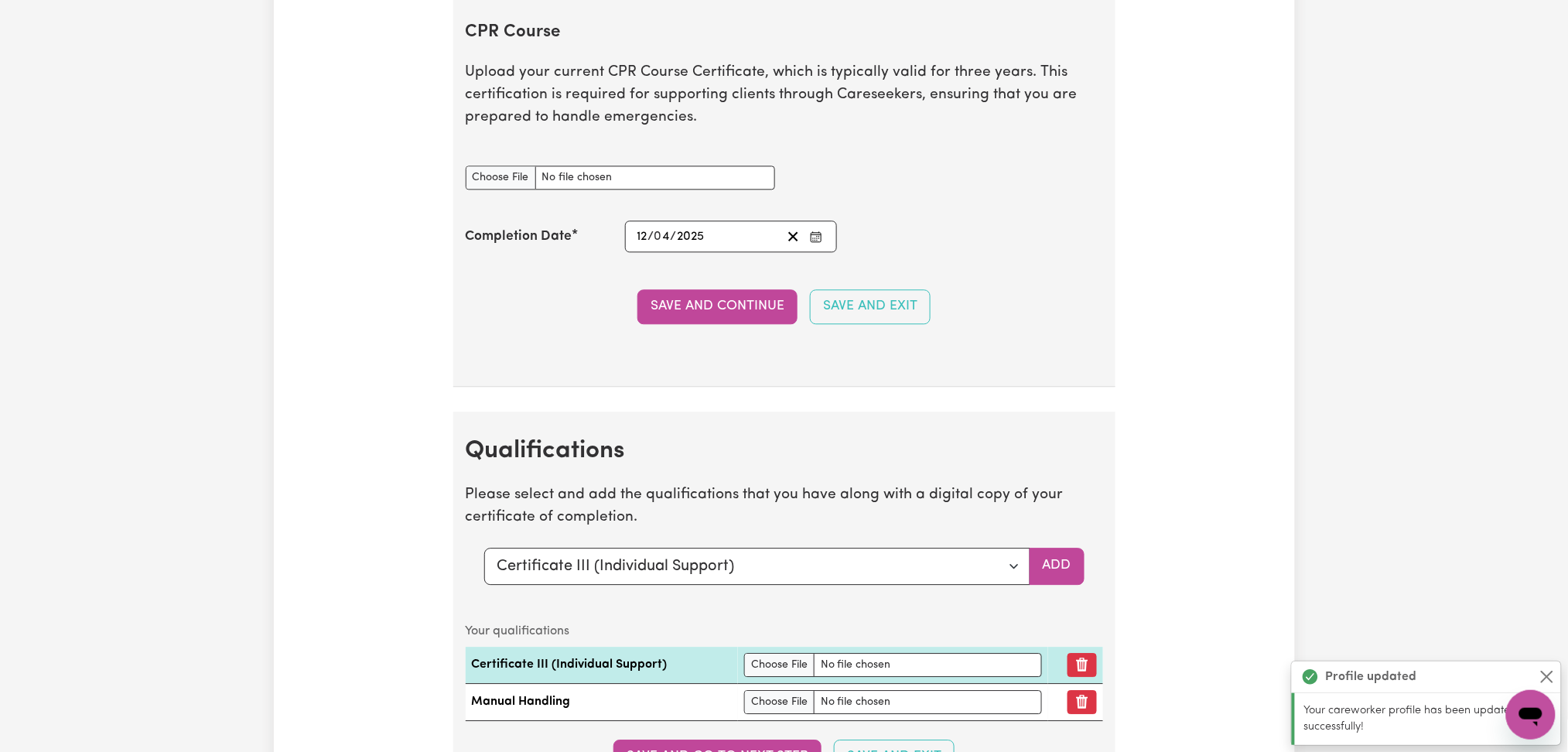
scroll to position [3101, 0]
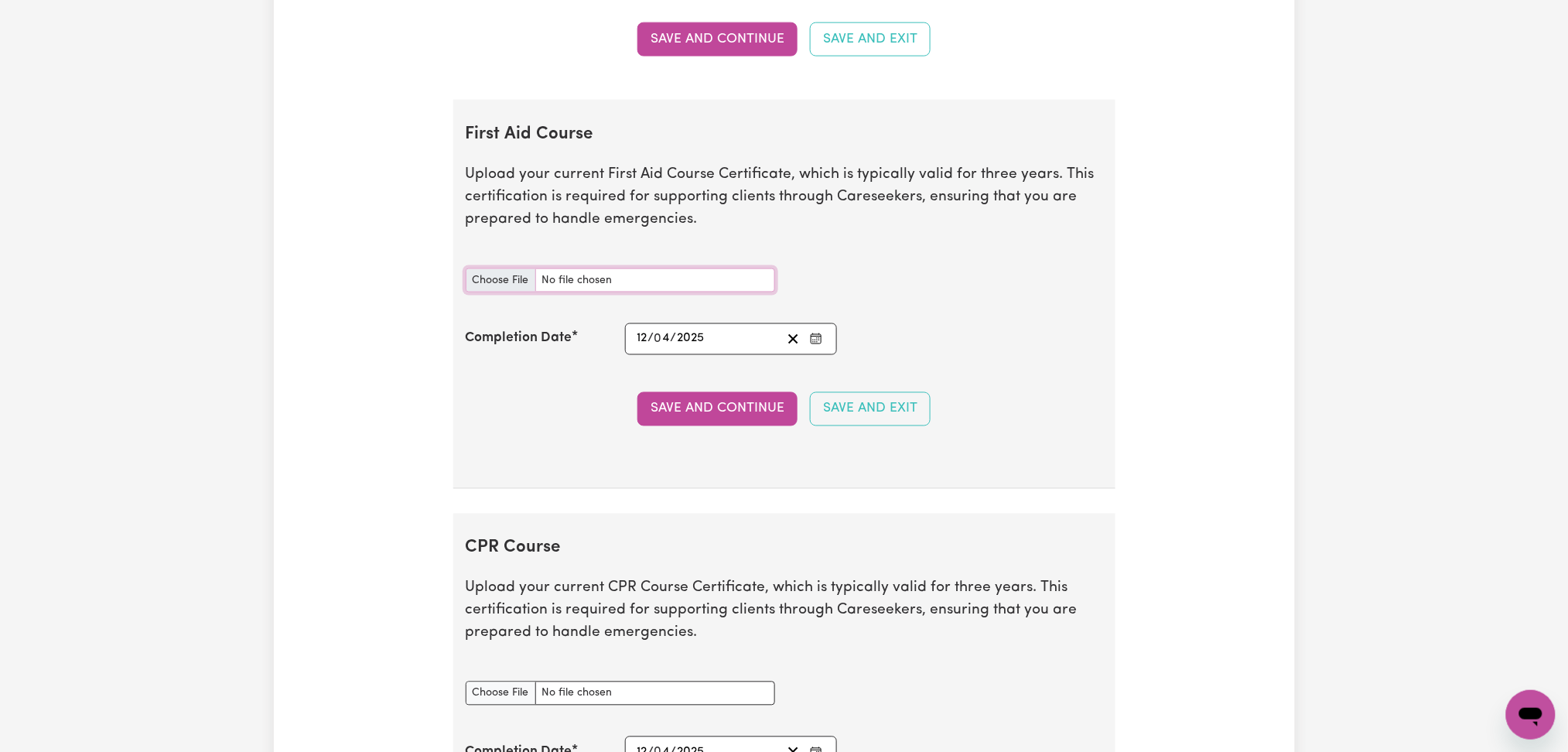
click at [505, 282] on input "First Aid Course document" at bounding box center [620, 280] width 309 height 24
type input "C:\fakepath\[PERSON_NAME] CPR and First Aid Certificate 12042025.pdf"
click at [713, 416] on button "Save and Continue" at bounding box center [717, 409] width 160 height 34
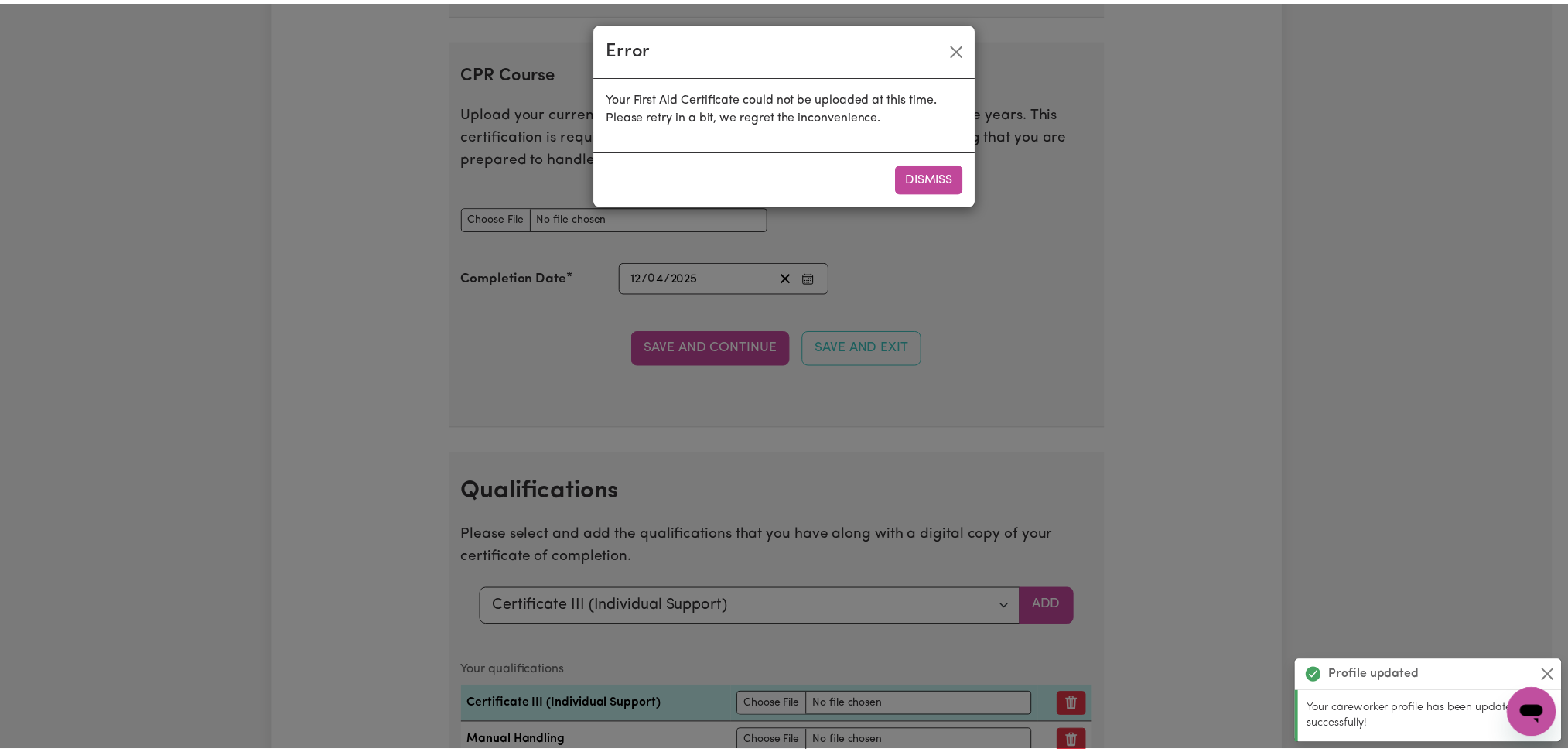
scroll to position [3411, 0]
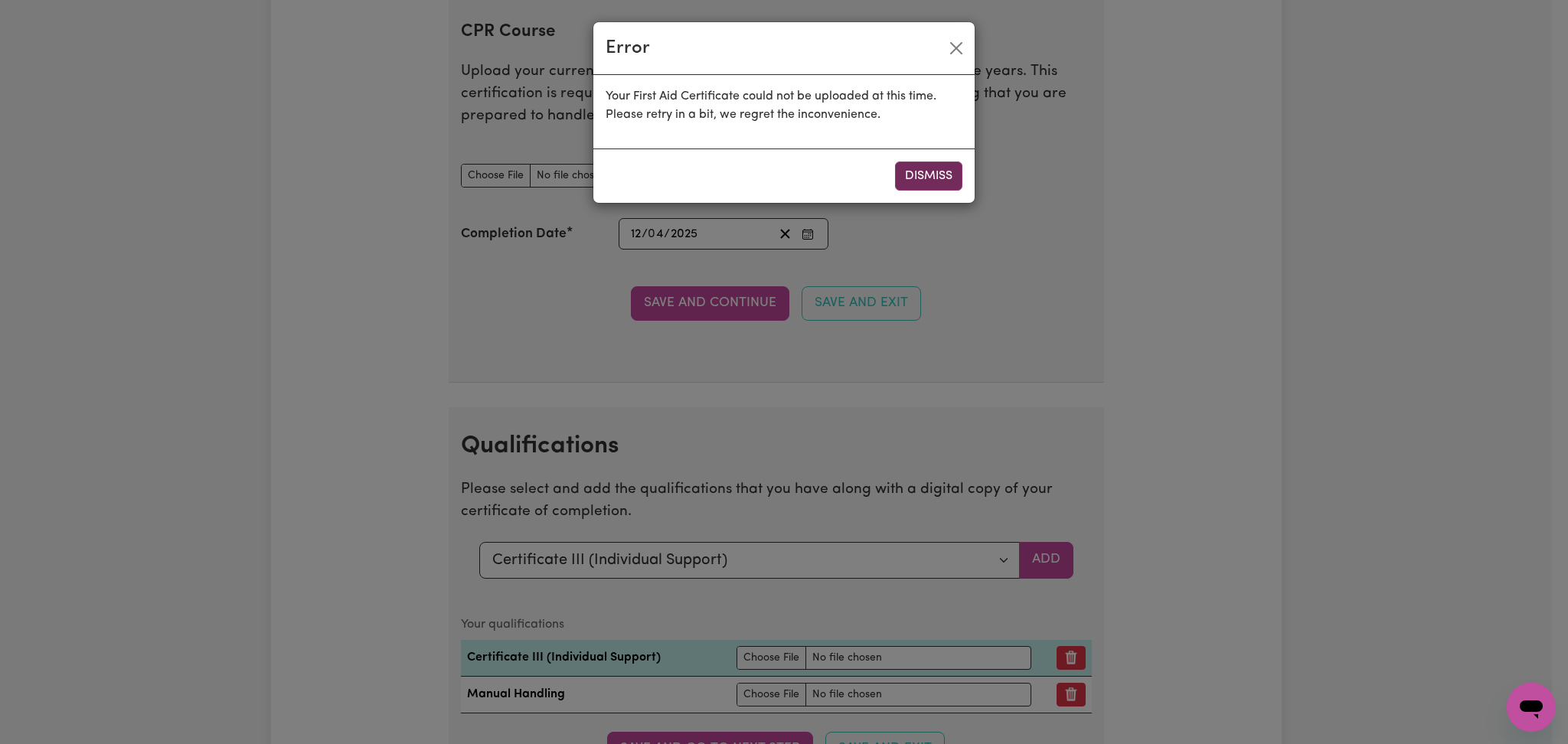
click at [938, 173] on button "Dismiss" at bounding box center [927, 176] width 67 height 29
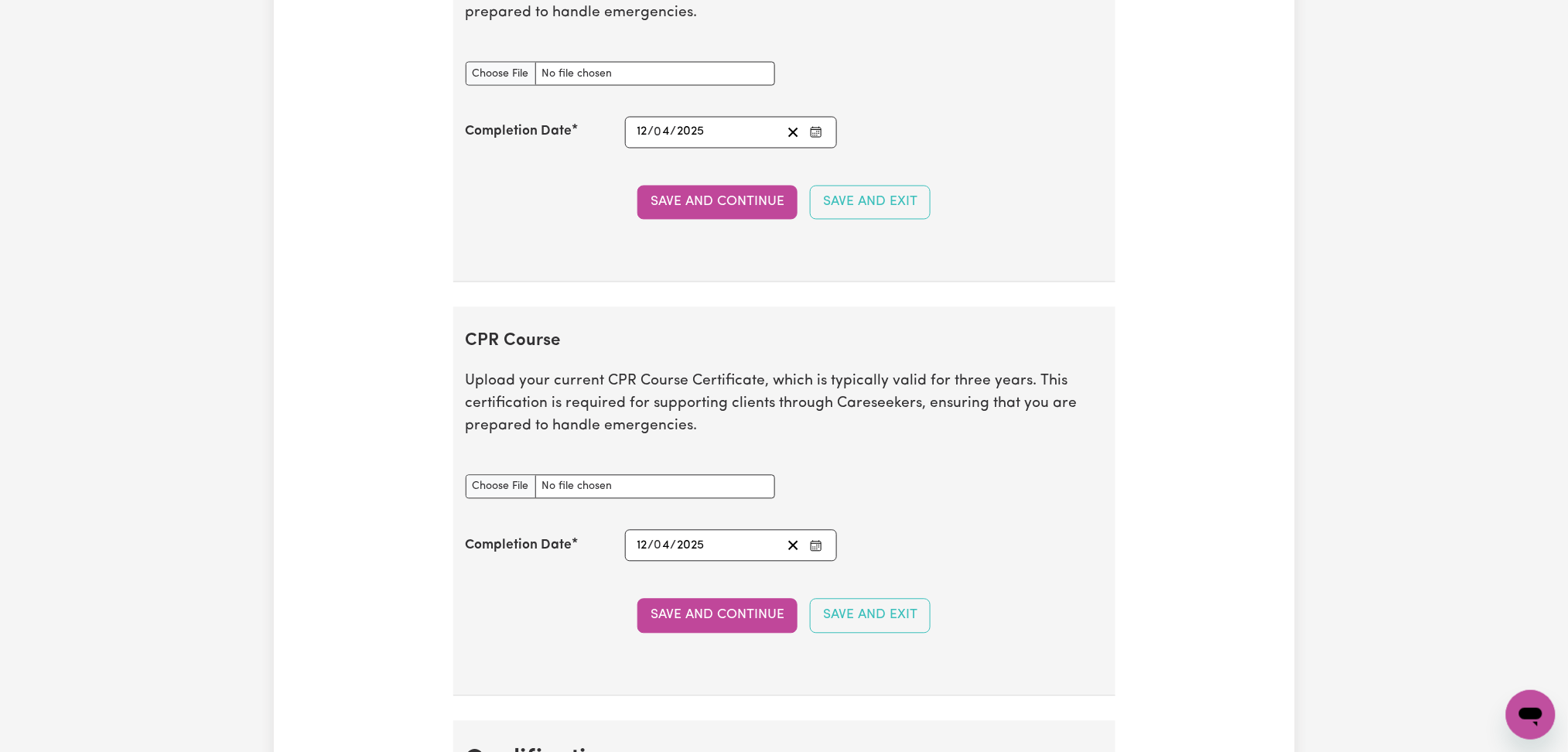
scroll to position [2895, 0]
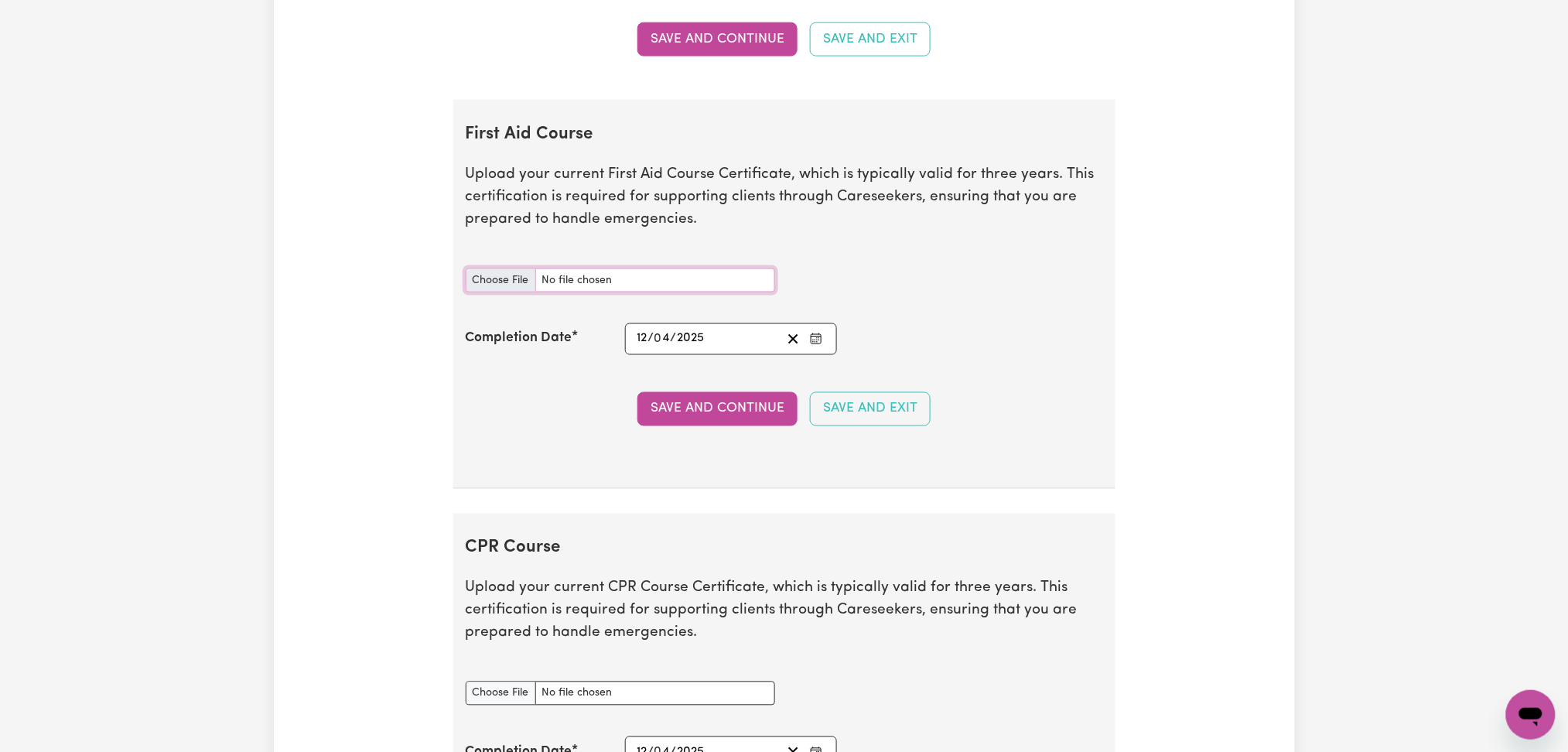
click at [483, 278] on input "First Aid Course document" at bounding box center [620, 280] width 309 height 24
type input "C:\fakepath\Sharon Rono CPR and First Aid Certificate 12042025.png"
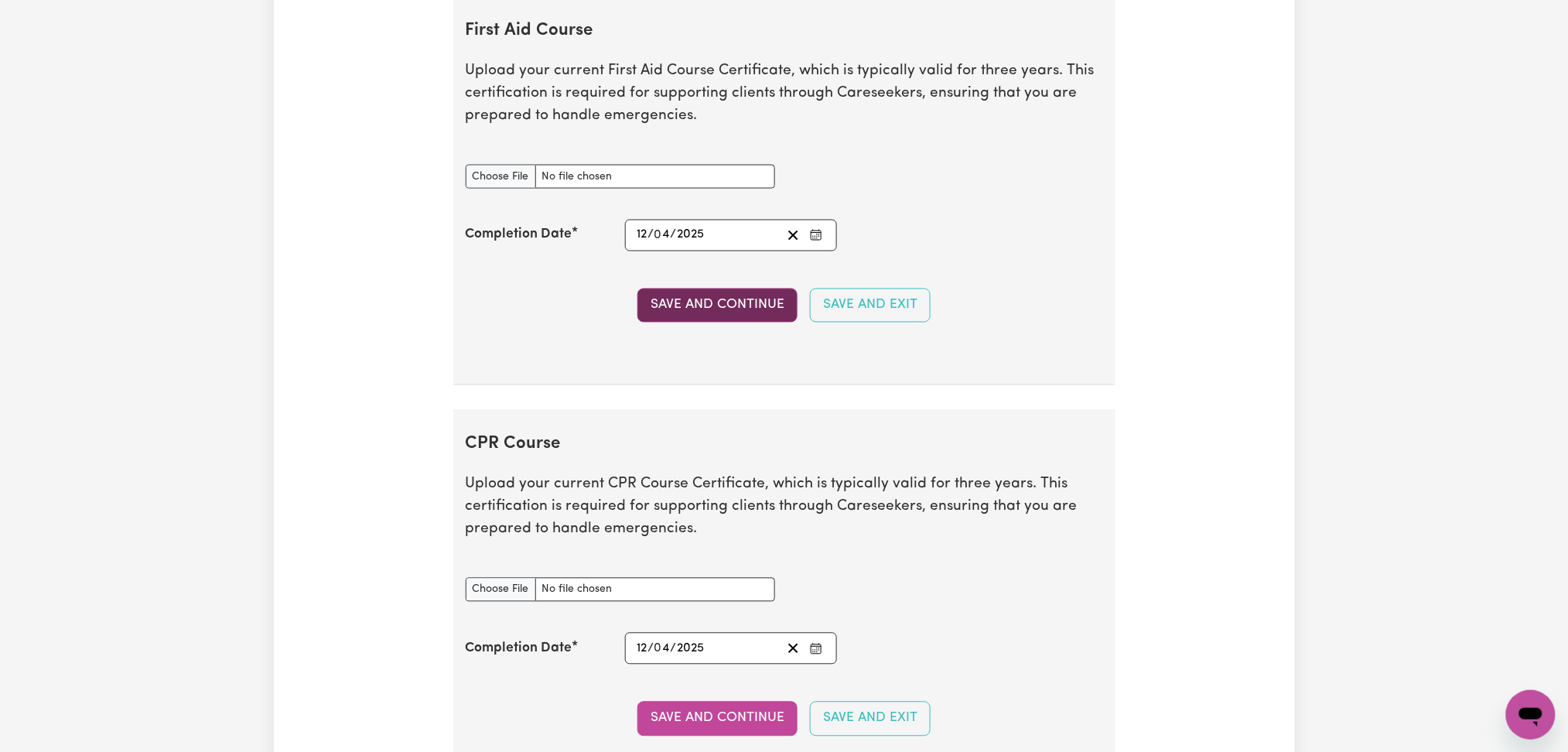
click at [673, 322] on button "Save and Continue" at bounding box center [717, 306] width 160 height 34
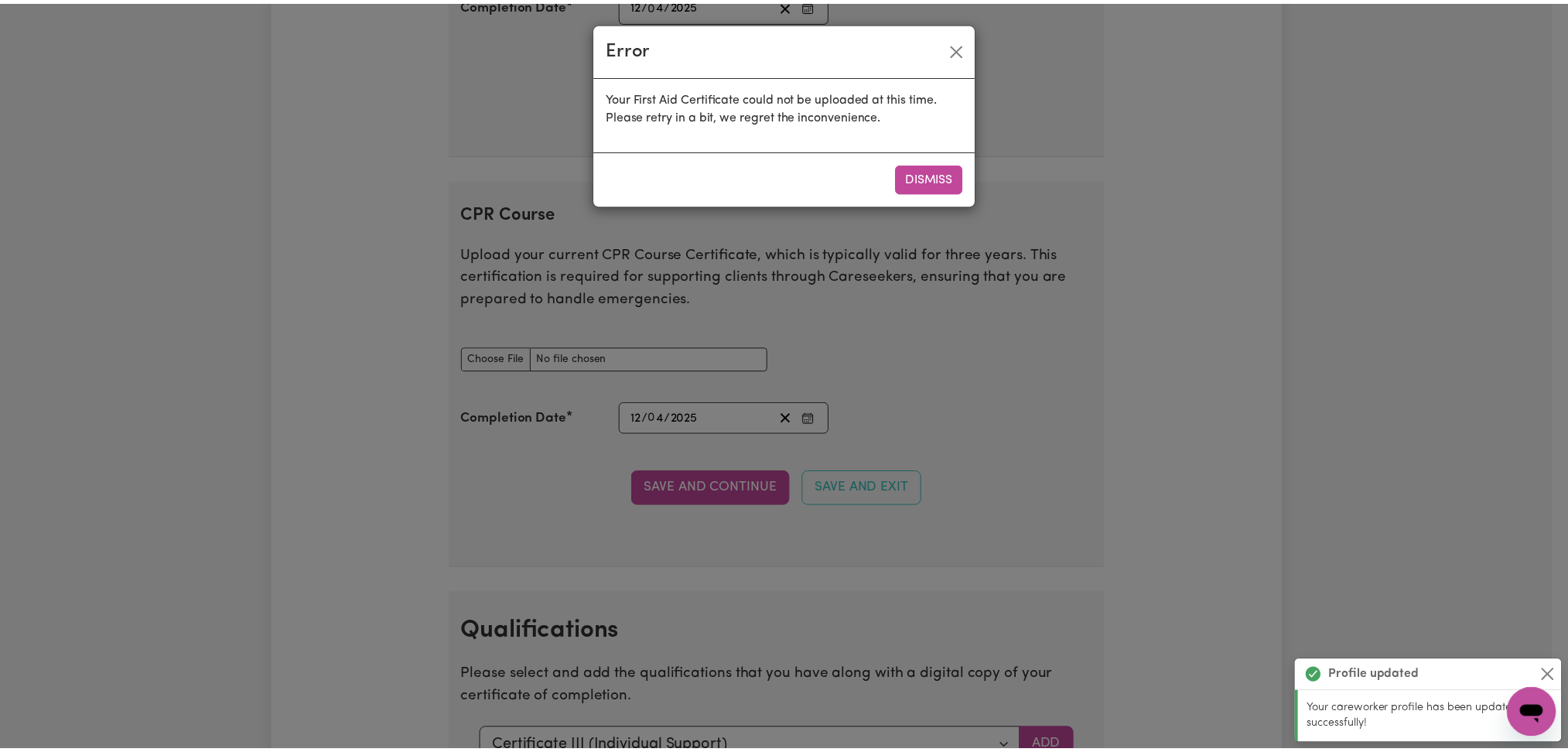
scroll to position [3412, 0]
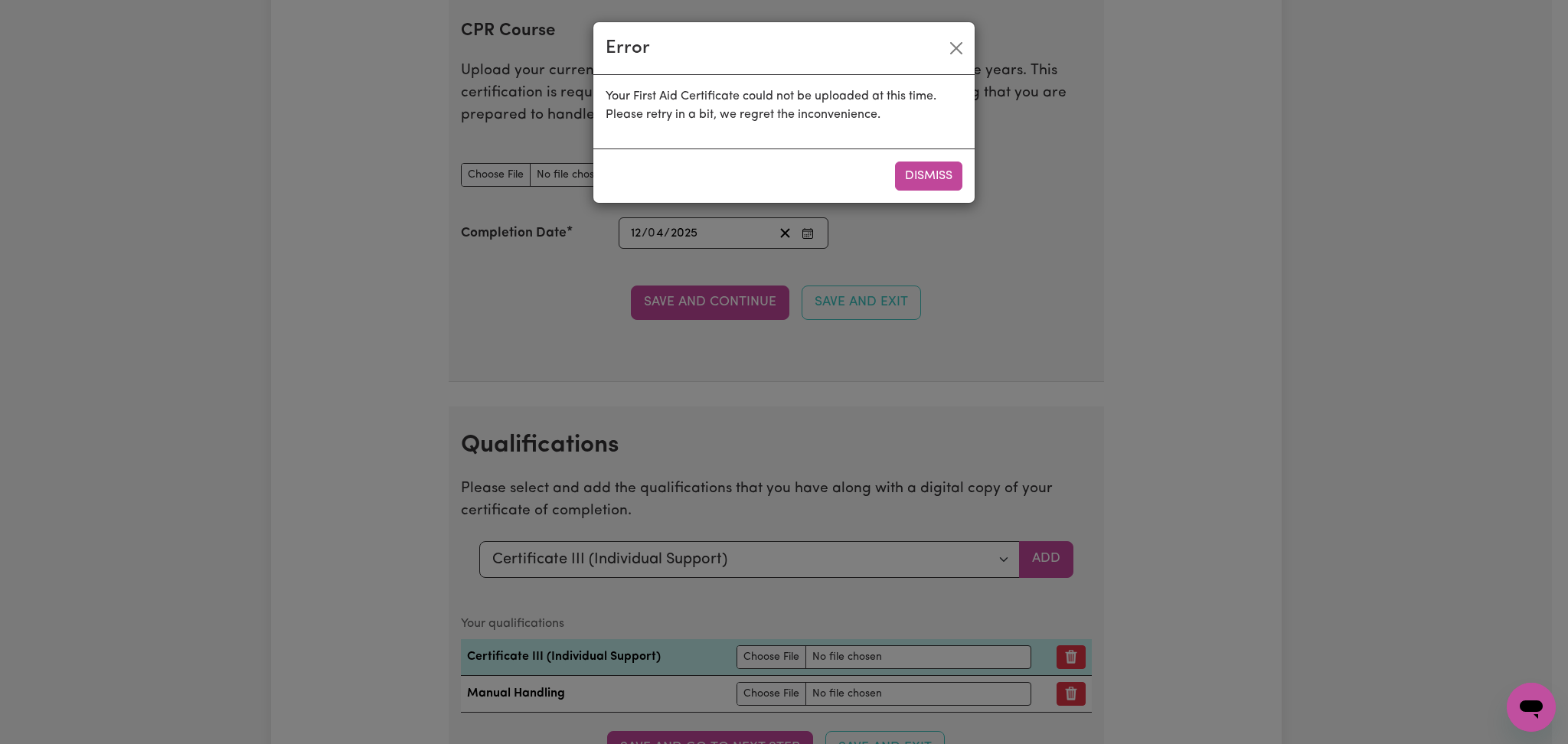
drag, startPoint x: 917, startPoint y: 168, endPoint x: 923, endPoint y: 178, distance: 11.7
click at [923, 178] on button "Dismiss" at bounding box center [927, 176] width 67 height 29
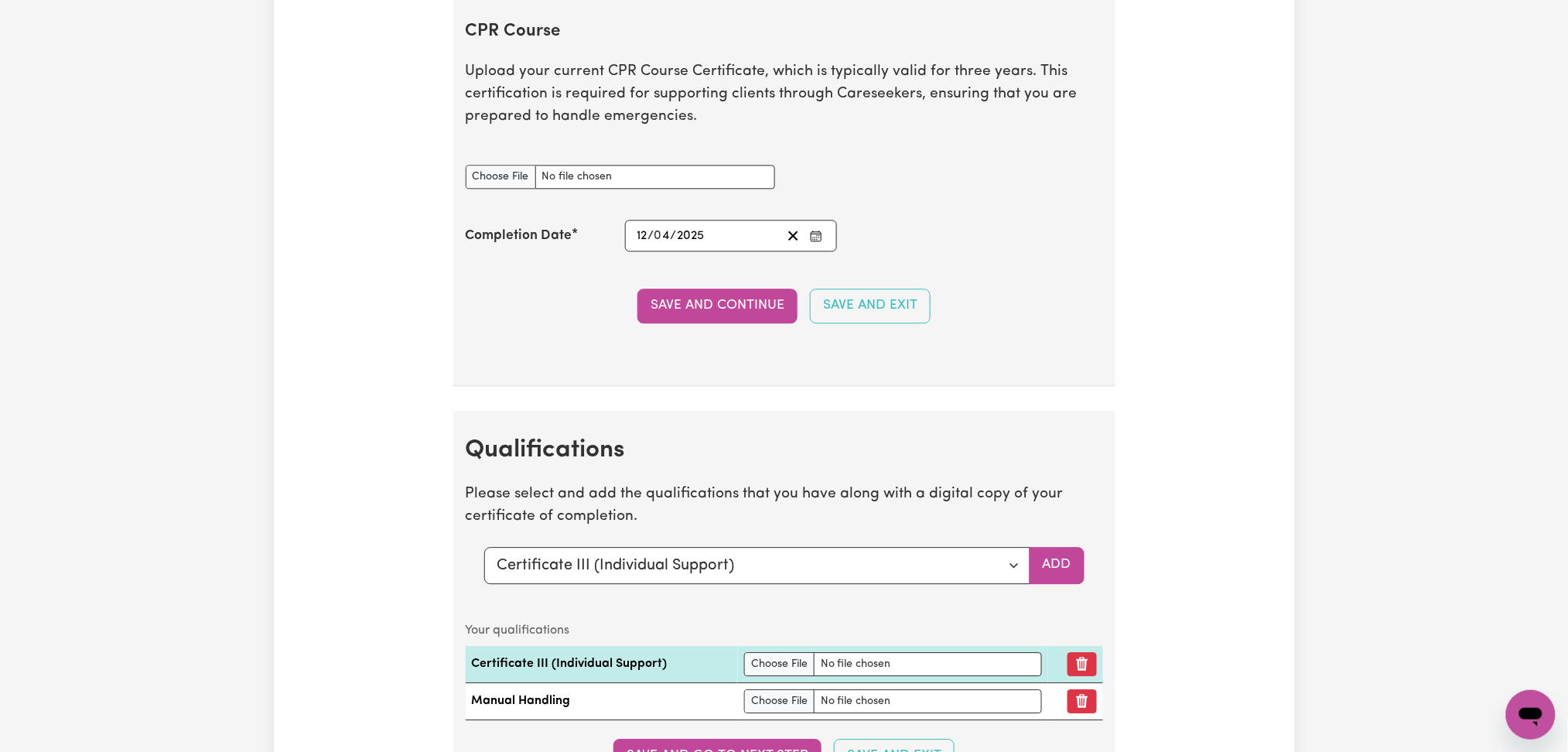
scroll to position [3722, 0]
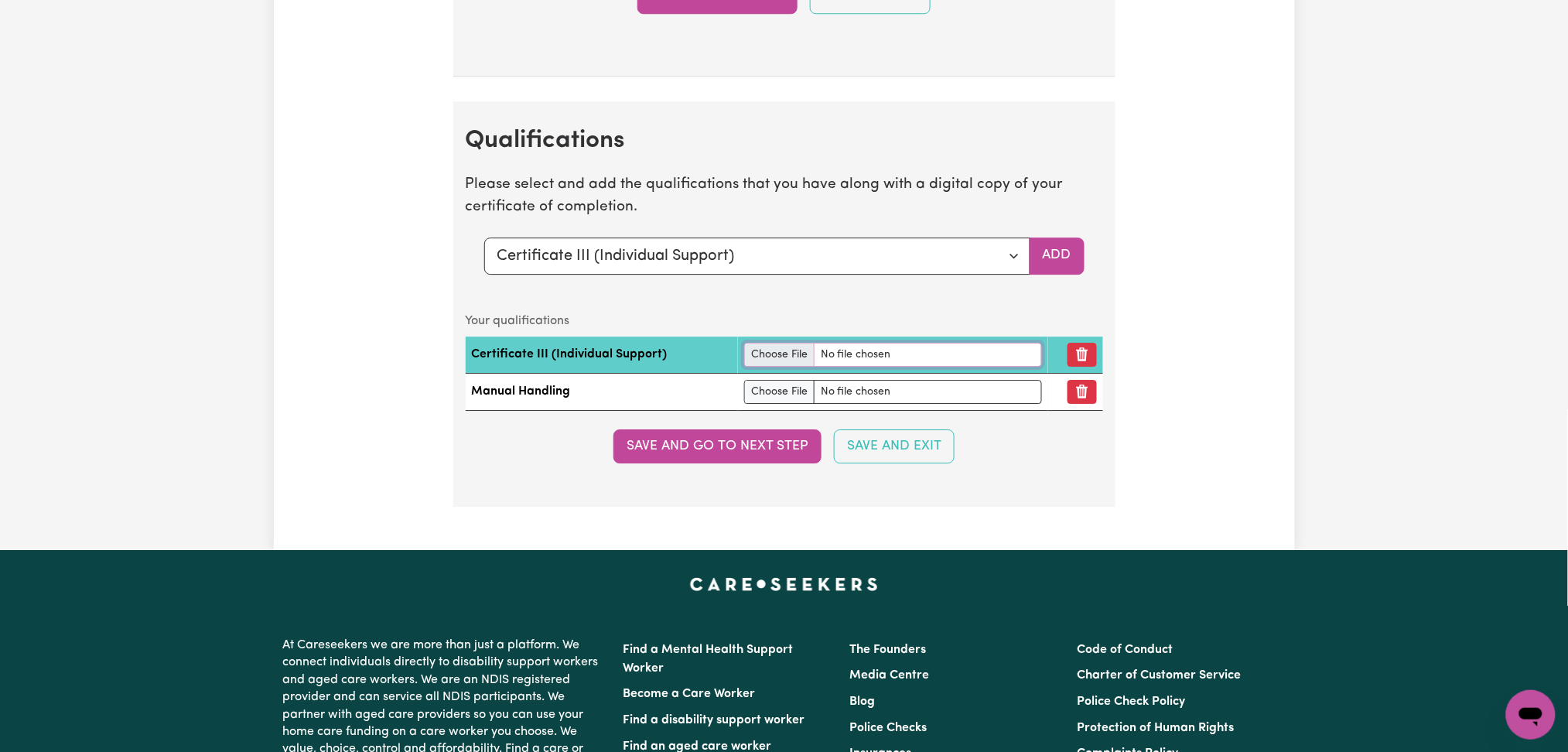
click at [787, 346] on input "file" at bounding box center [892, 355] width 298 height 24
type input "C:\fakepath\[PERSON_NAME] Certificate III in Individual Support.pdf"
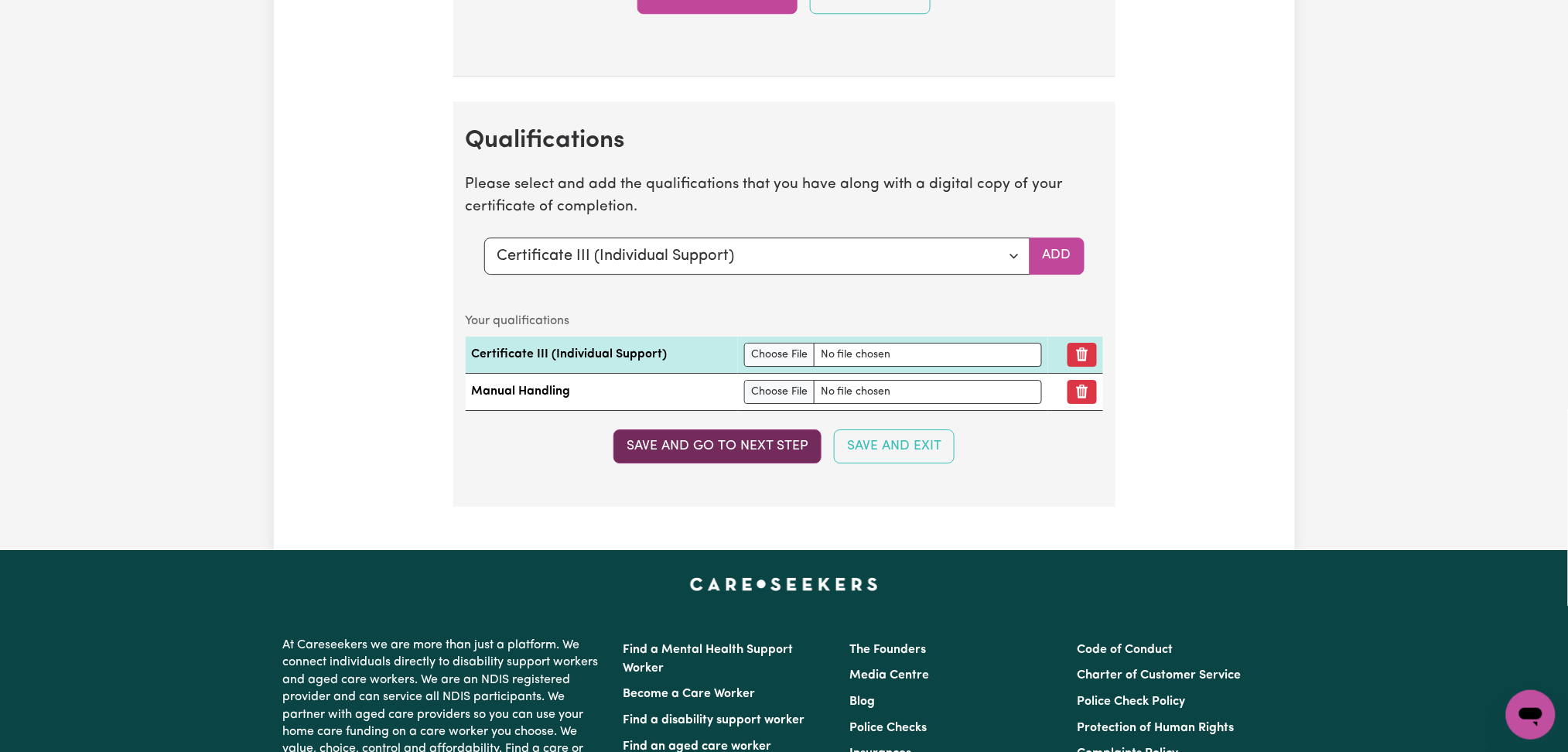
click at [694, 457] on button "Save and go to next step" at bounding box center [717, 446] width 208 height 34
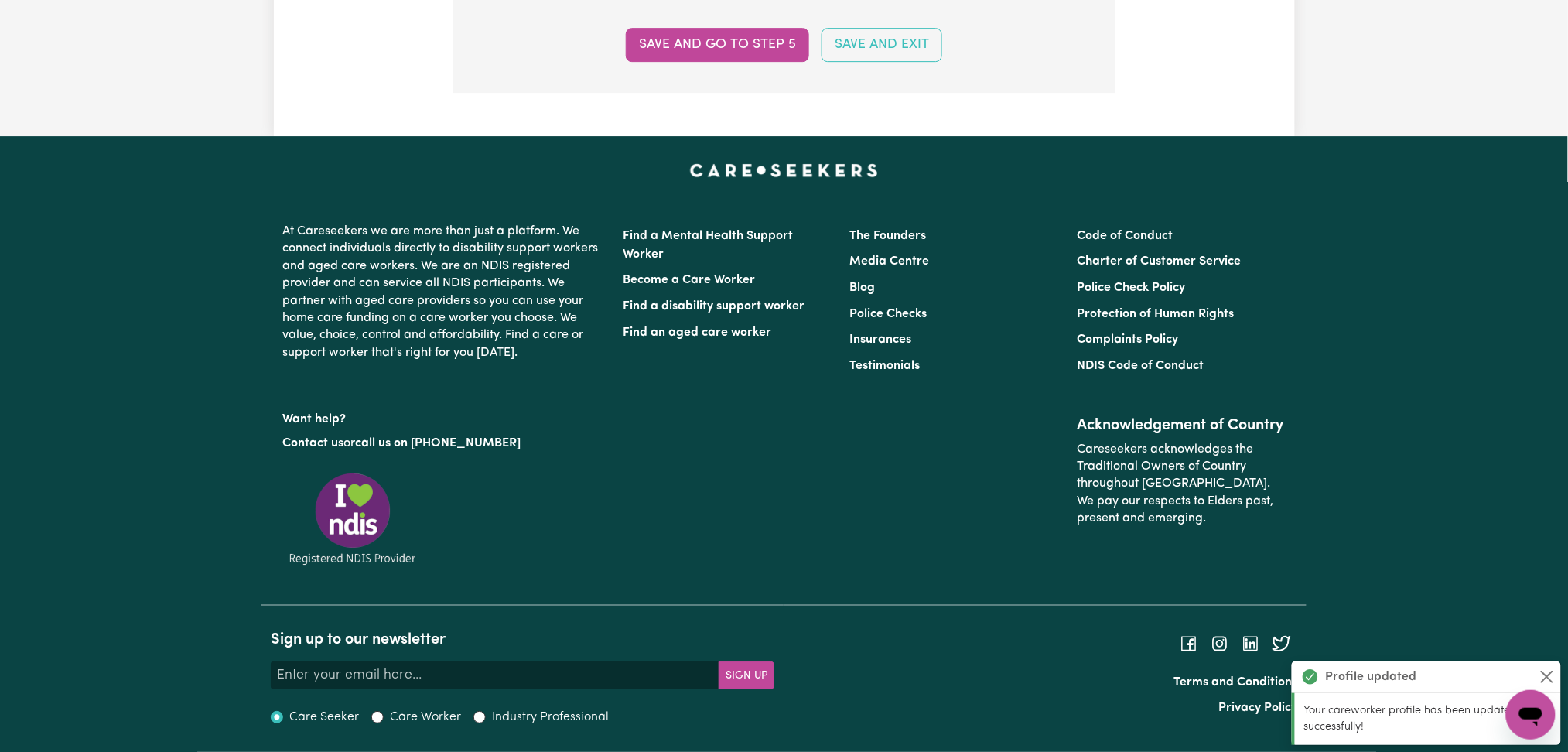
scroll to position [0, 0]
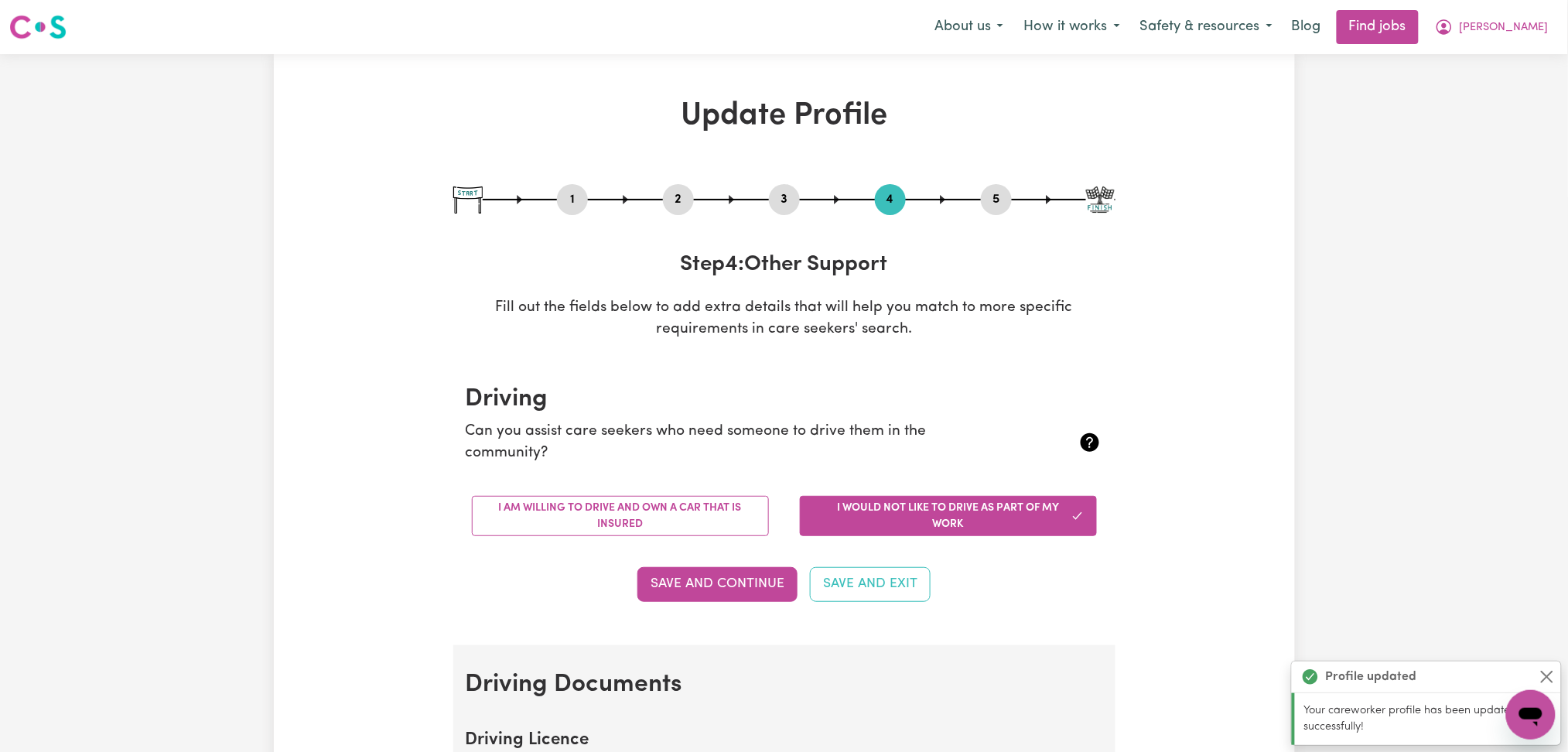
click at [793, 203] on button "3" at bounding box center [784, 200] width 30 height 20
select select "2024"
select select "Certificate III (Individual Support)"
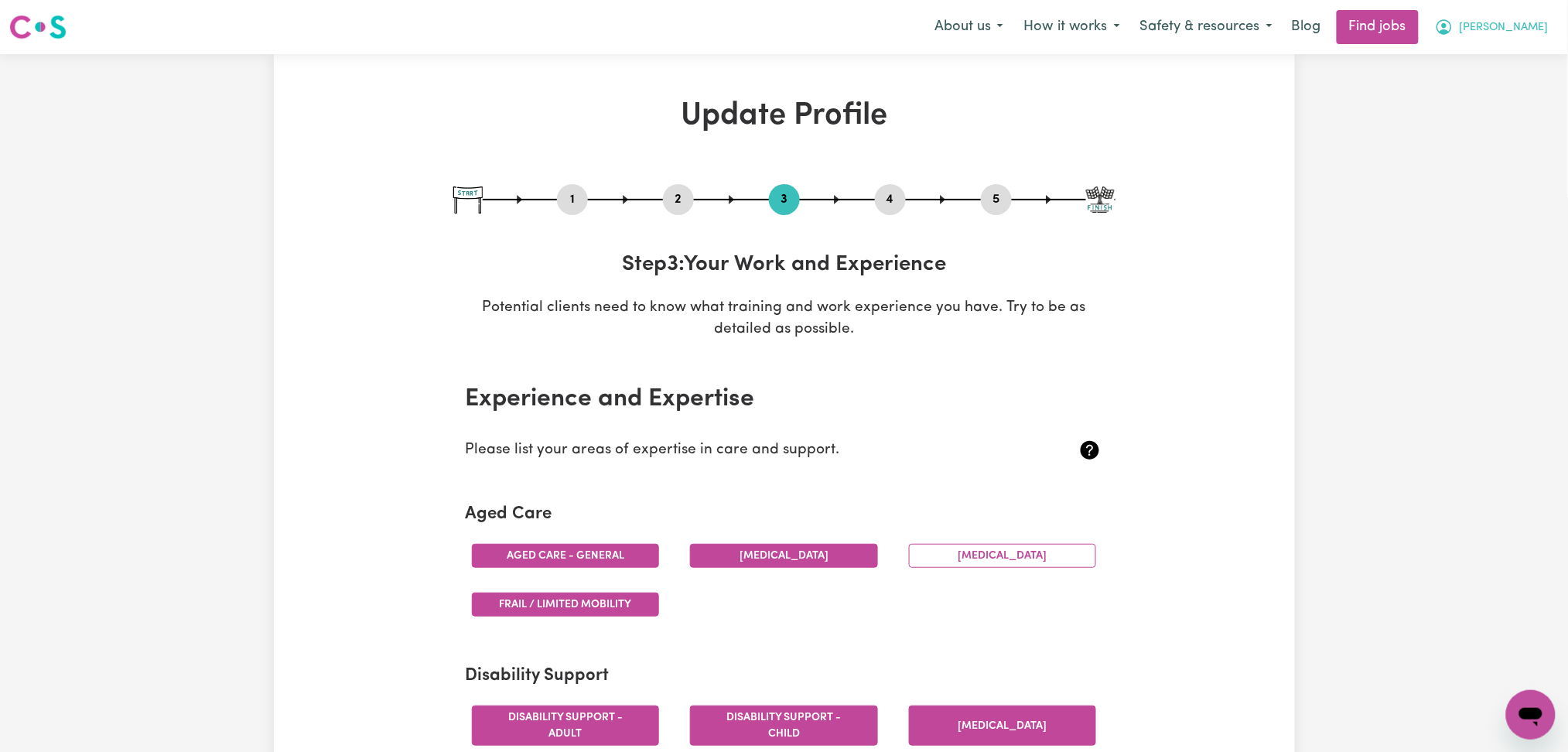
click at [1537, 30] on span "[PERSON_NAME]" at bounding box center [1504, 28] width 89 height 17
click at [1503, 87] on link "My Dashboard" at bounding box center [1496, 89] width 122 height 29
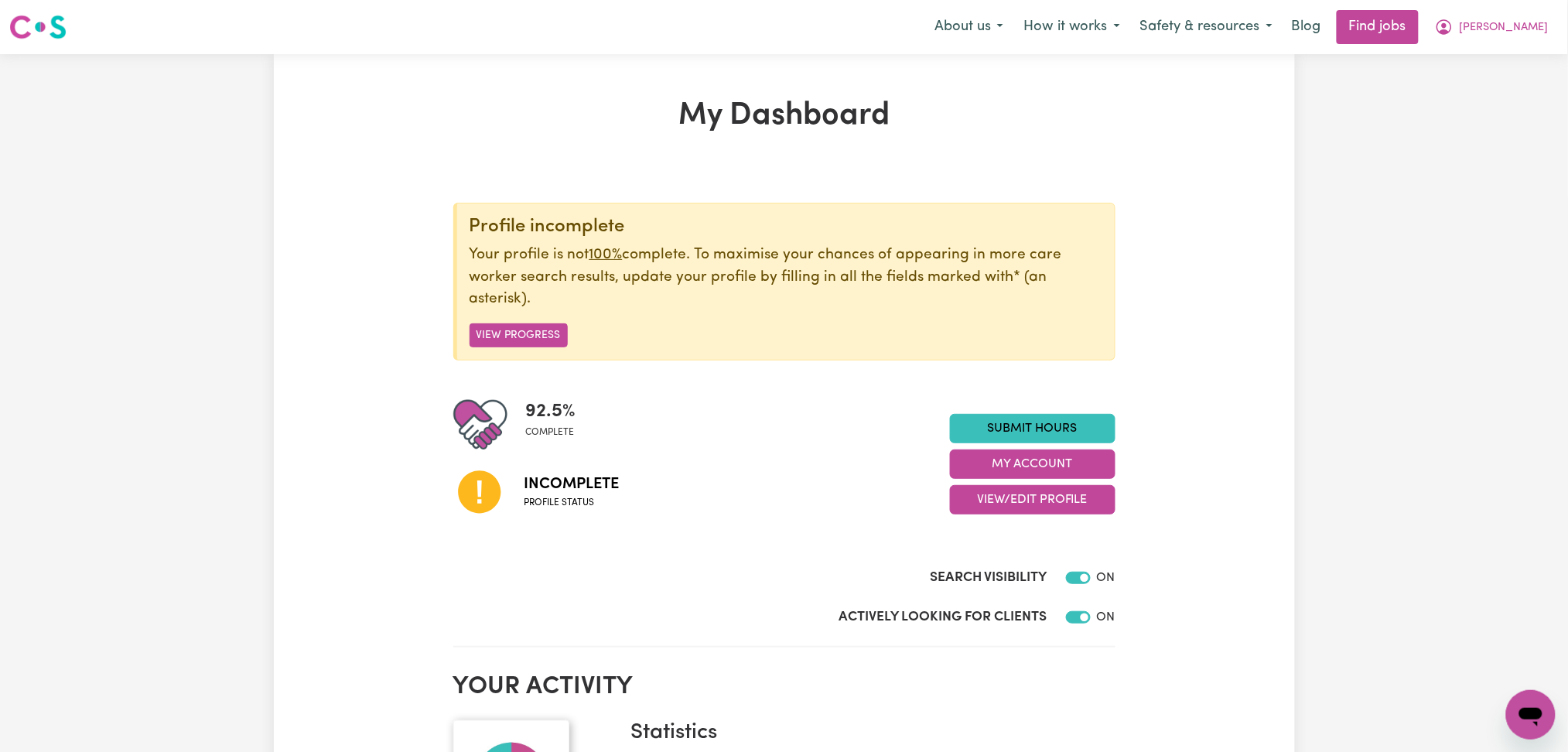
drag, startPoint x: 1504, startPoint y: 34, endPoint x: 1507, endPoint y: 68, distance: 34.1
click at [1507, 46] on nav "Menu About us How it works Safety & resources Blog Find jobs Sharon" at bounding box center [784, 27] width 1568 height 54
drag, startPoint x: 1533, startPoint y: 23, endPoint x: 1527, endPoint y: 38, distance: 16.2
click at [1533, 27] on span "[PERSON_NAME]" at bounding box center [1504, 28] width 89 height 17
click at [1493, 118] on link "Logout" at bounding box center [1496, 119] width 122 height 29
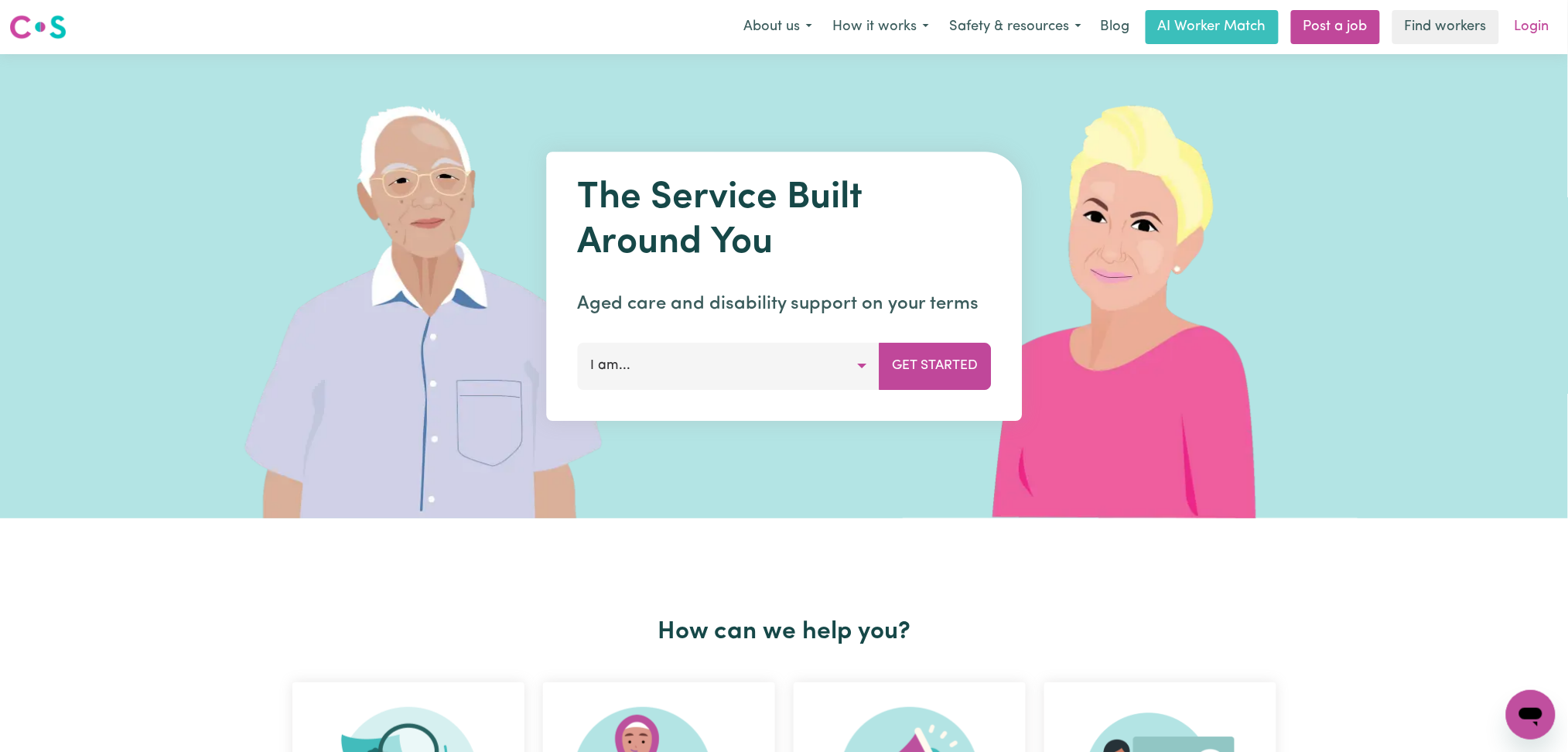
click at [1541, 28] on link "Login" at bounding box center [1532, 27] width 53 height 34
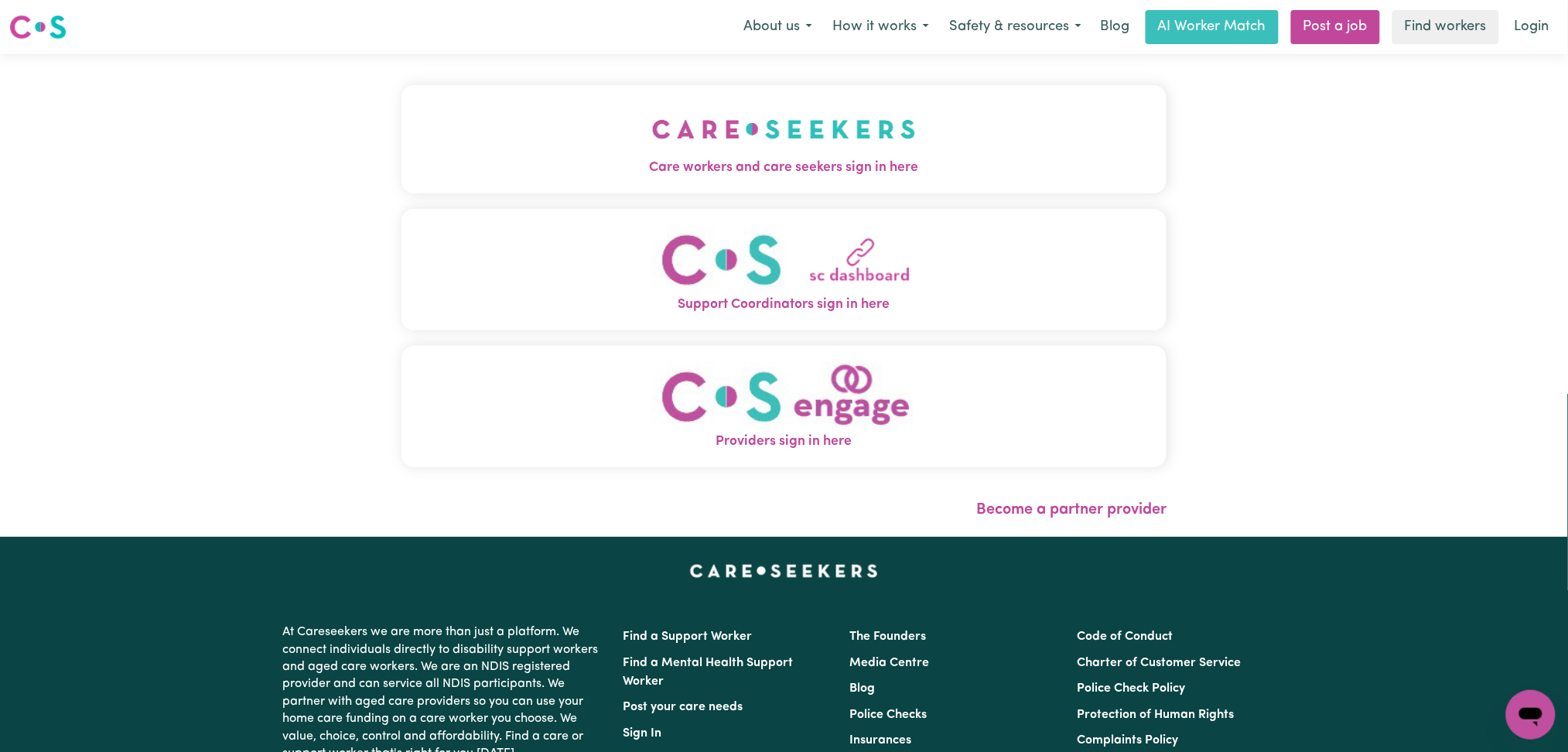
click at [652, 147] on img "Care workers and care seekers sign in here" at bounding box center [784, 129] width 264 height 57
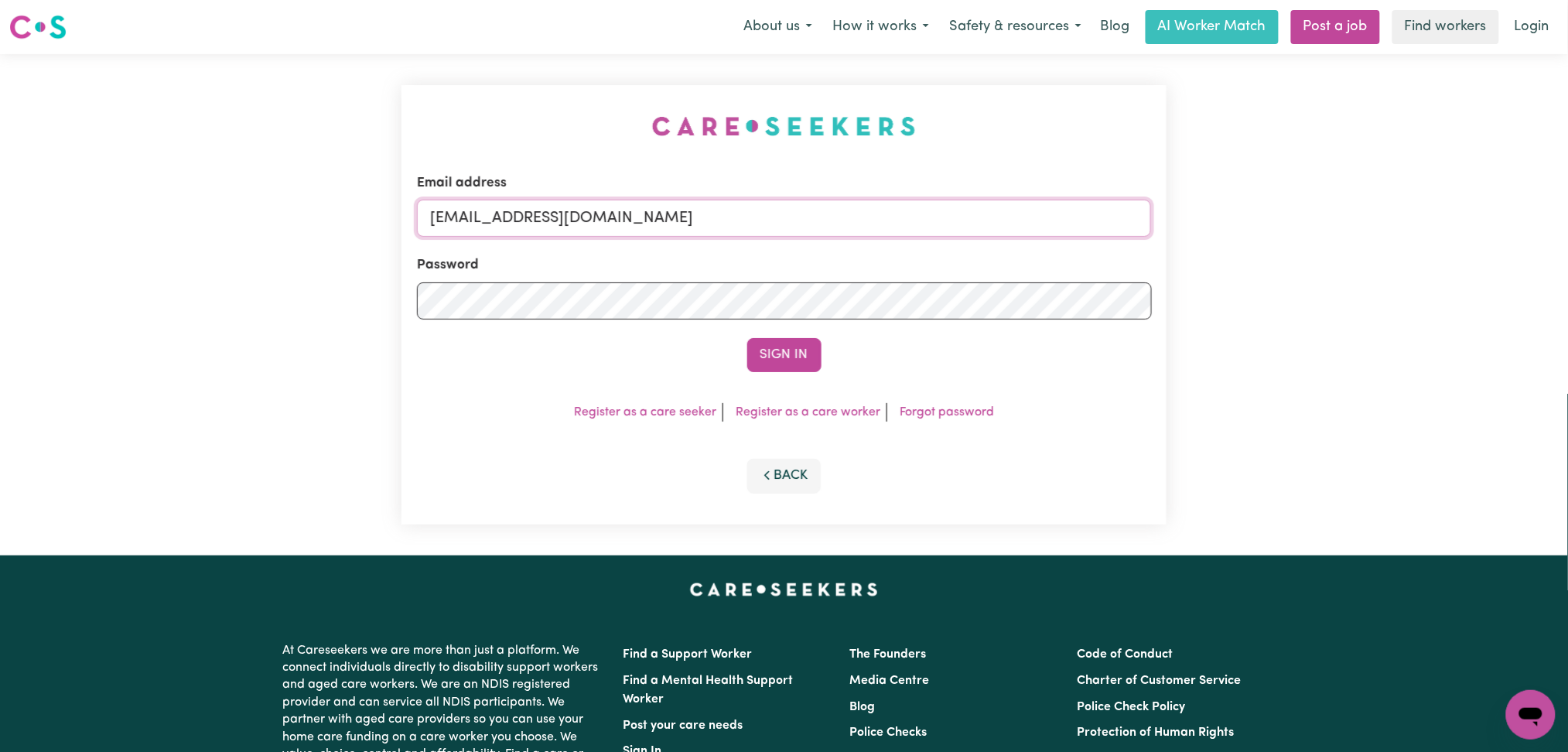
click at [554, 216] on input "onboardingcs@careseekers.com.au" at bounding box center [784, 218] width 735 height 37
drag, startPoint x: 509, startPoint y: 215, endPoint x: 951, endPoint y: 251, distance: 443.5
click at [955, 247] on form "Email address Superuser~lcnkomazana@gmail.com Password Sign In" at bounding box center [784, 272] width 735 height 199
type input "Superuser~lcnkomazana@gmail.com"
click at [766, 359] on button "Sign In" at bounding box center [785, 355] width 75 height 34
